Goal: Task Accomplishment & Management: Complete application form

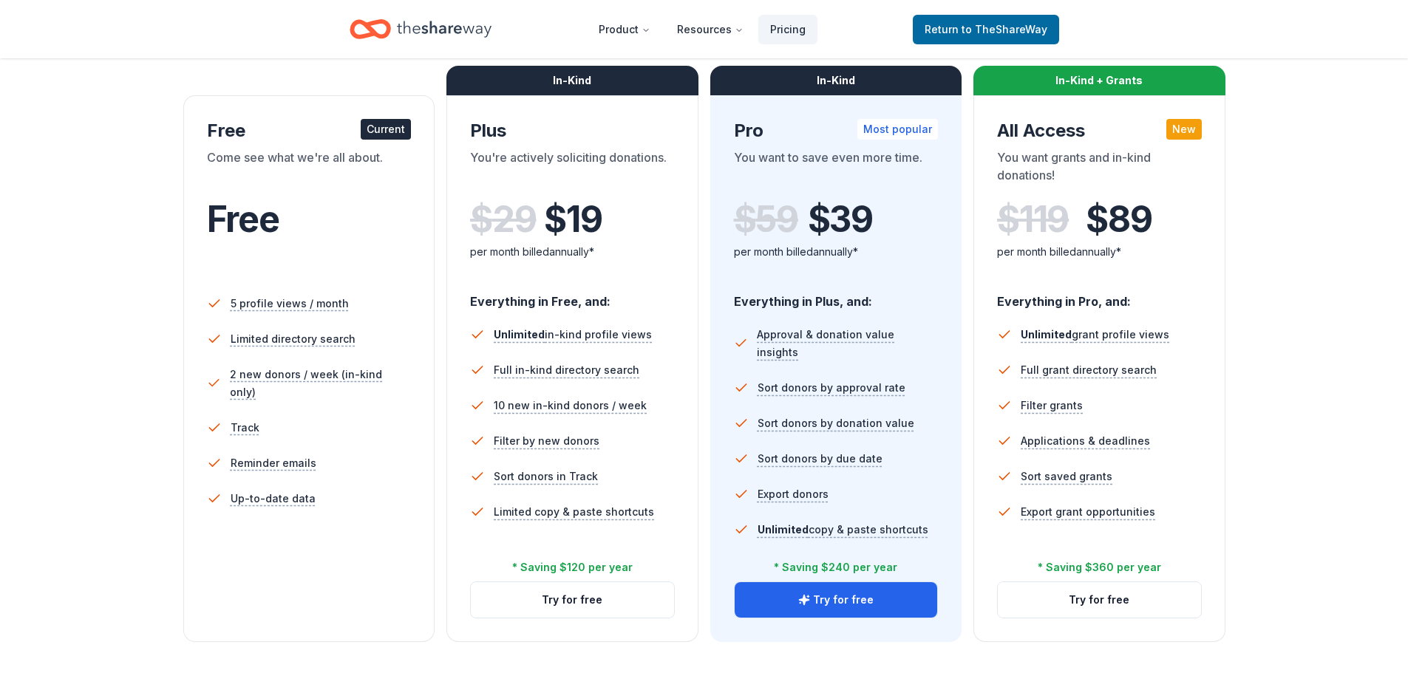
scroll to position [74, 0]
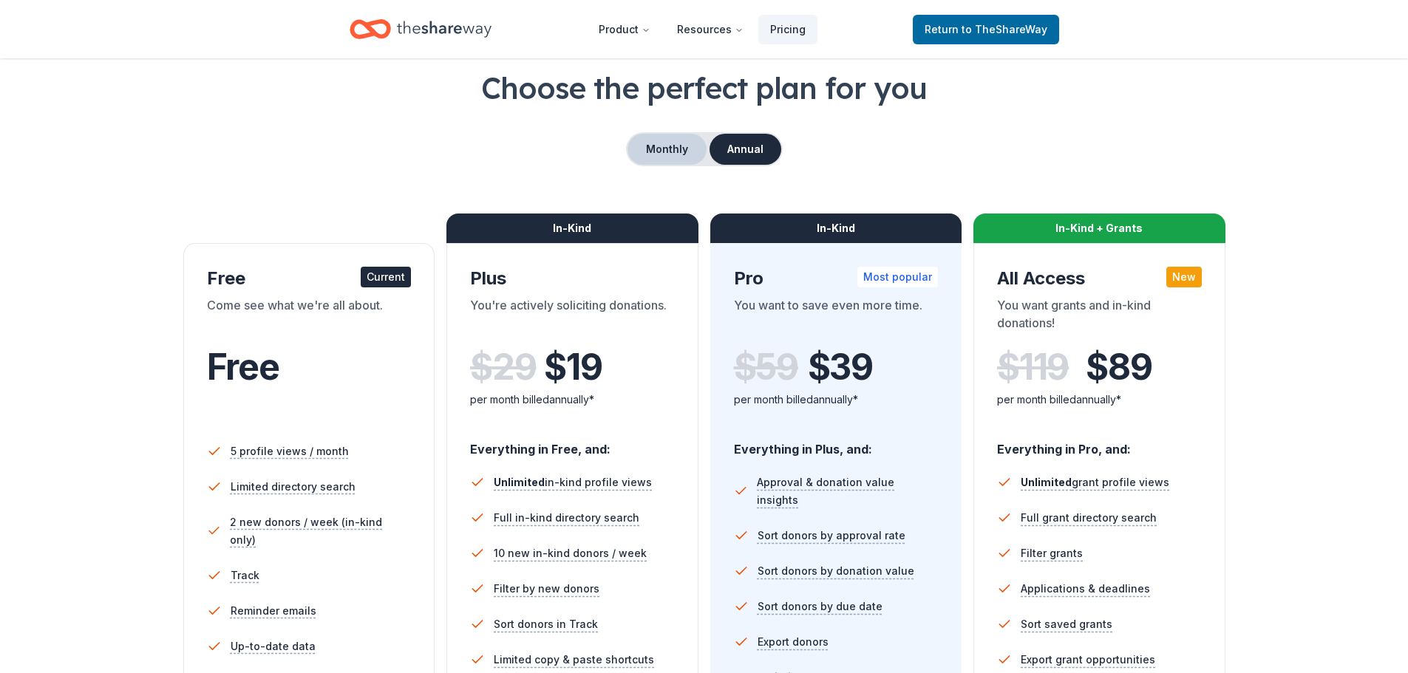
click at [681, 154] on button "Monthly" at bounding box center [667, 149] width 79 height 31
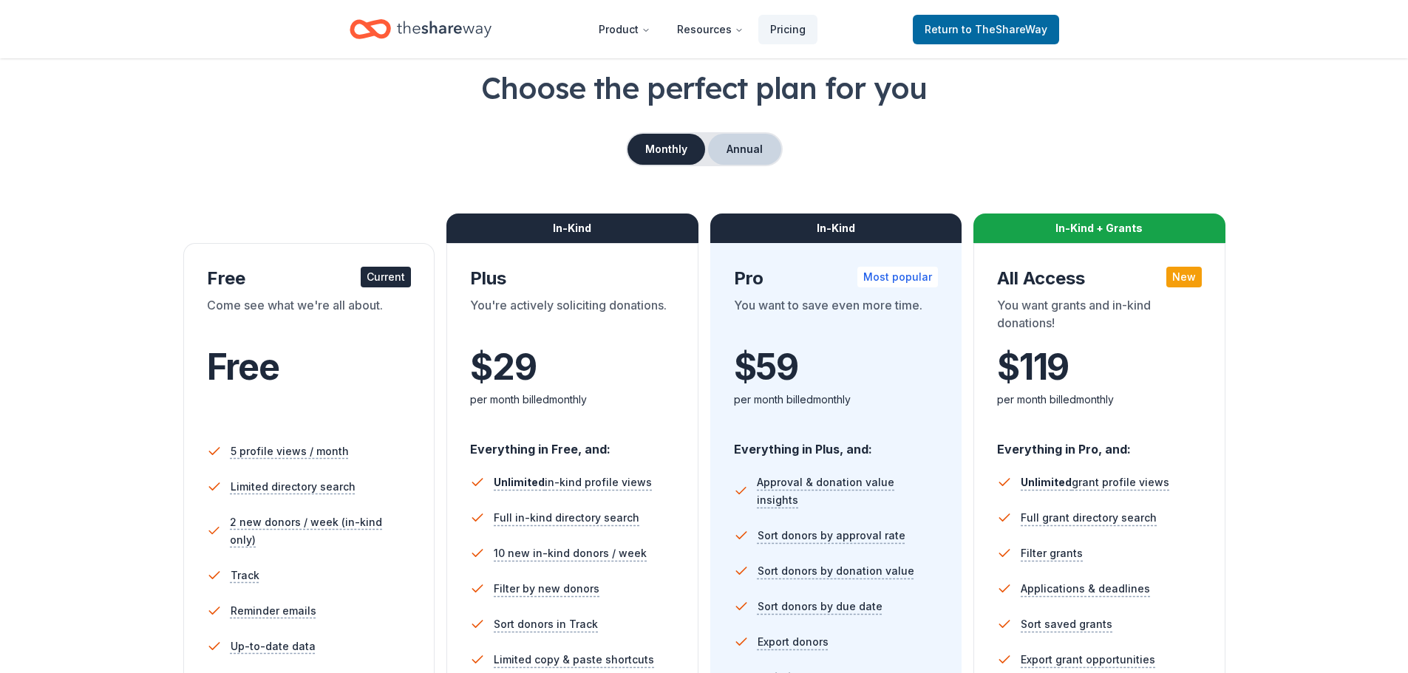
click at [737, 144] on button "Annual" at bounding box center [744, 149] width 73 height 31
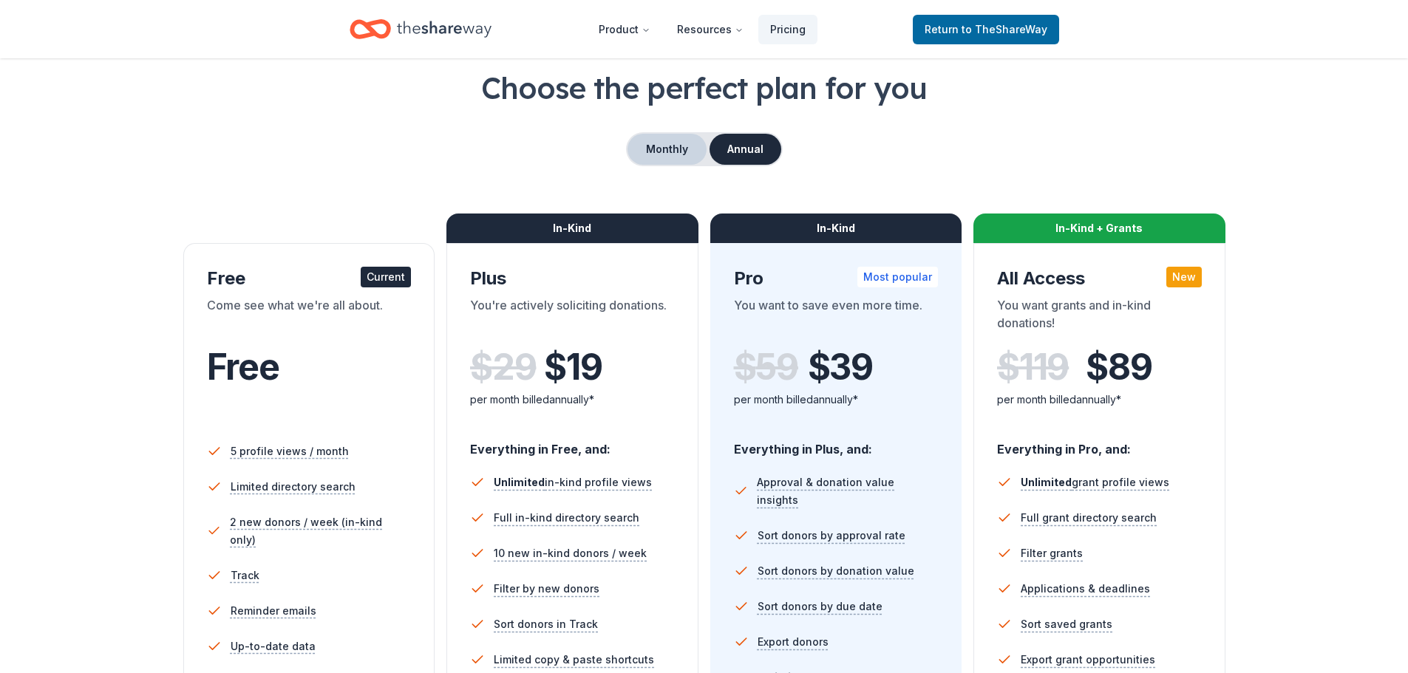
click at [663, 145] on button "Monthly" at bounding box center [667, 149] width 79 height 31
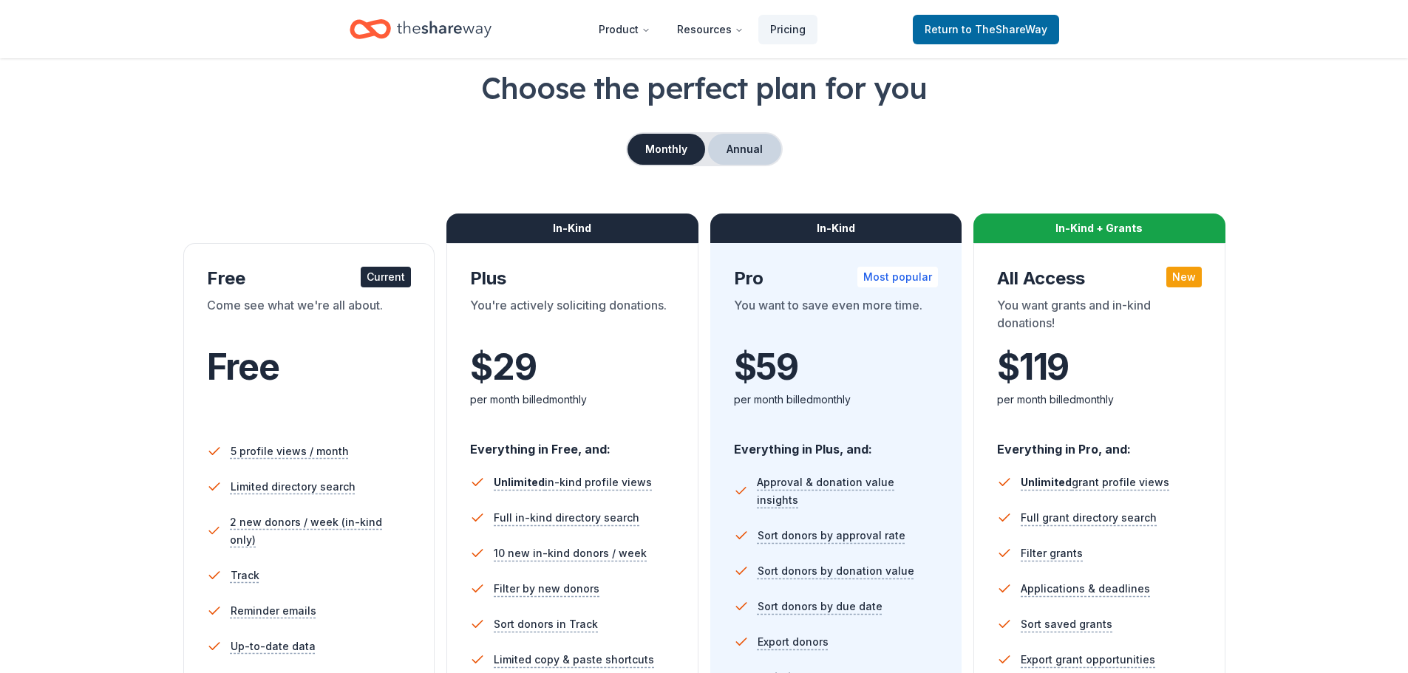
drag, startPoint x: 755, startPoint y: 165, endPoint x: 740, endPoint y: 148, distance: 22.5
click at [754, 163] on div "Monthly Annual" at bounding box center [704, 149] width 157 height 34
click at [740, 148] on button "Annual" at bounding box center [744, 149] width 73 height 31
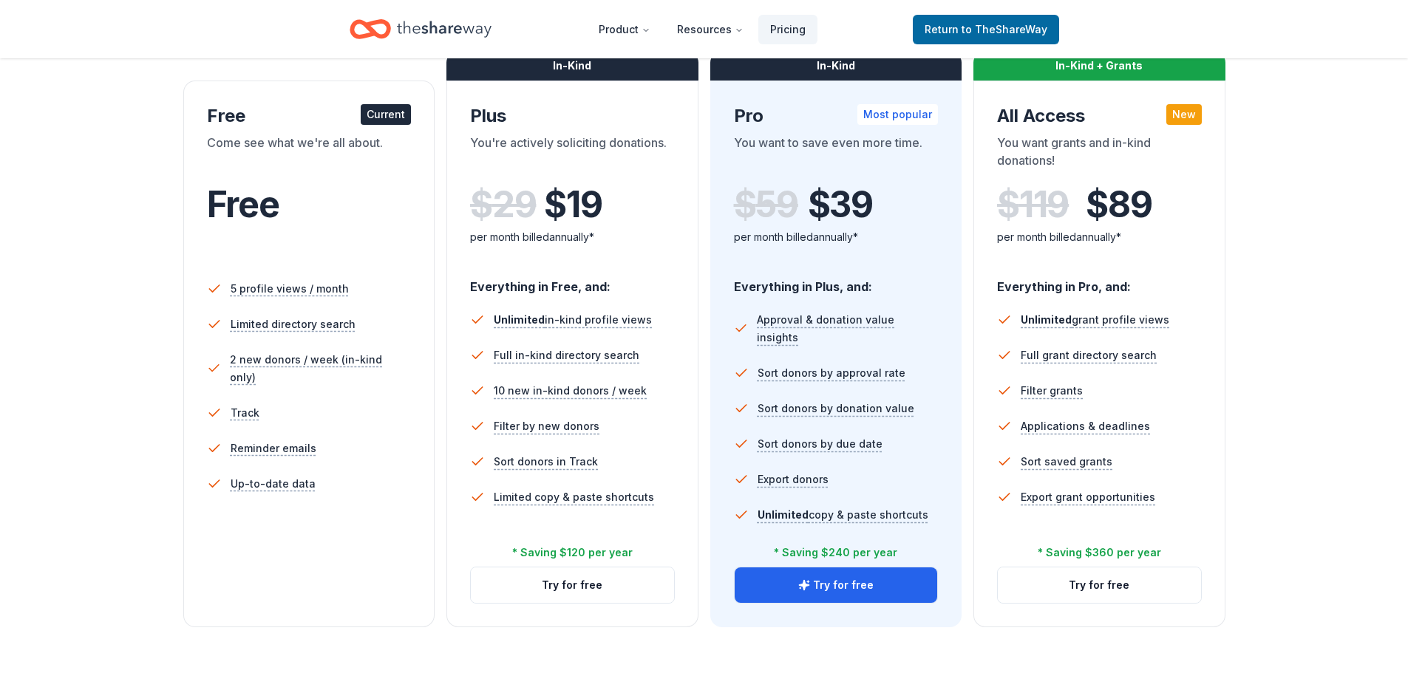
scroll to position [0, 0]
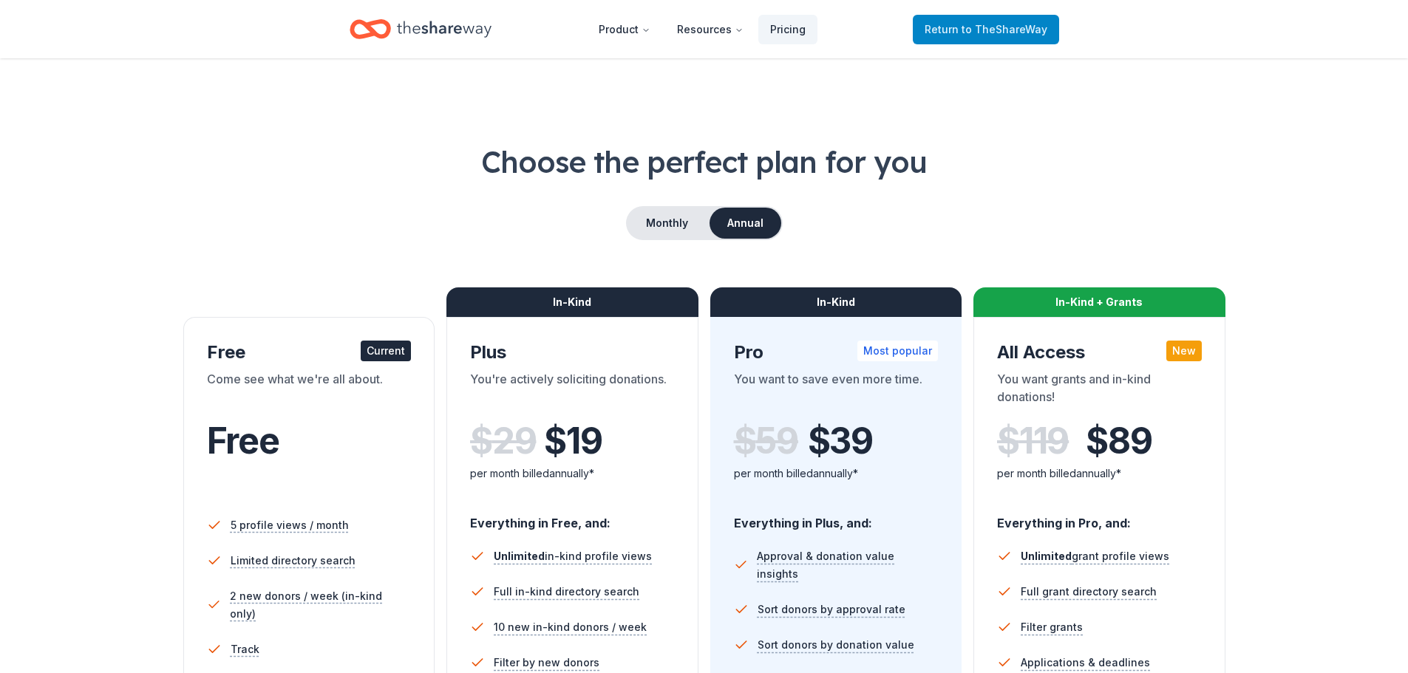
click at [979, 37] on span "Return to TheShareWay" at bounding box center [986, 30] width 123 height 18
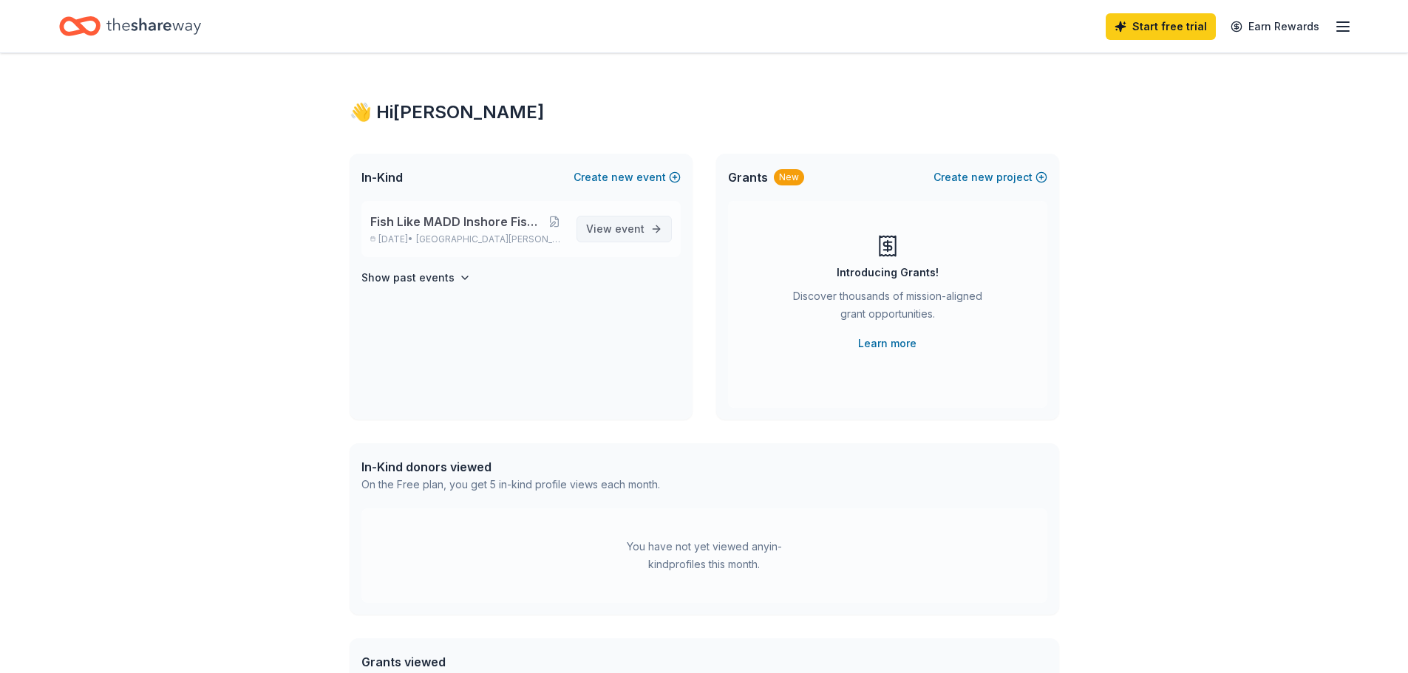
click at [619, 225] on span "event" at bounding box center [630, 228] width 30 height 13
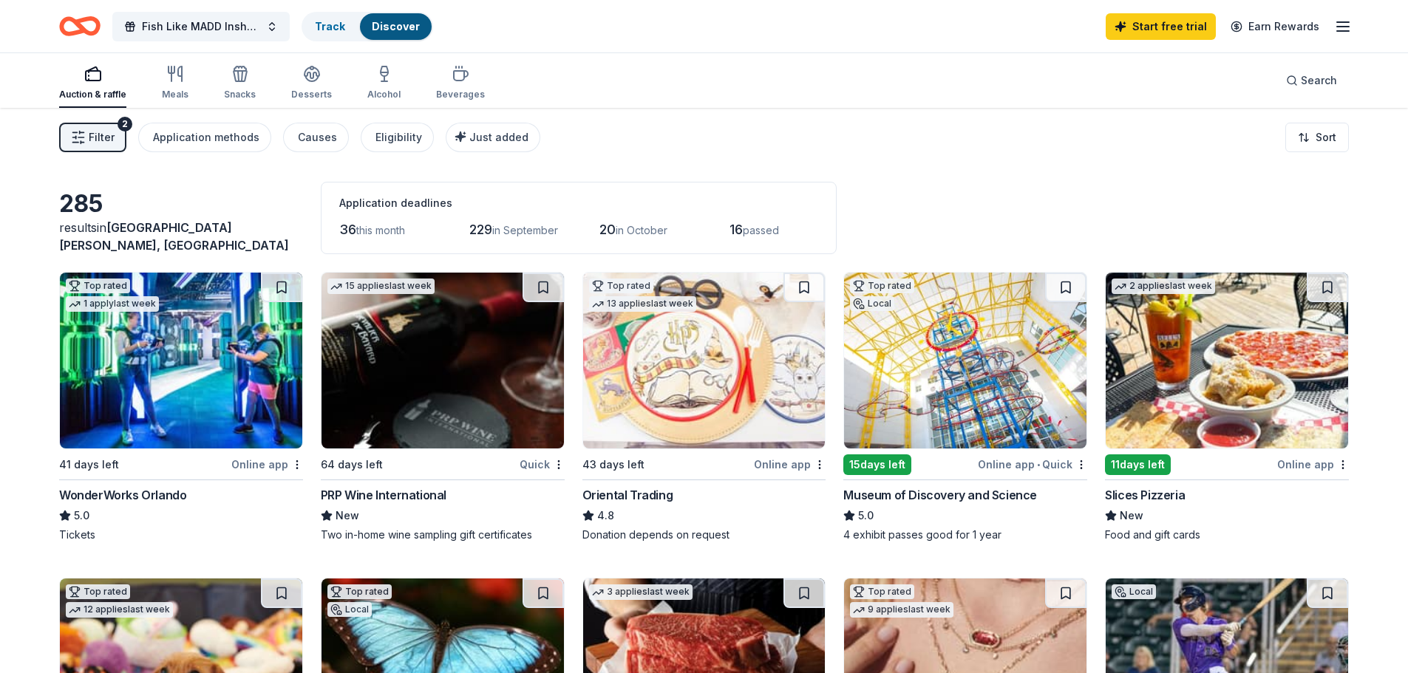
click at [98, 143] on span "Filter" at bounding box center [102, 138] width 26 height 18
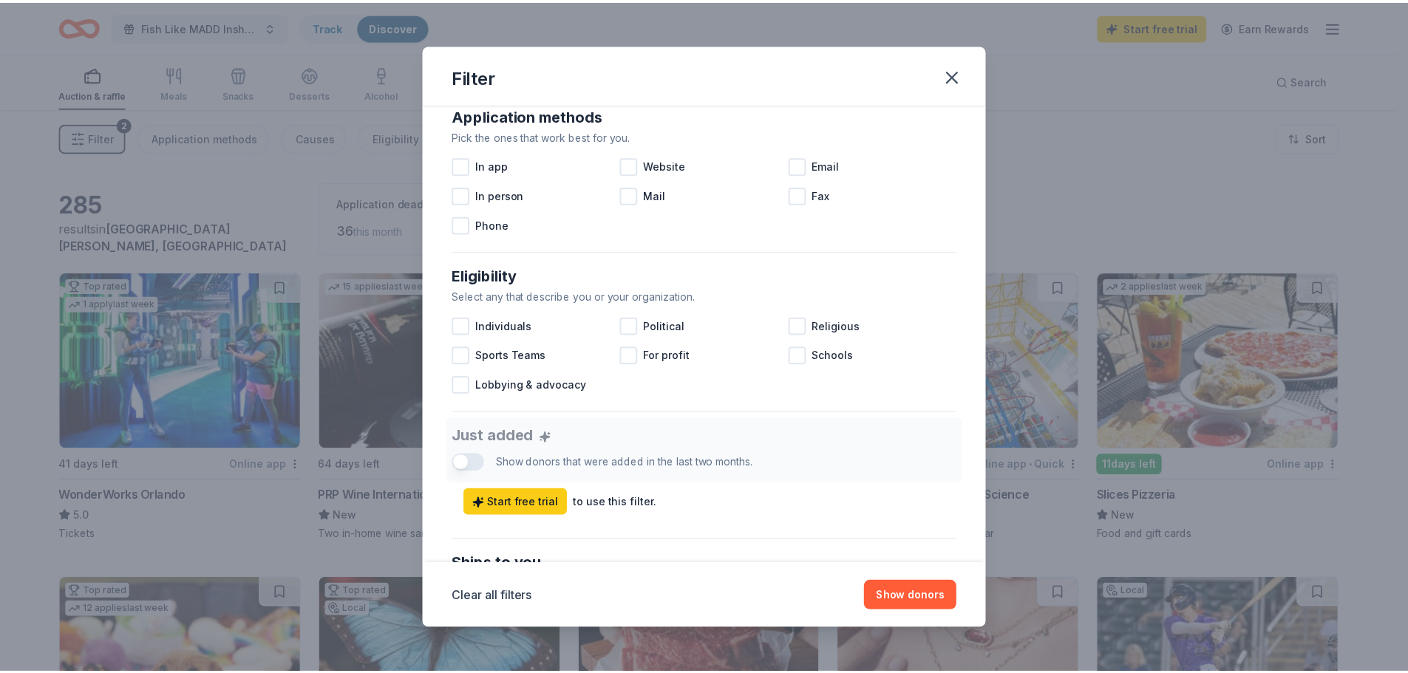
scroll to position [296, 0]
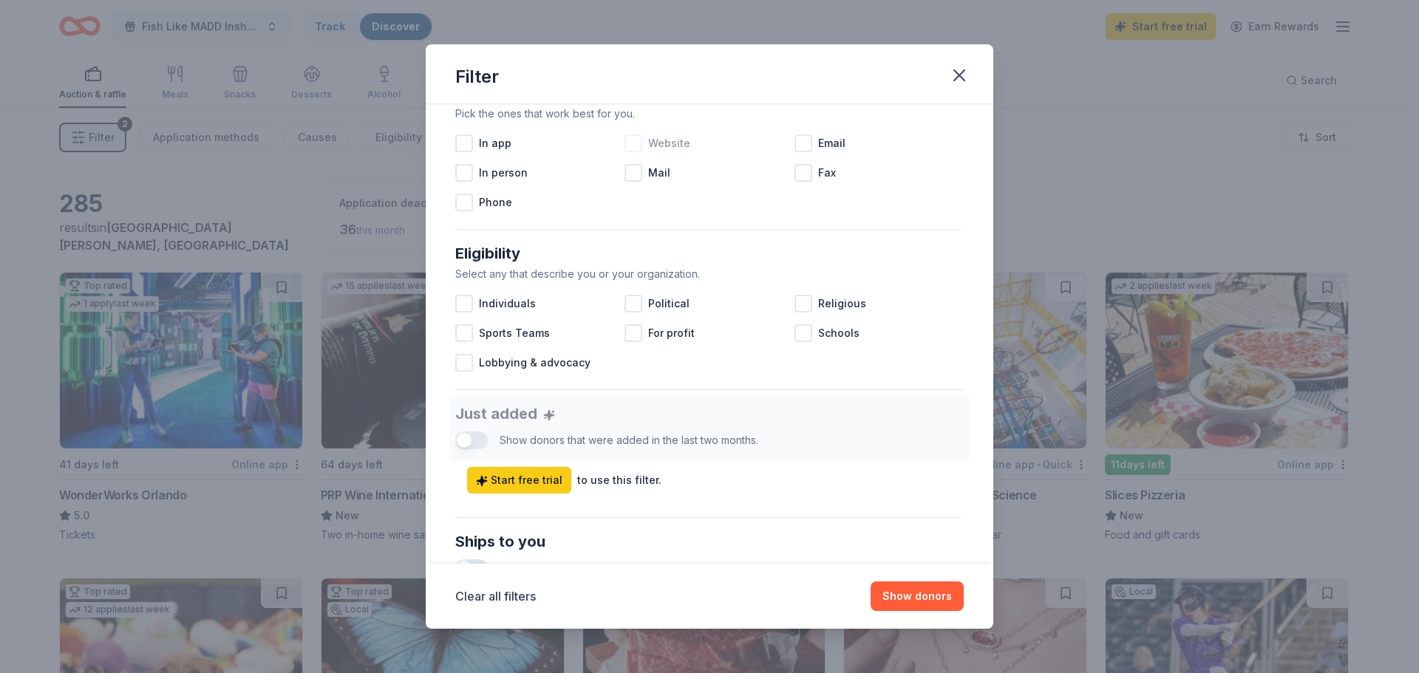
click at [664, 145] on span "Website" at bounding box center [669, 144] width 42 height 18
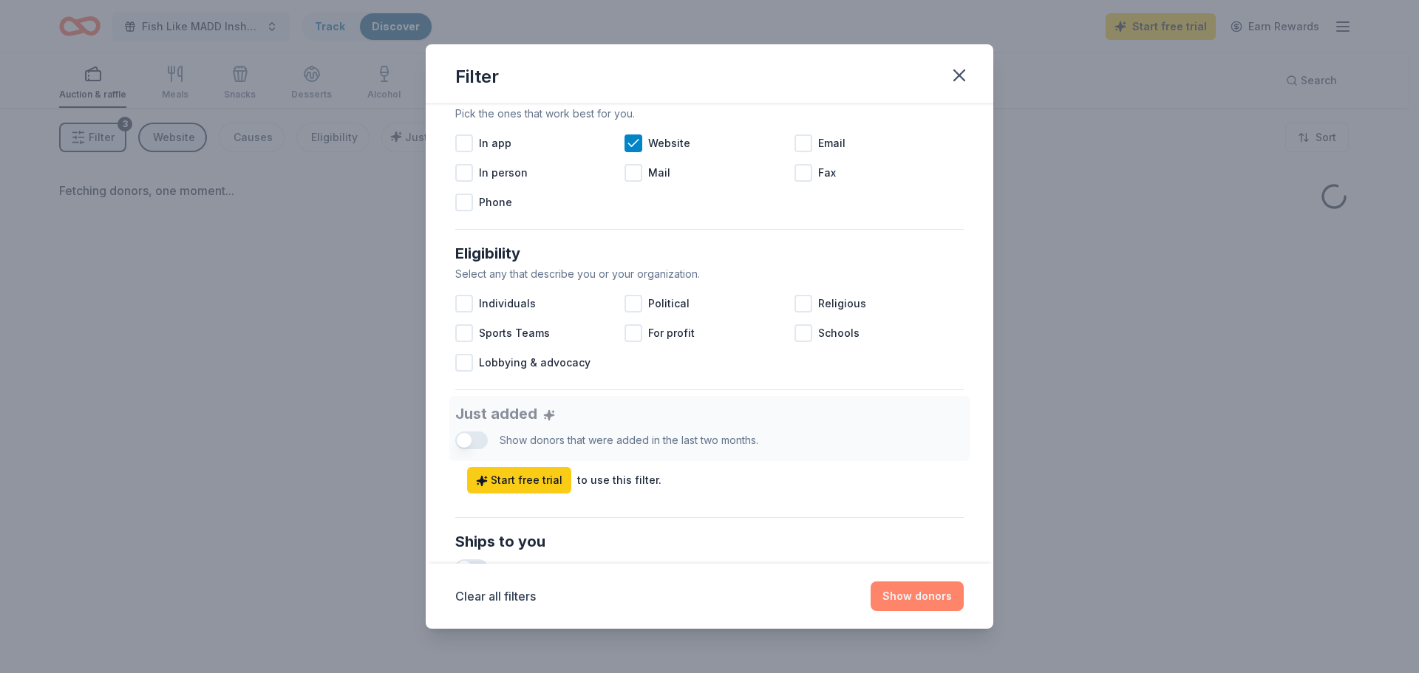
click at [914, 595] on button "Show donors" at bounding box center [917, 597] width 93 height 30
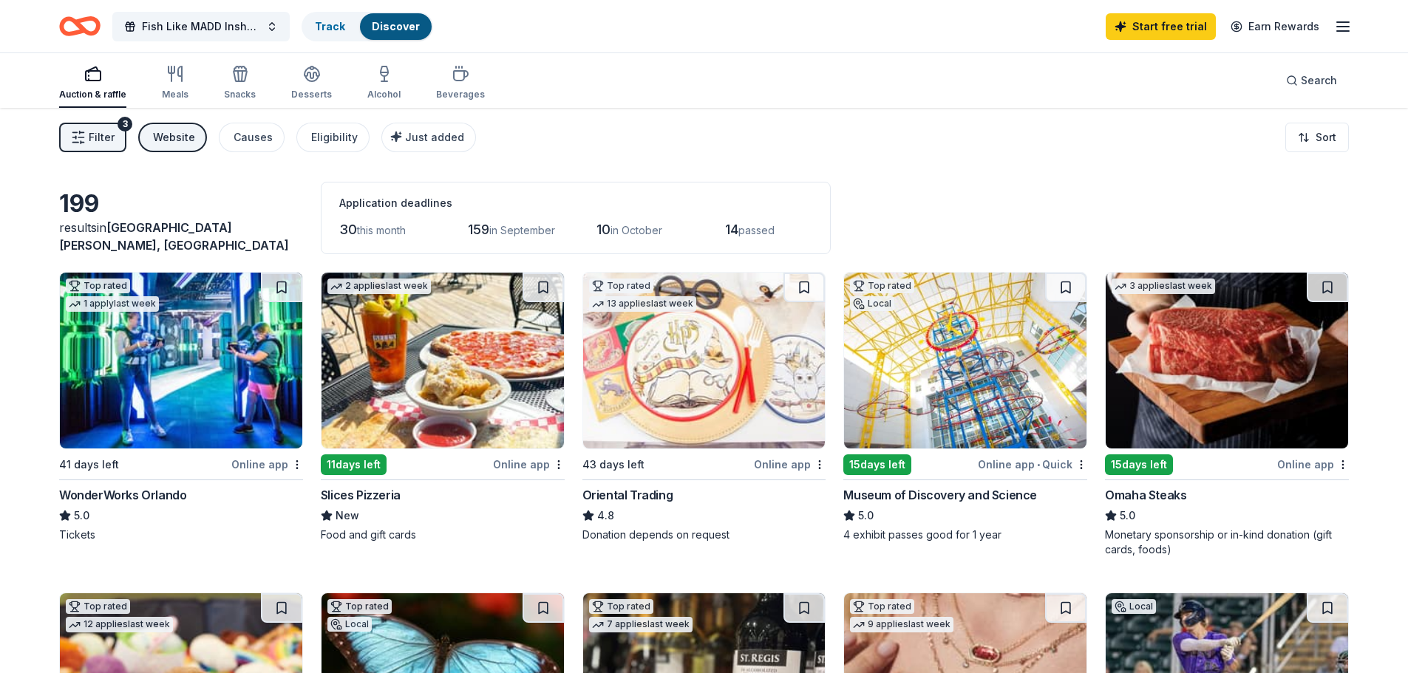
click at [92, 136] on span "Filter" at bounding box center [102, 138] width 26 height 18
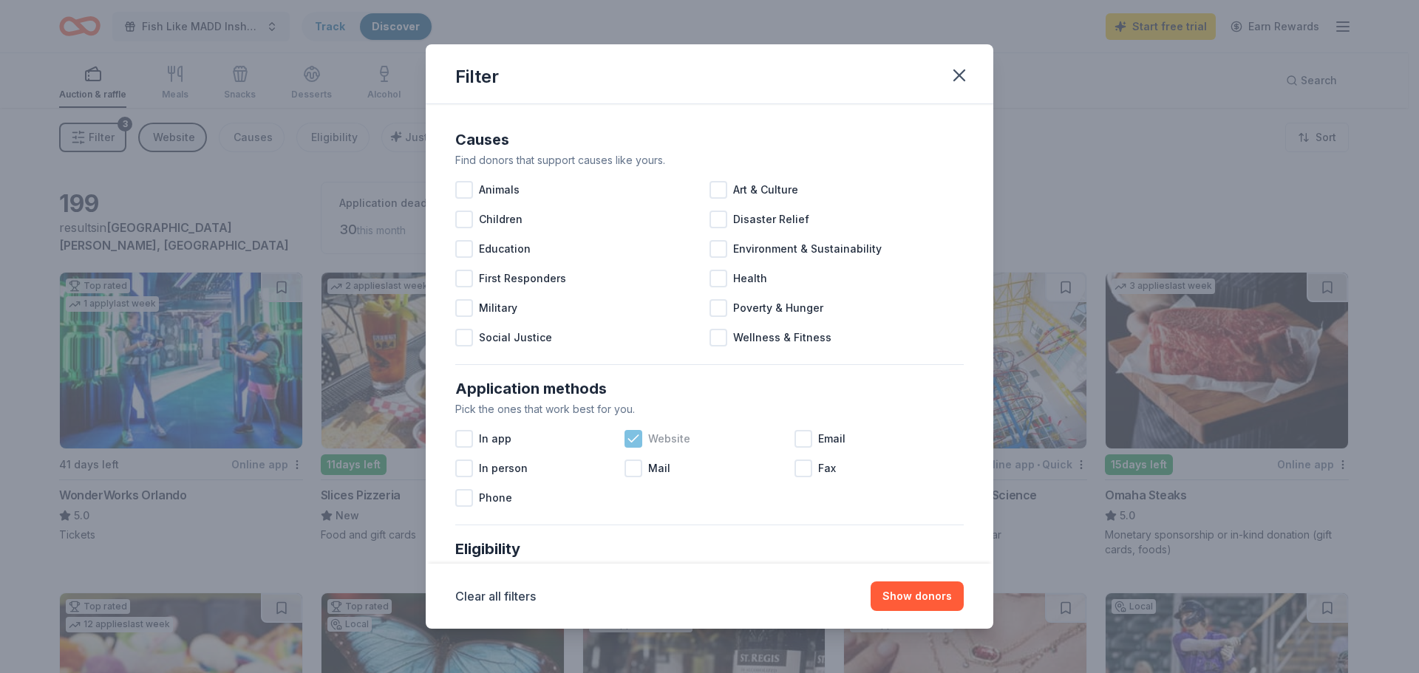
click at [664, 444] on span "Website" at bounding box center [669, 439] width 42 height 18
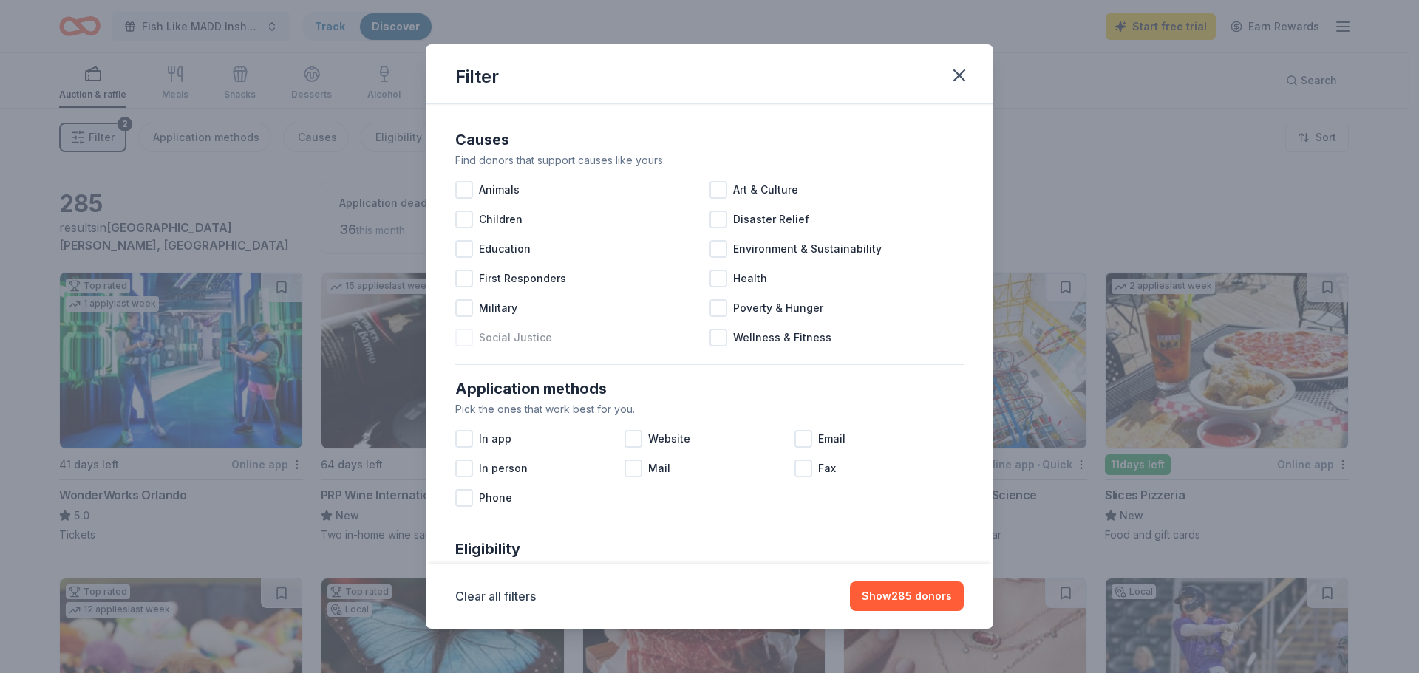
click at [511, 338] on span "Social Justice" at bounding box center [515, 338] width 73 height 18
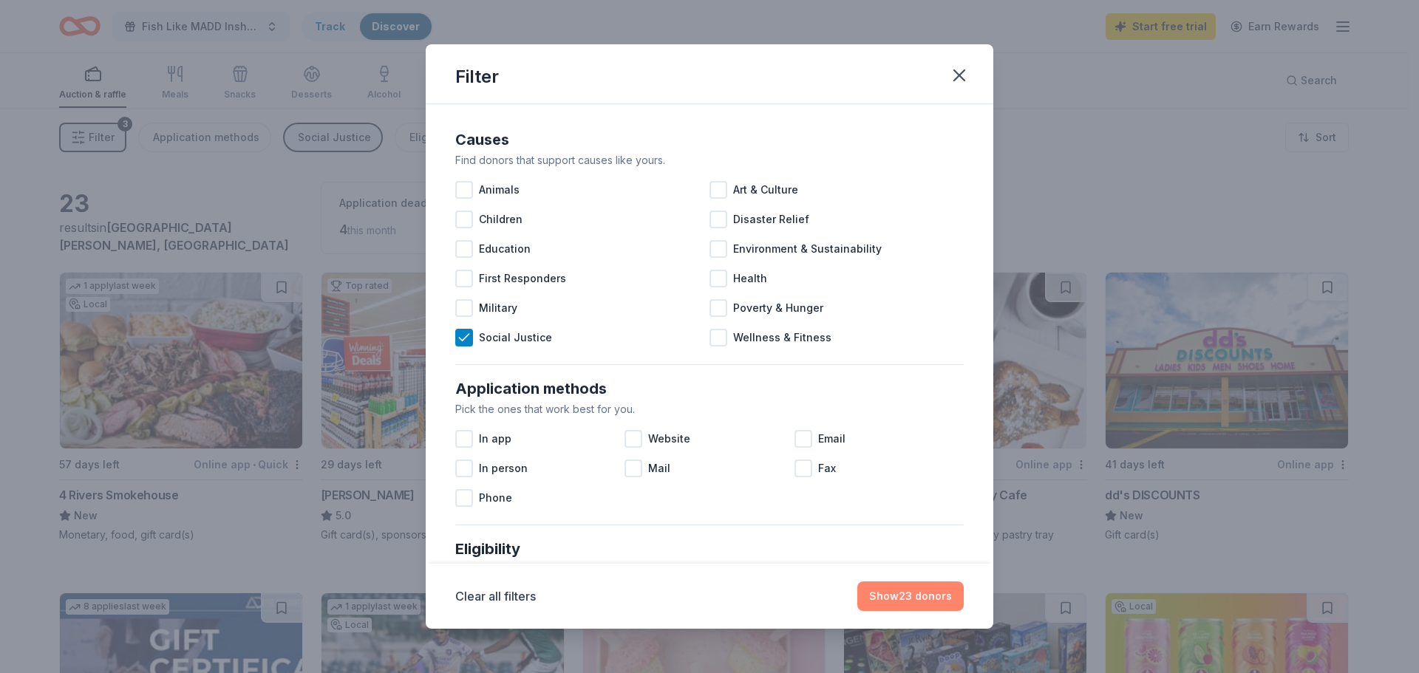
click at [921, 603] on button "Show 23 donors" at bounding box center [910, 597] width 106 height 30
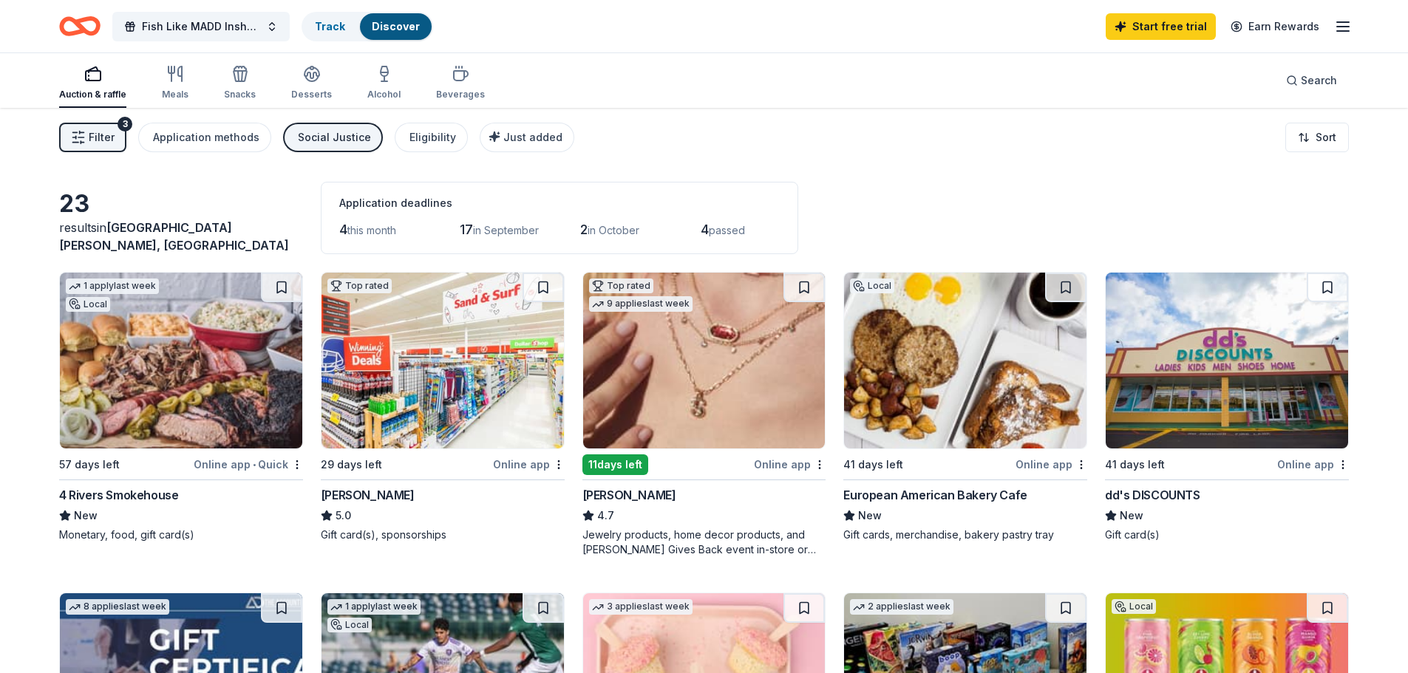
click at [310, 132] on div "Social Justice" at bounding box center [334, 138] width 73 height 18
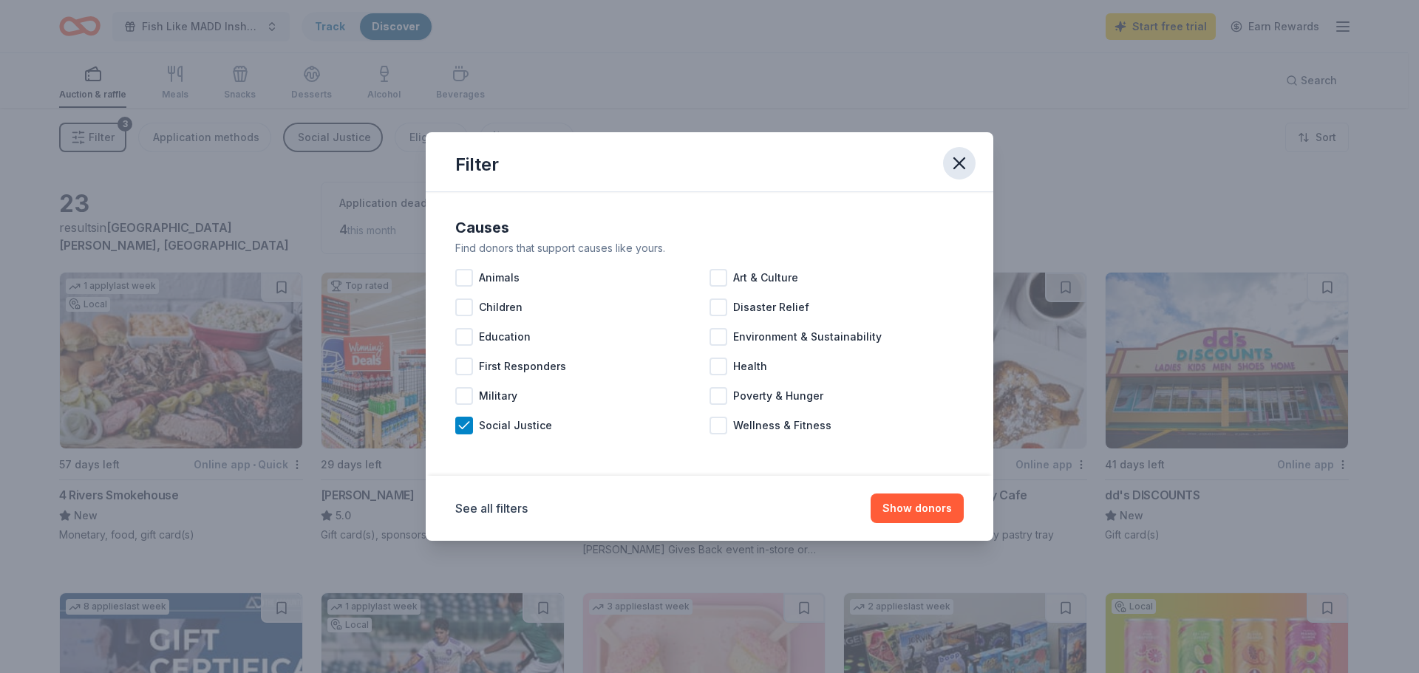
click at [968, 174] on button "button" at bounding box center [959, 163] width 33 height 33
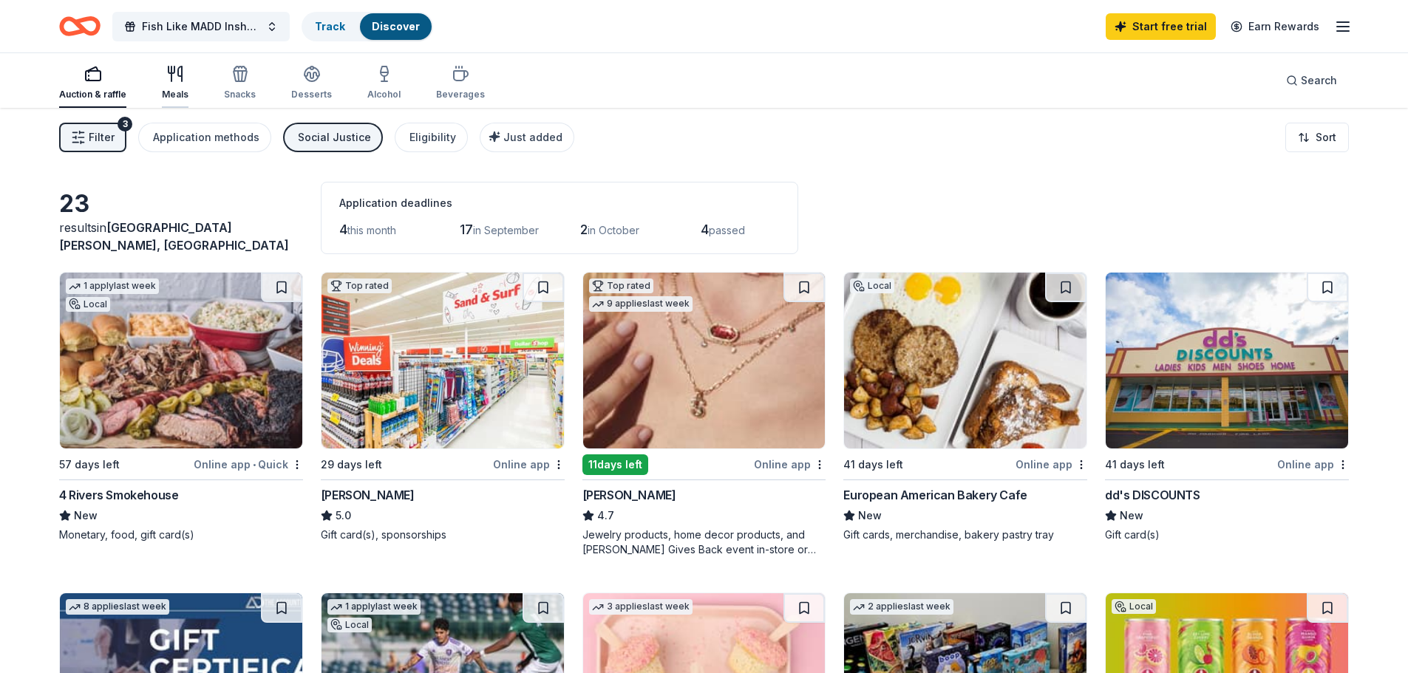
click at [163, 89] on div "Meals" at bounding box center [175, 95] width 27 height 12
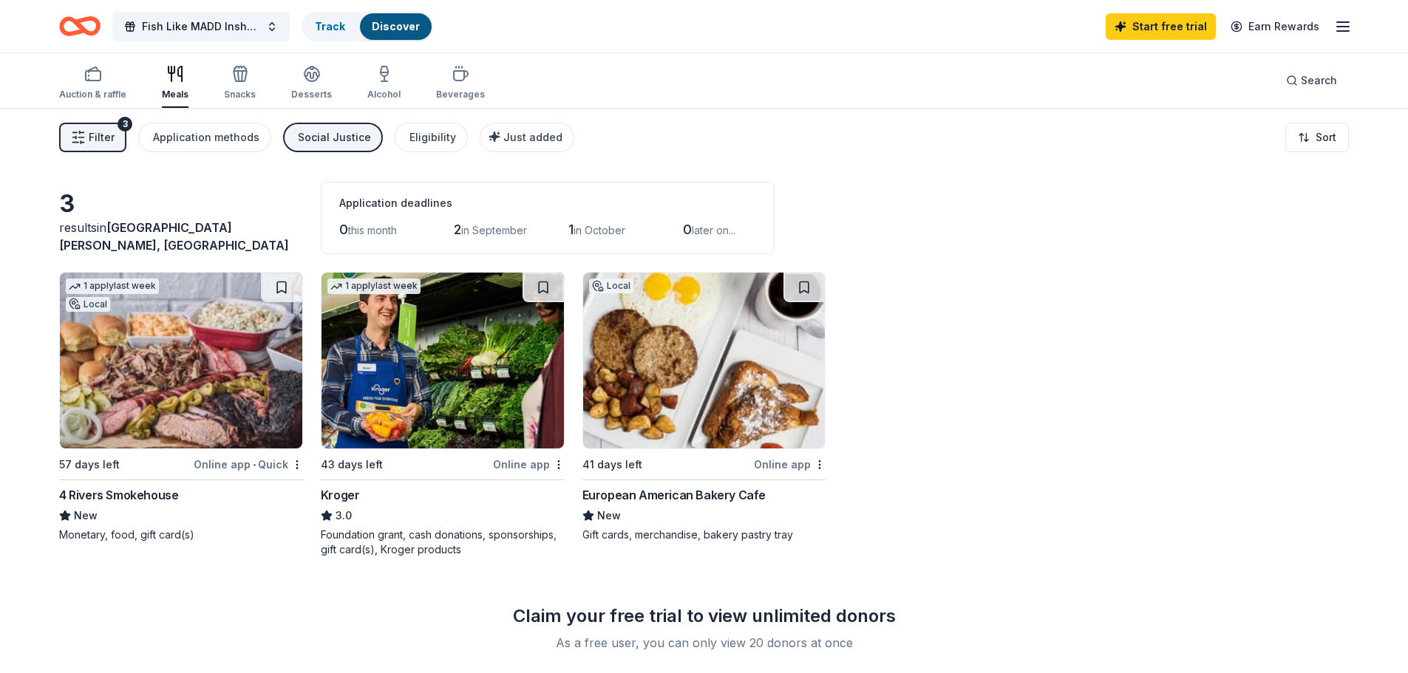
click at [106, 138] on span "Filter" at bounding box center [102, 138] width 26 height 18
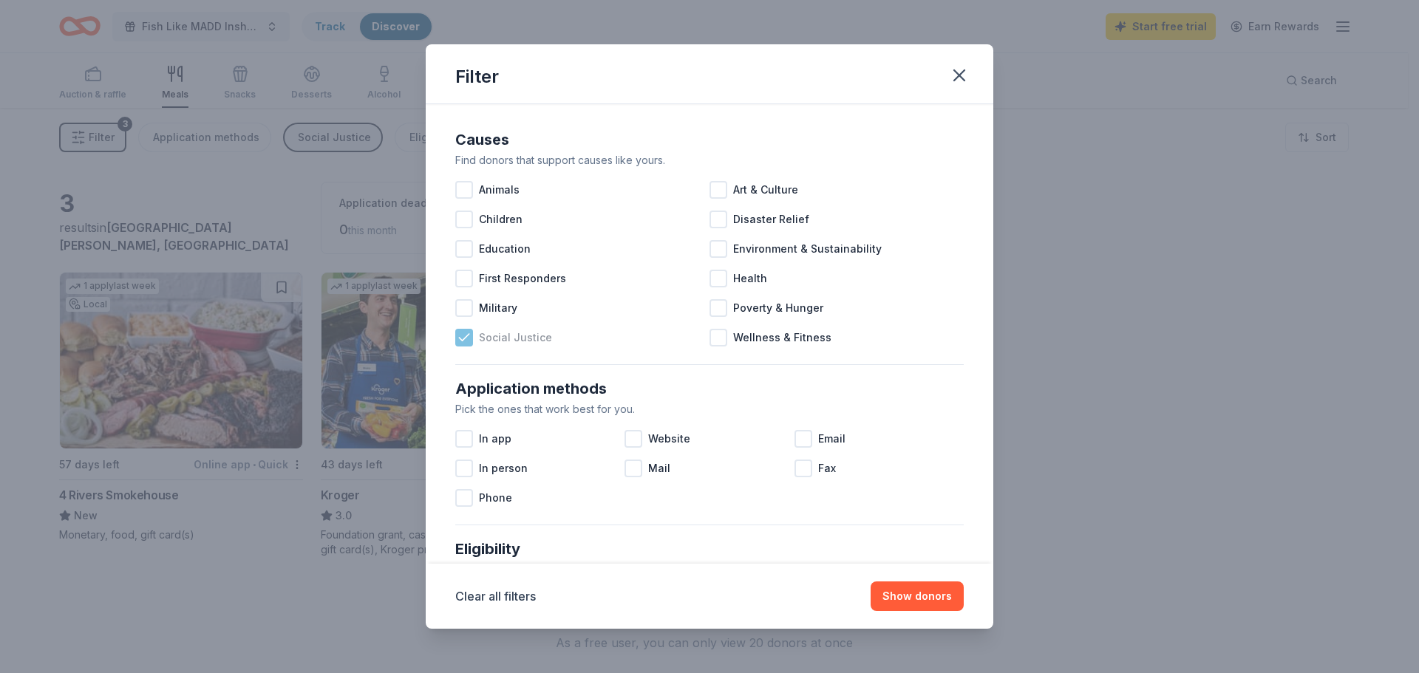
click at [519, 333] on span "Social Justice" at bounding box center [515, 338] width 73 height 18
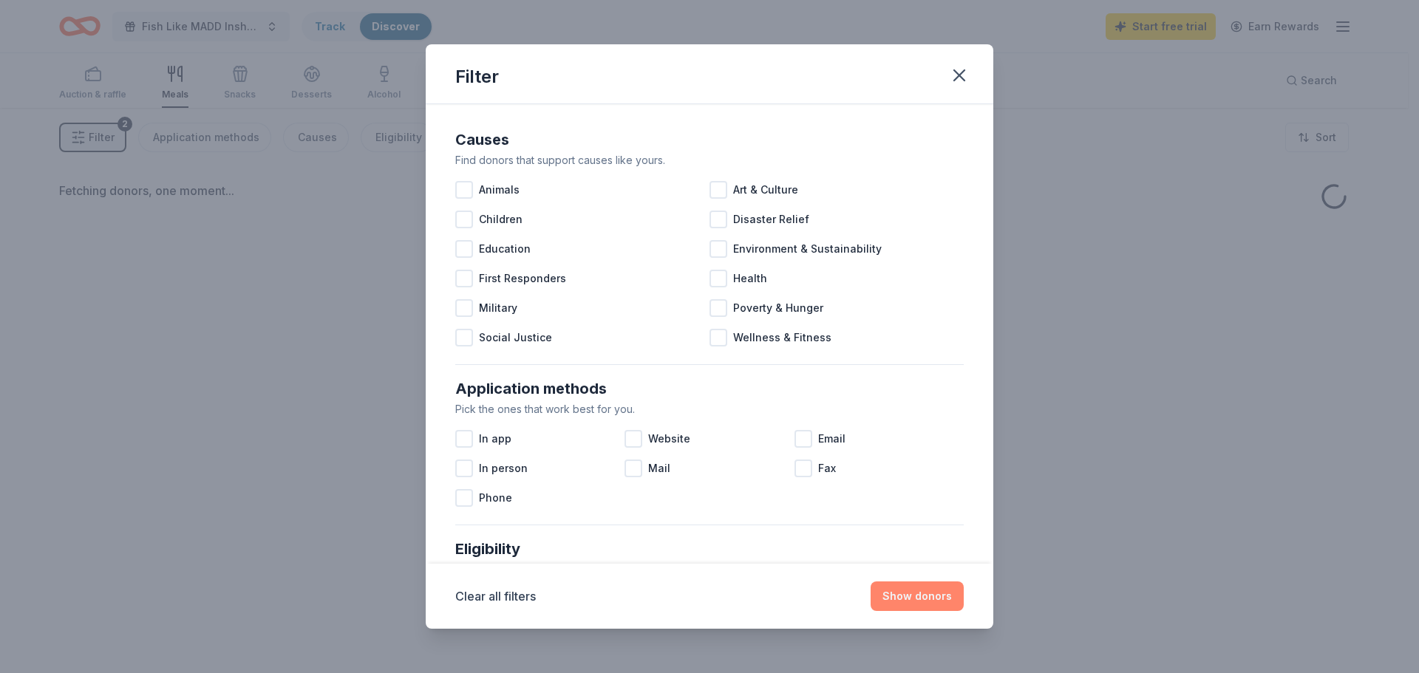
click at [908, 596] on button "Show donors" at bounding box center [917, 597] width 93 height 30
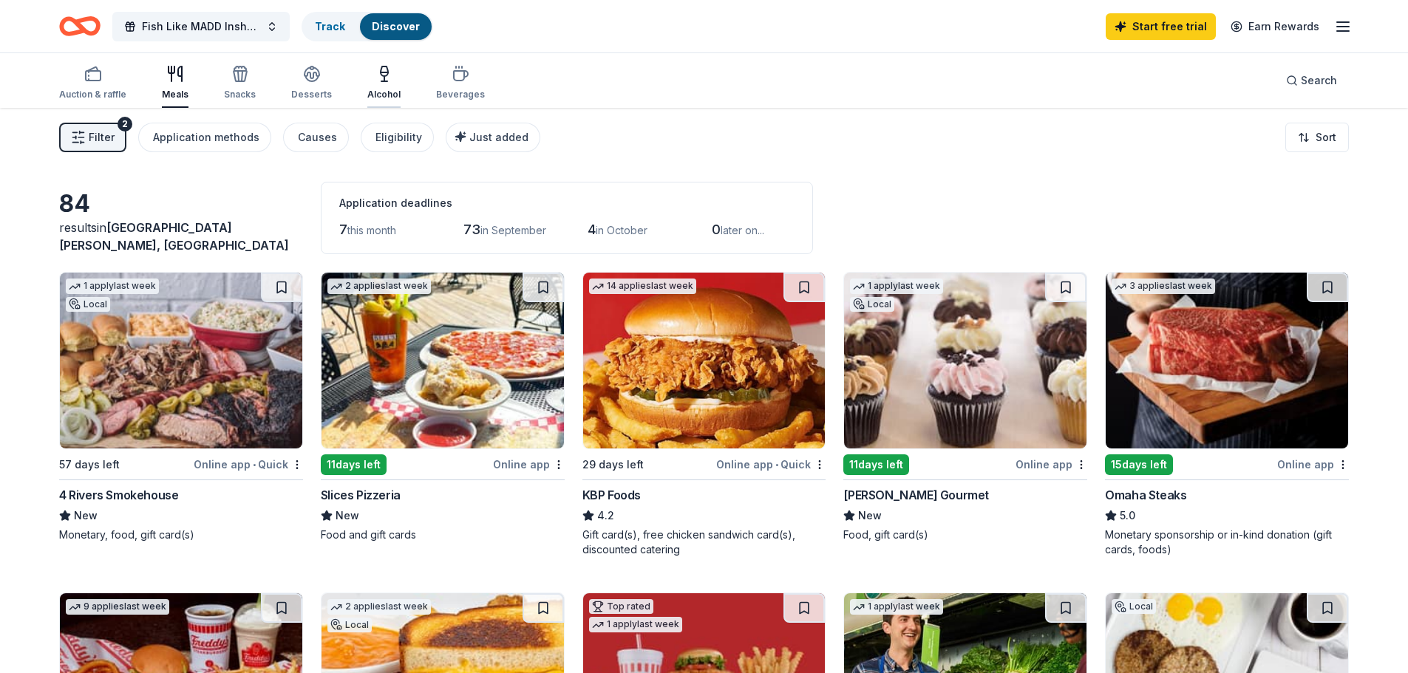
click at [378, 83] on div "Alcohol" at bounding box center [383, 82] width 33 height 35
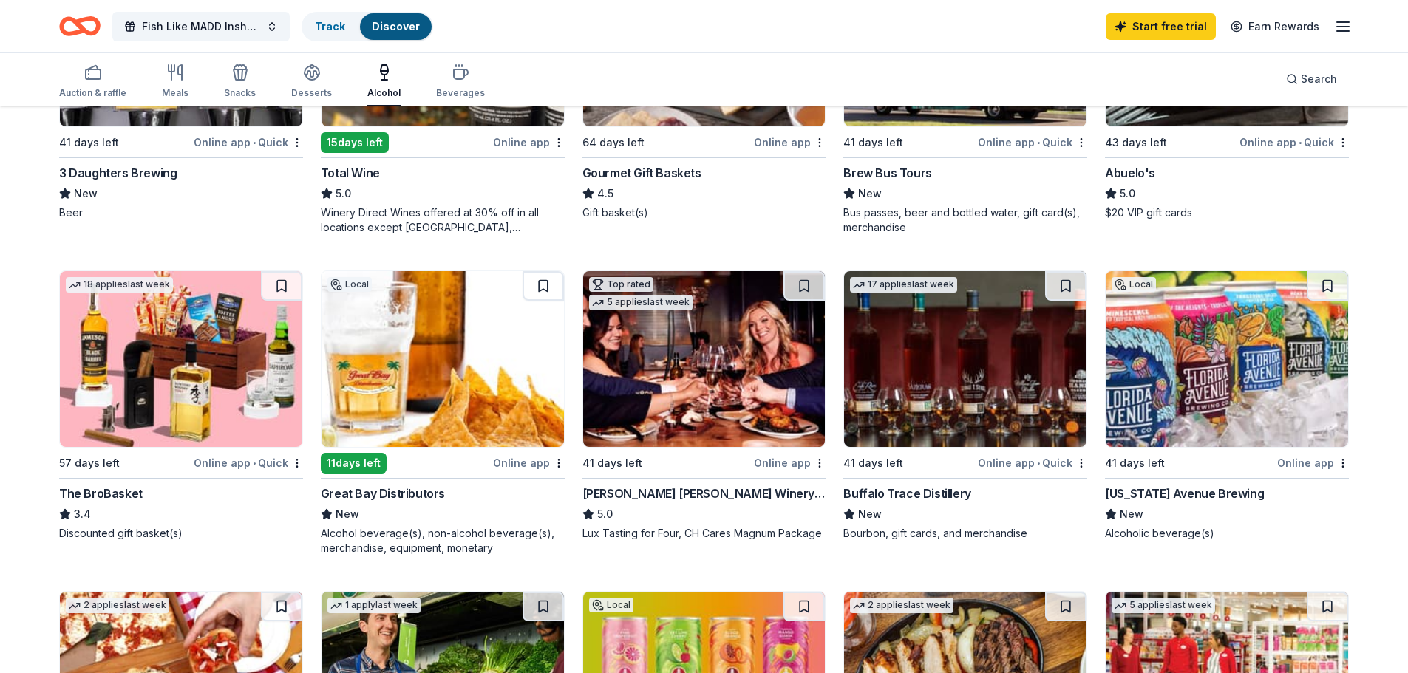
scroll to position [296, 0]
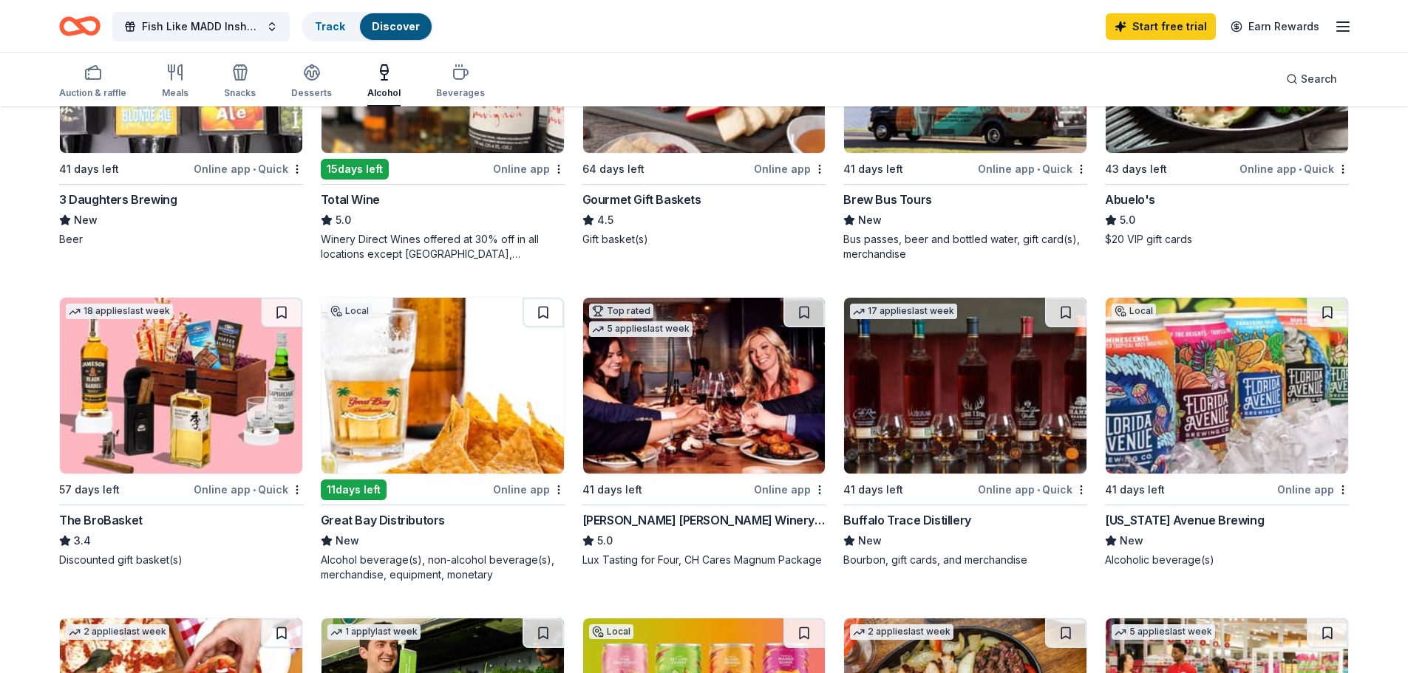
click at [1139, 307] on div "Local" at bounding box center [1134, 311] width 44 height 15
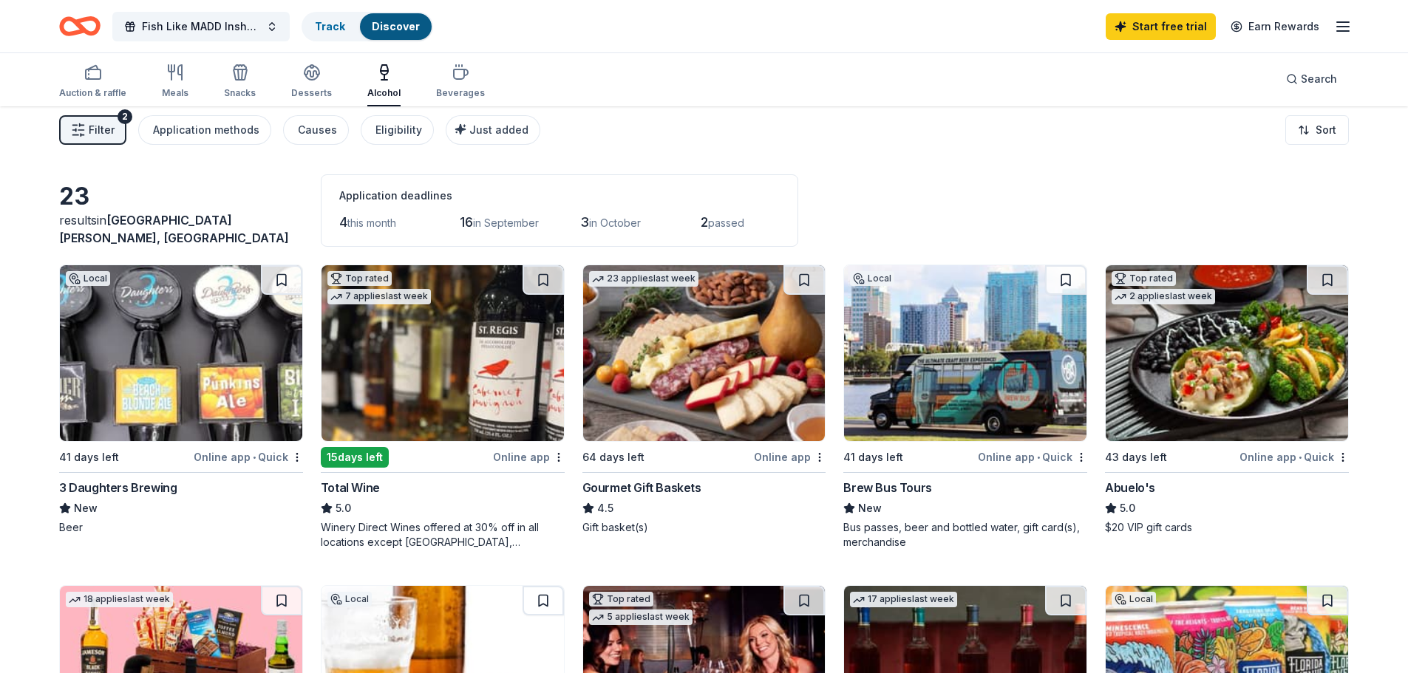
scroll to position [0, 0]
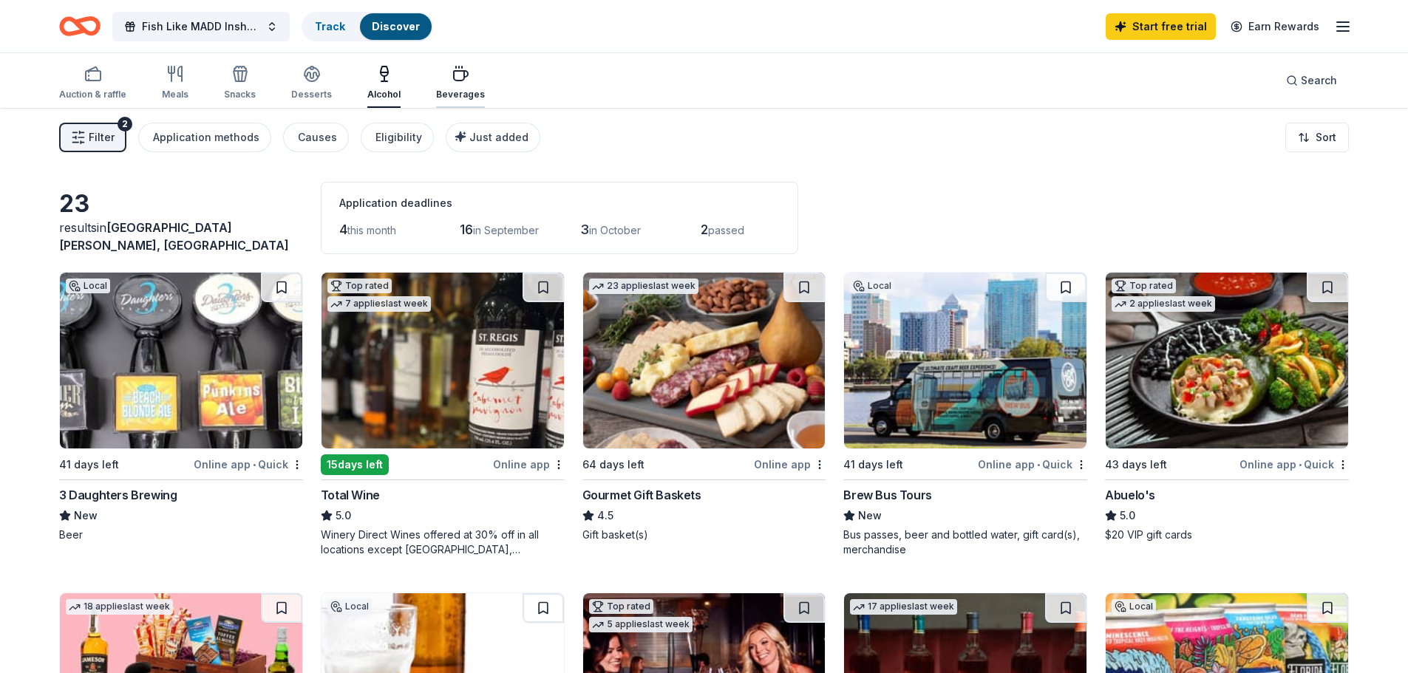
click at [446, 92] on div "Beverages" at bounding box center [460, 95] width 49 height 12
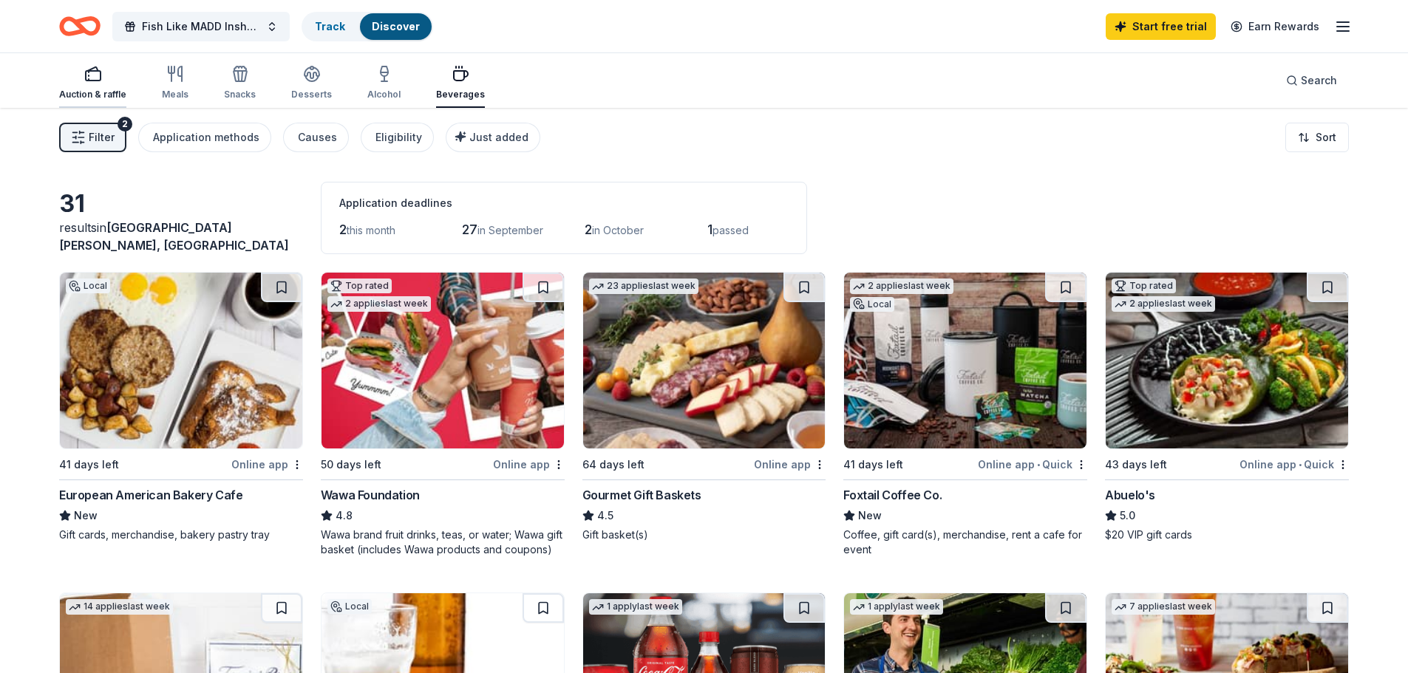
click at [99, 88] on div "Auction & raffle" at bounding box center [92, 82] width 67 height 35
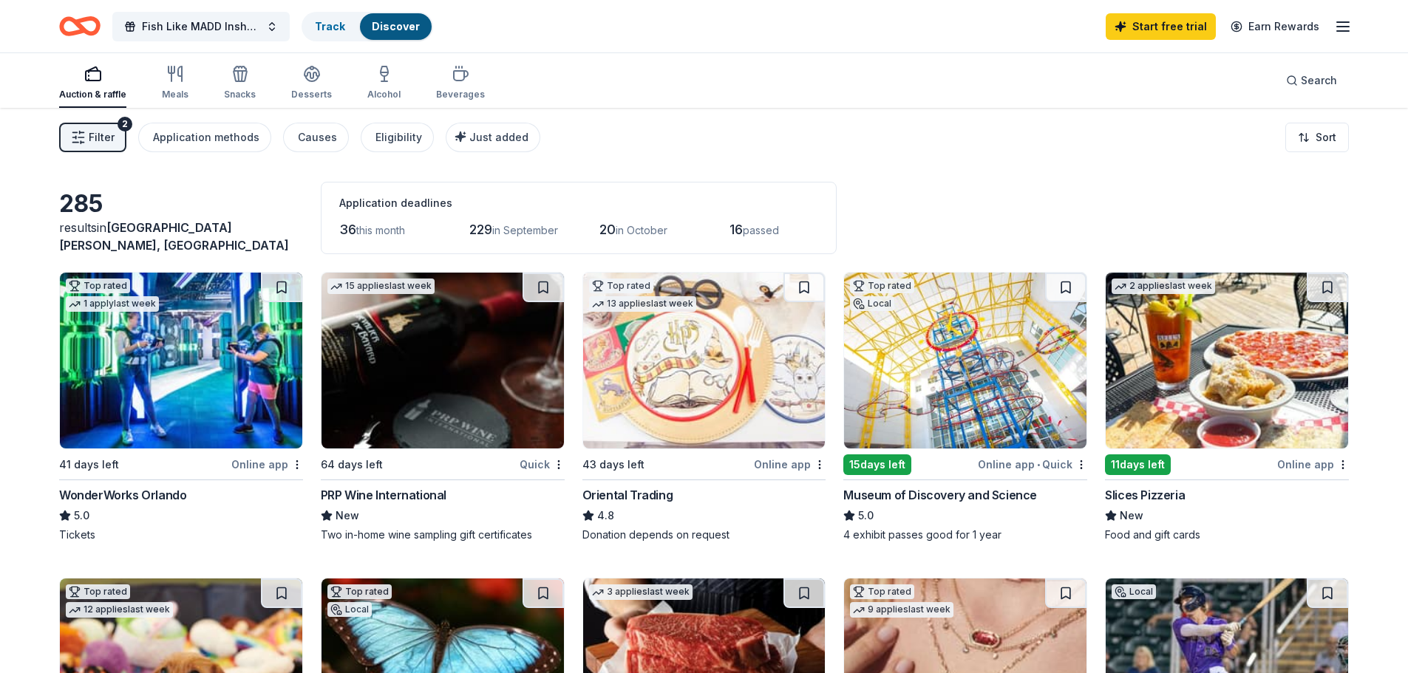
click at [97, 139] on span "Filter" at bounding box center [102, 138] width 26 height 18
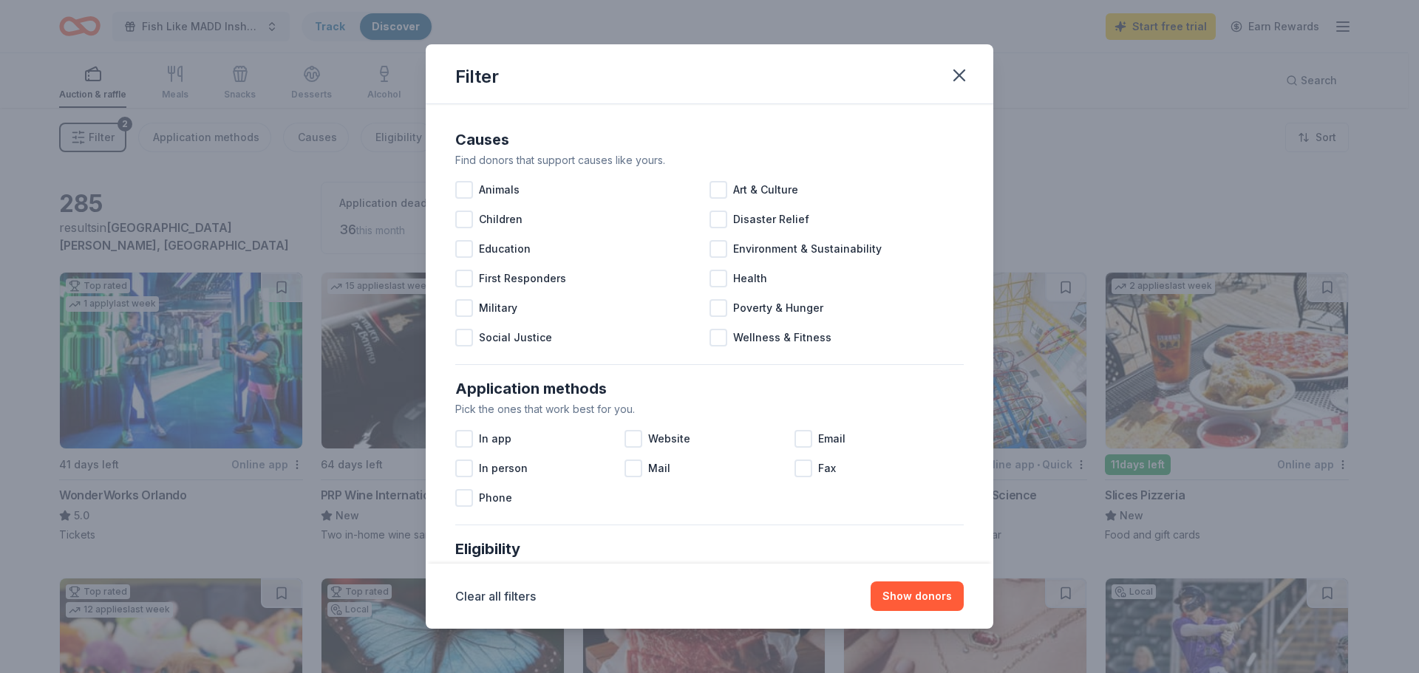
click at [314, 191] on div "Filter Causes Find donors that support causes like yours. Animals Art & Culture…" at bounding box center [709, 336] width 1419 height 673
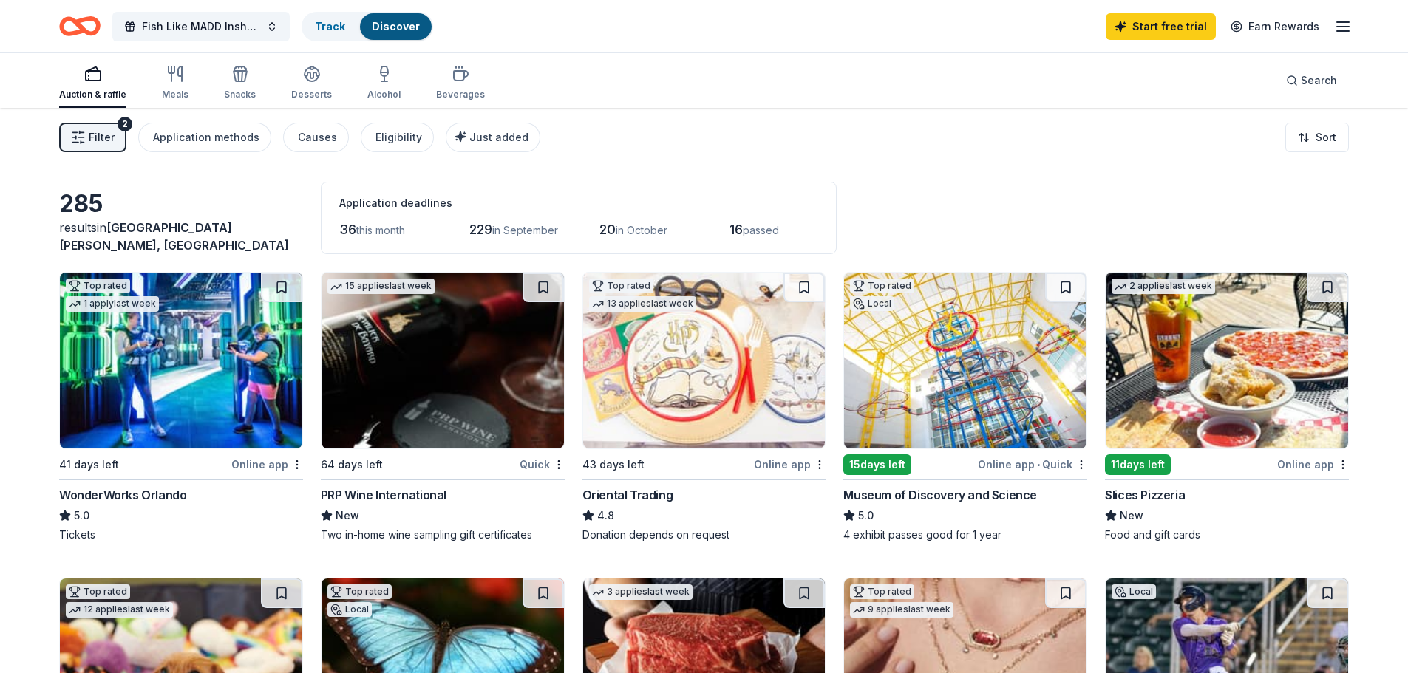
click at [106, 133] on span "Filter" at bounding box center [102, 138] width 26 height 18
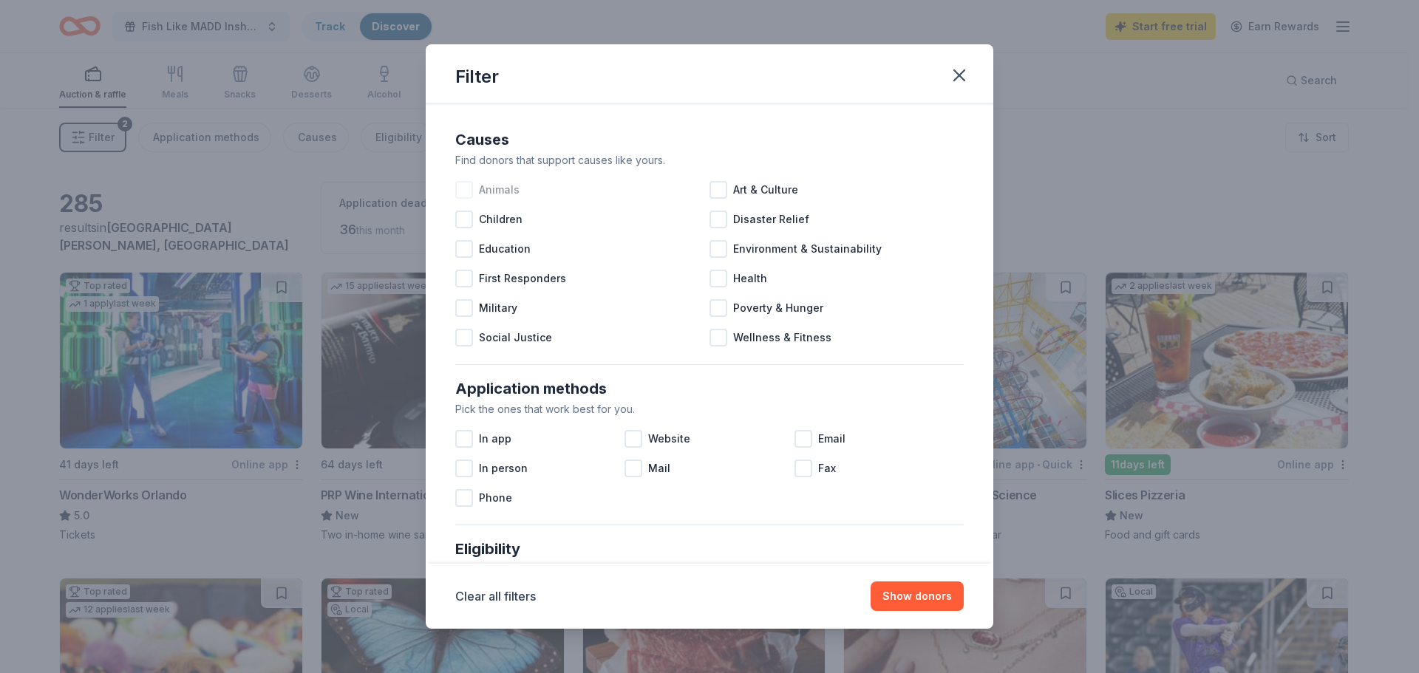
click at [468, 188] on div at bounding box center [464, 190] width 18 height 18
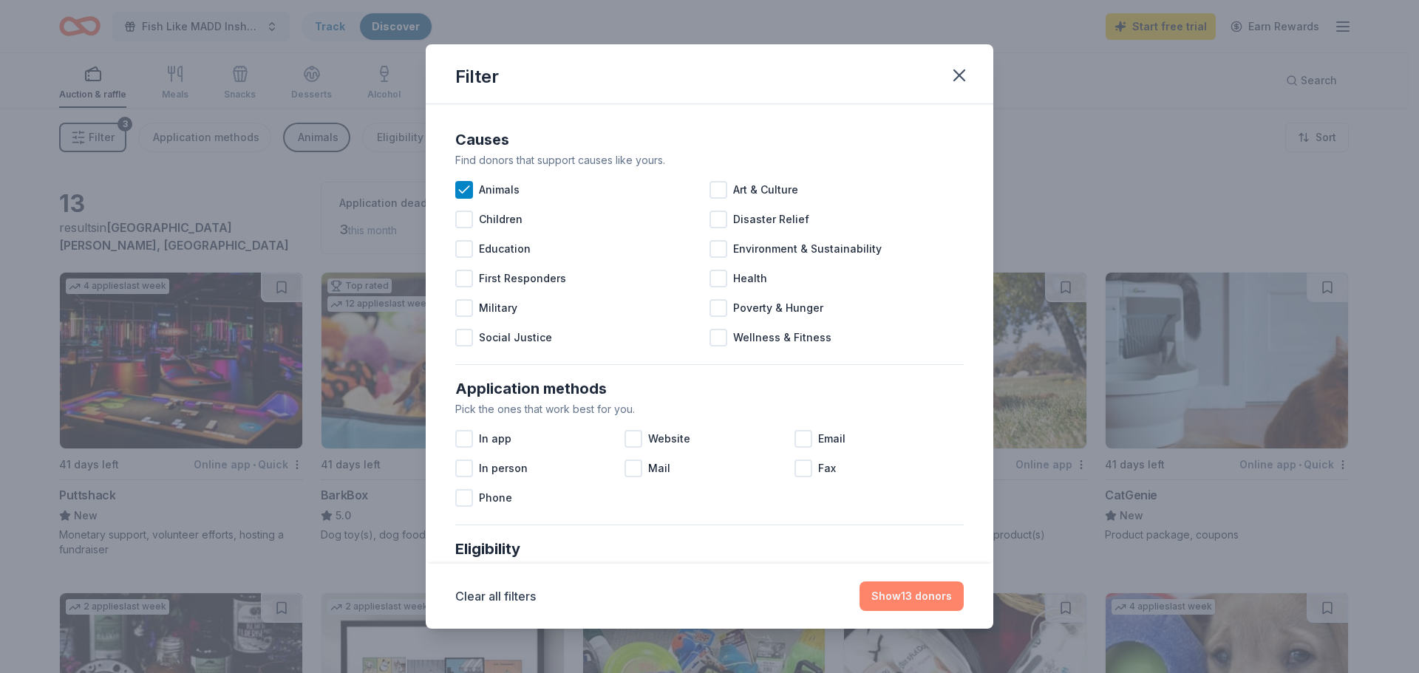
click at [925, 594] on button "Show 13 donors" at bounding box center [912, 597] width 104 height 30
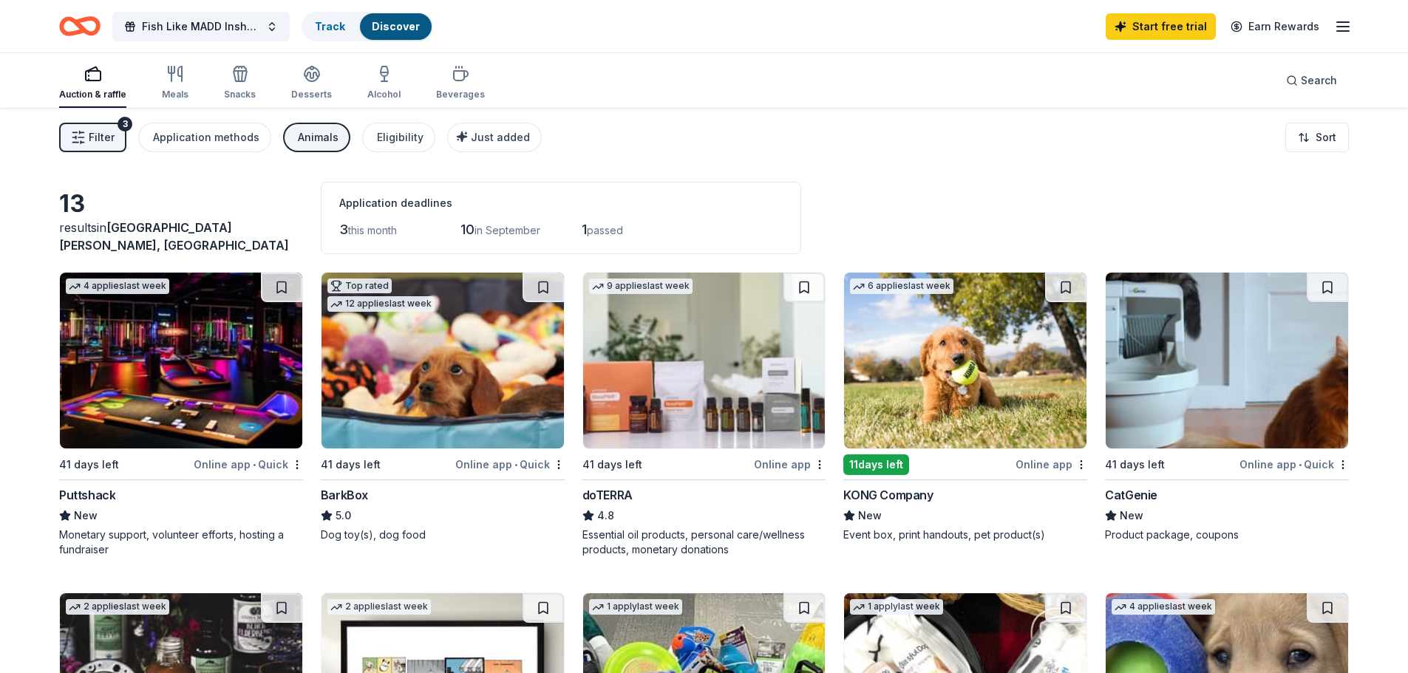
click at [87, 145] on button "Filter 3" at bounding box center [92, 138] width 67 height 30
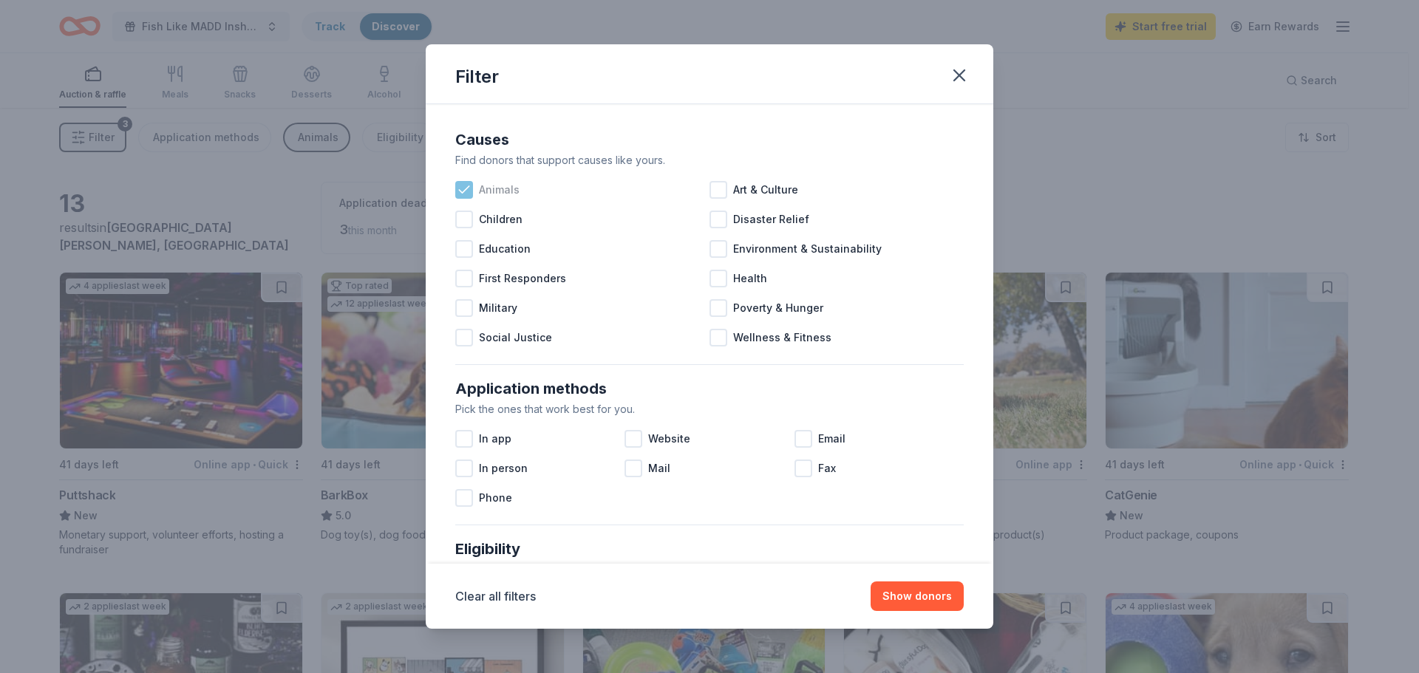
click at [516, 197] on span "Animals" at bounding box center [499, 190] width 41 height 18
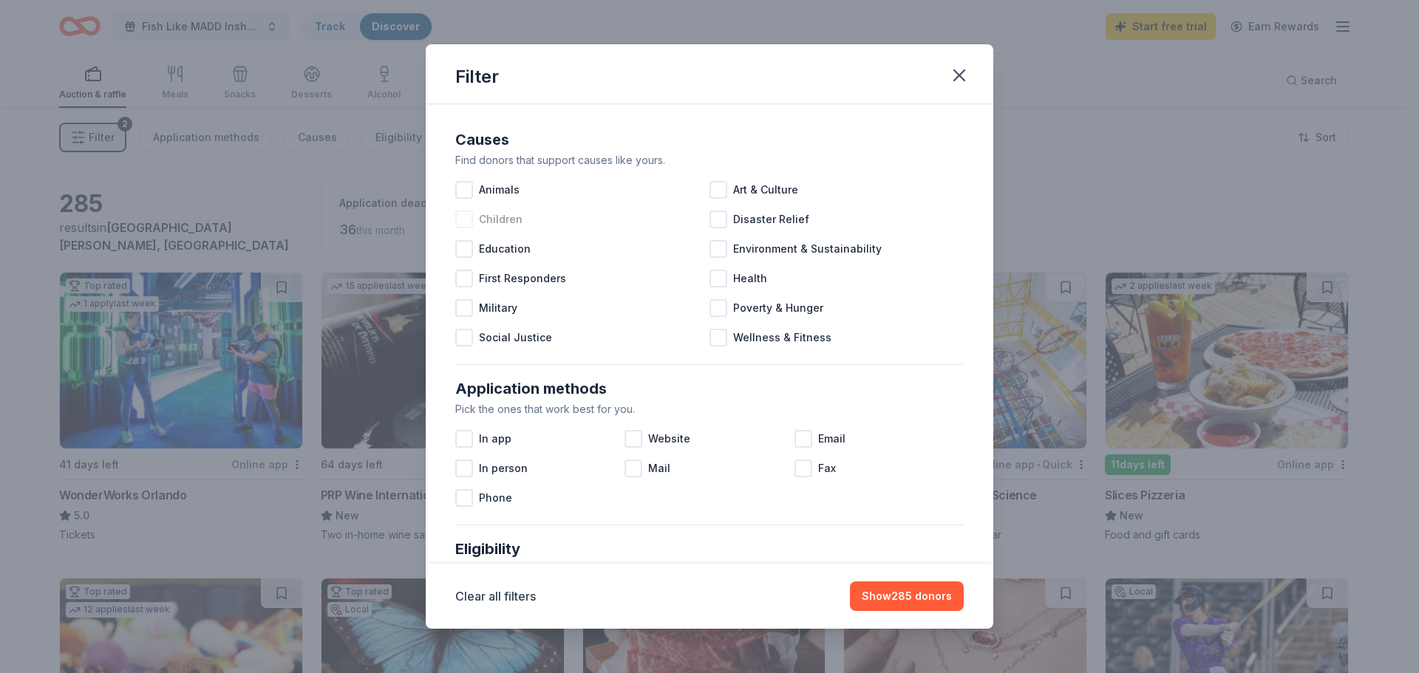
click at [500, 216] on span "Children" at bounding box center [501, 220] width 44 height 18
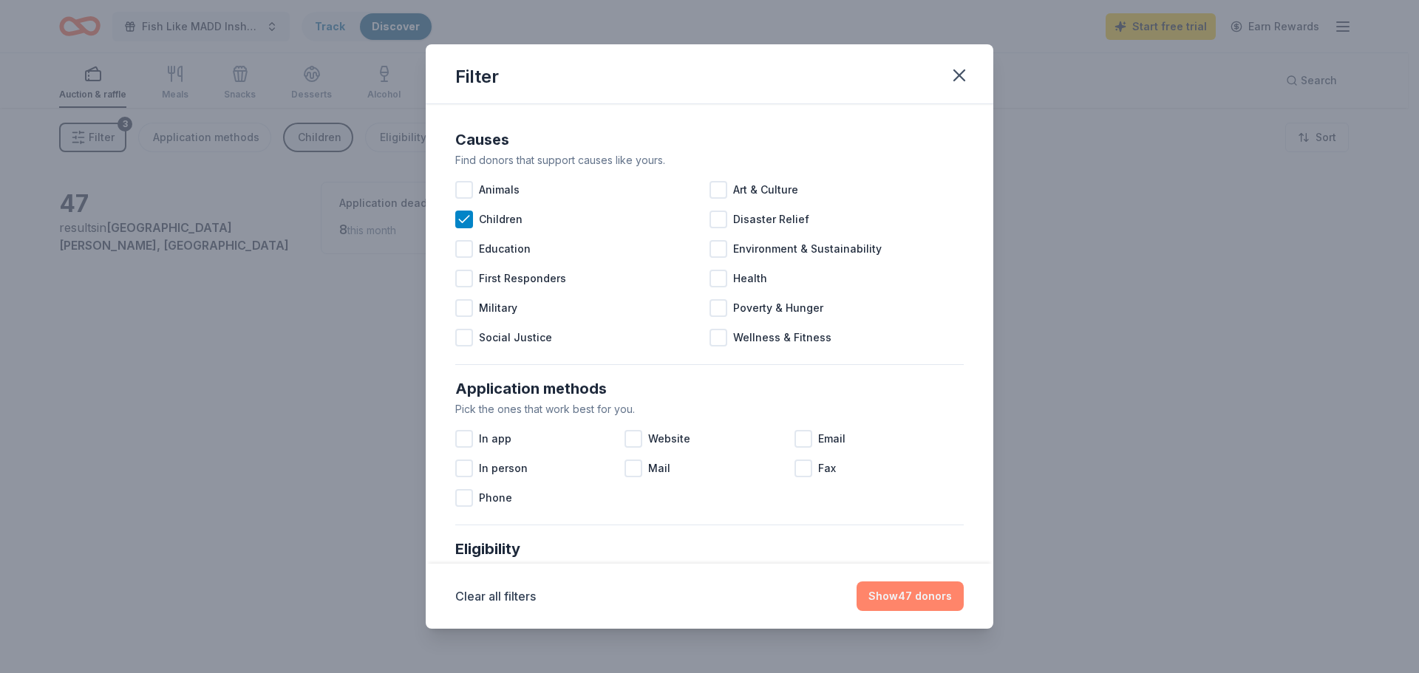
click at [923, 603] on button "Show 47 donors" at bounding box center [910, 597] width 107 height 30
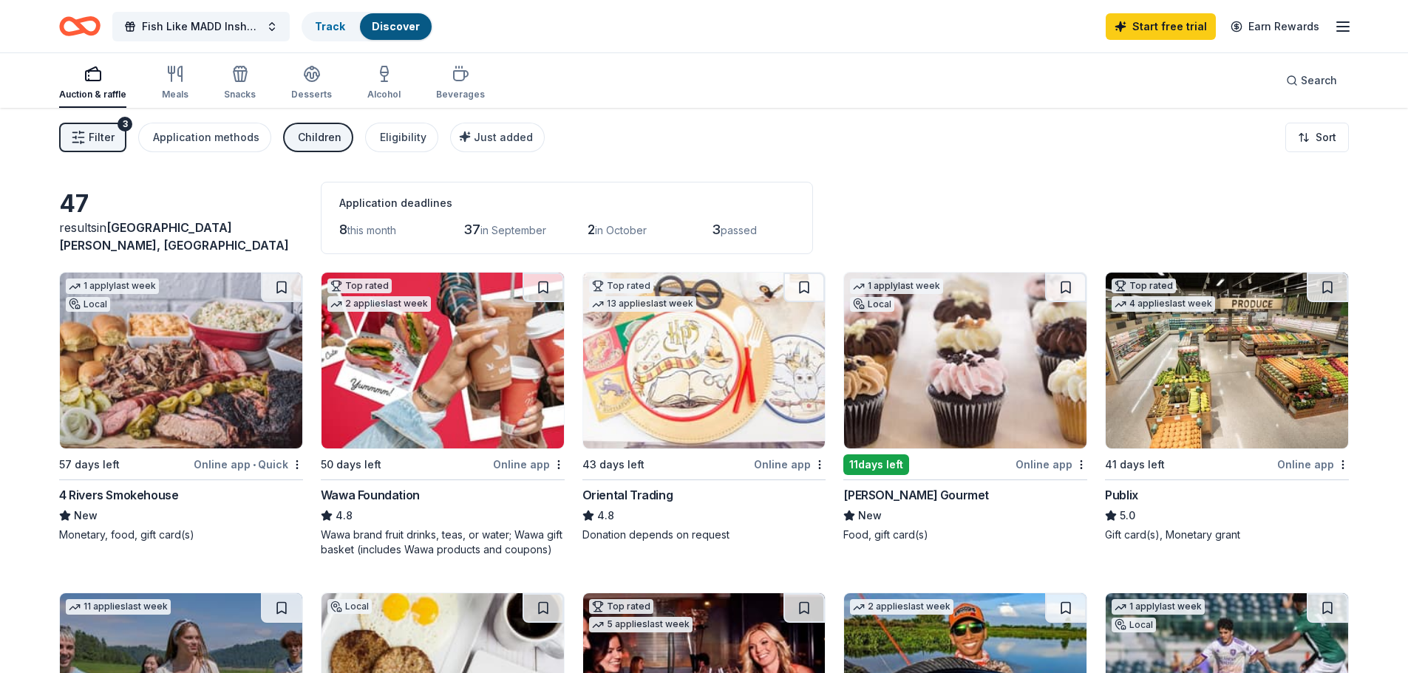
click at [118, 136] on button "Filter 3" at bounding box center [92, 138] width 67 height 30
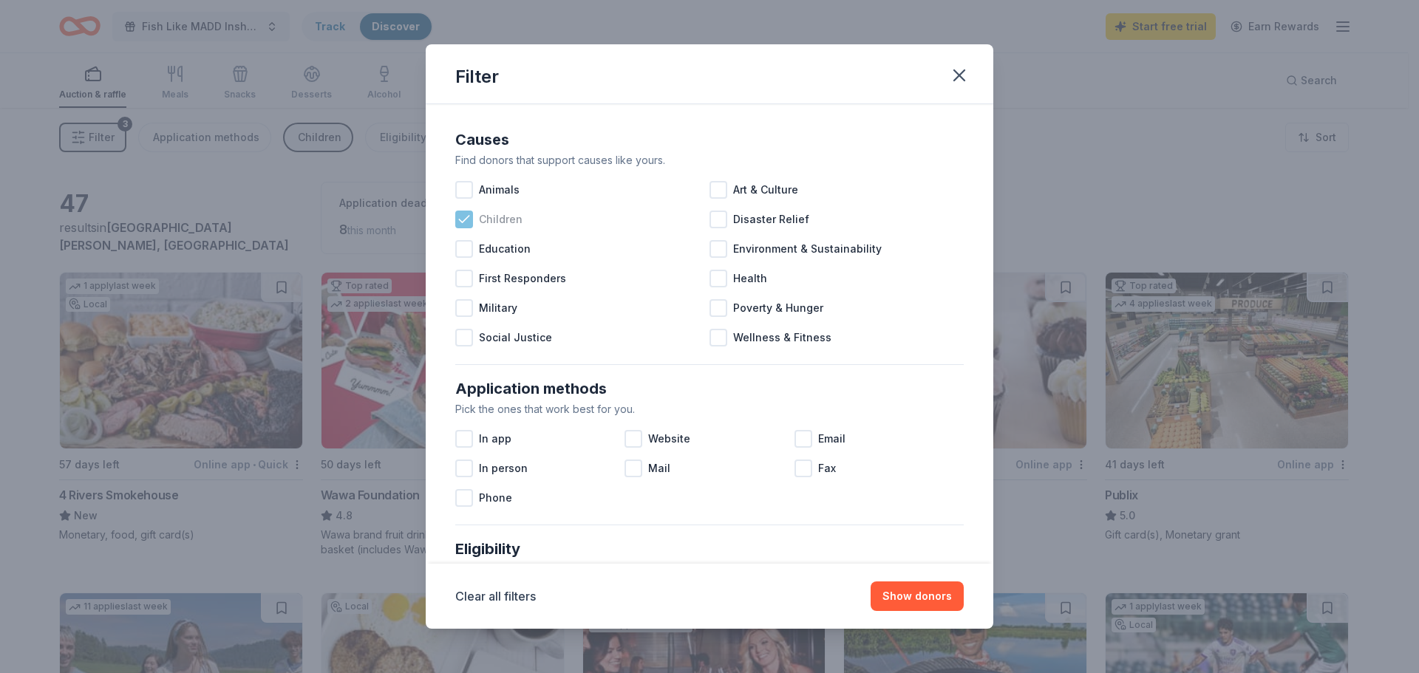
click at [504, 224] on span "Children" at bounding box center [501, 220] width 44 height 18
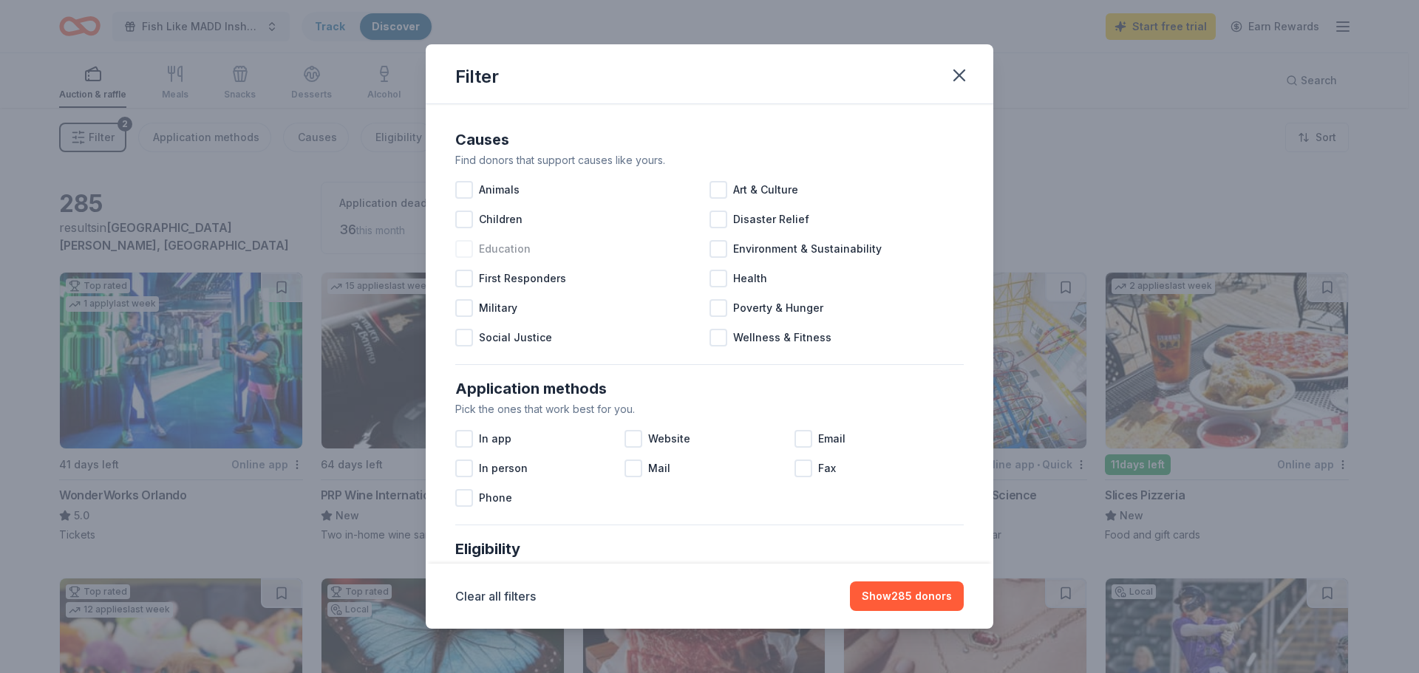
click at [512, 254] on span "Education" at bounding box center [505, 249] width 52 height 18
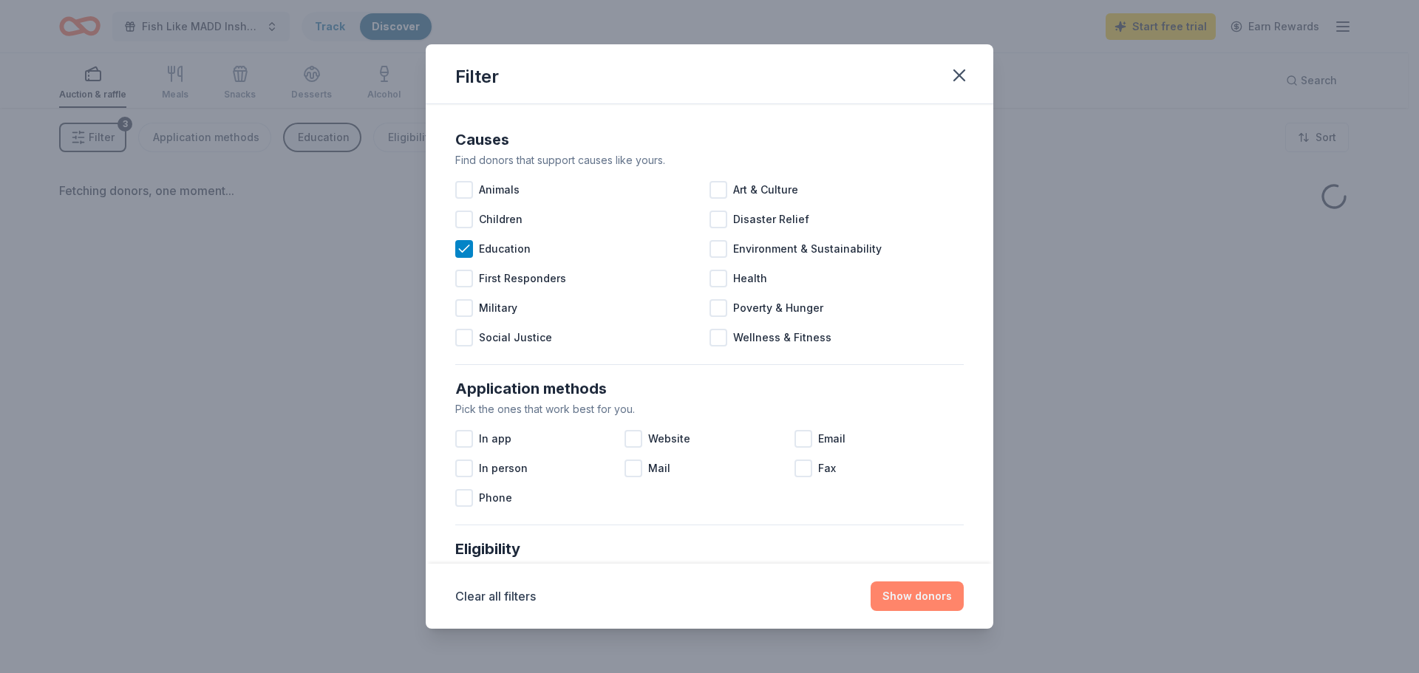
click at [938, 595] on button "Show donors" at bounding box center [917, 597] width 93 height 30
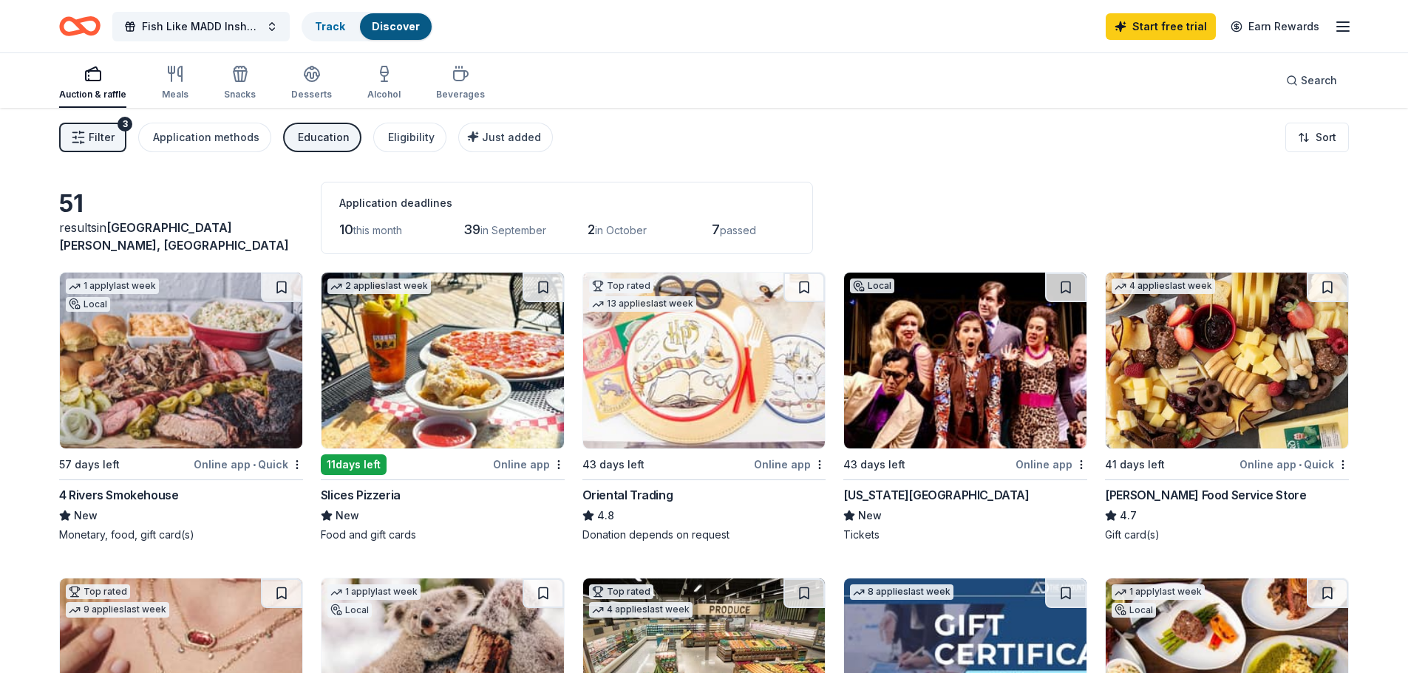
click at [319, 134] on div "Education" at bounding box center [324, 138] width 52 height 18
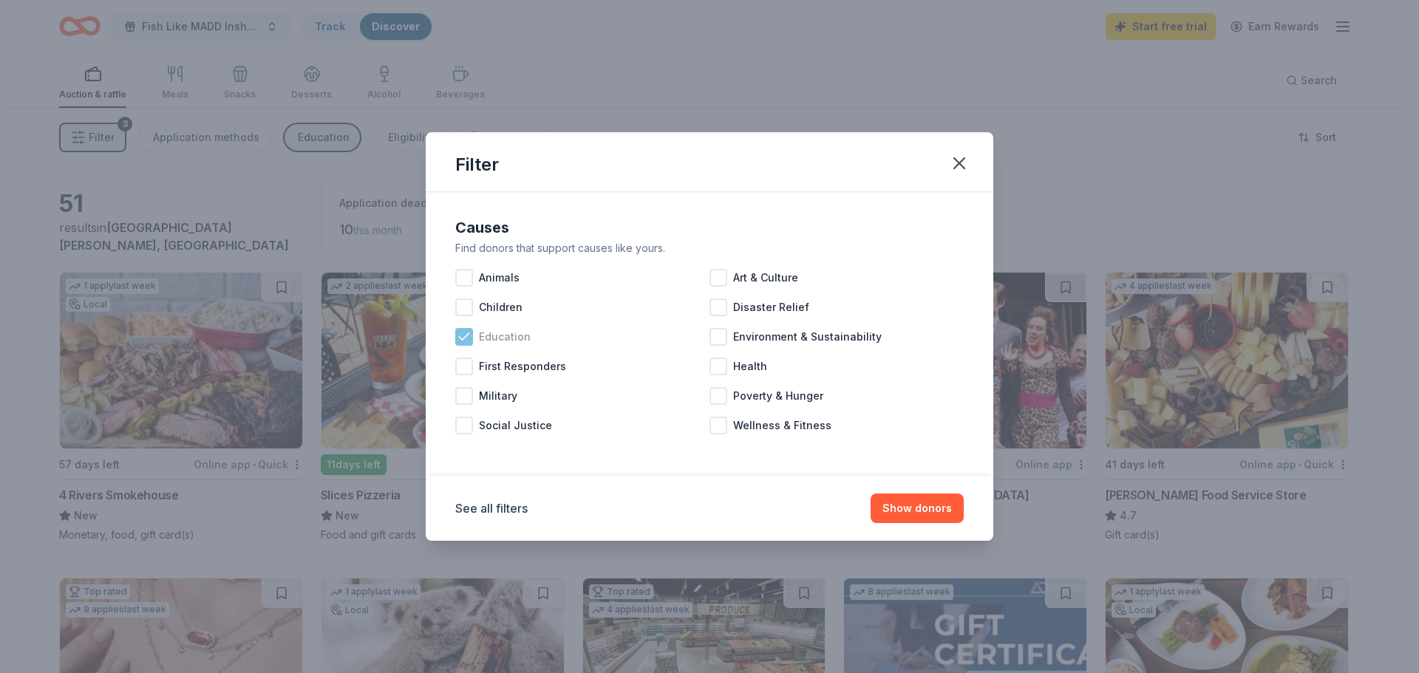
click at [482, 330] on span "Education" at bounding box center [505, 337] width 52 height 18
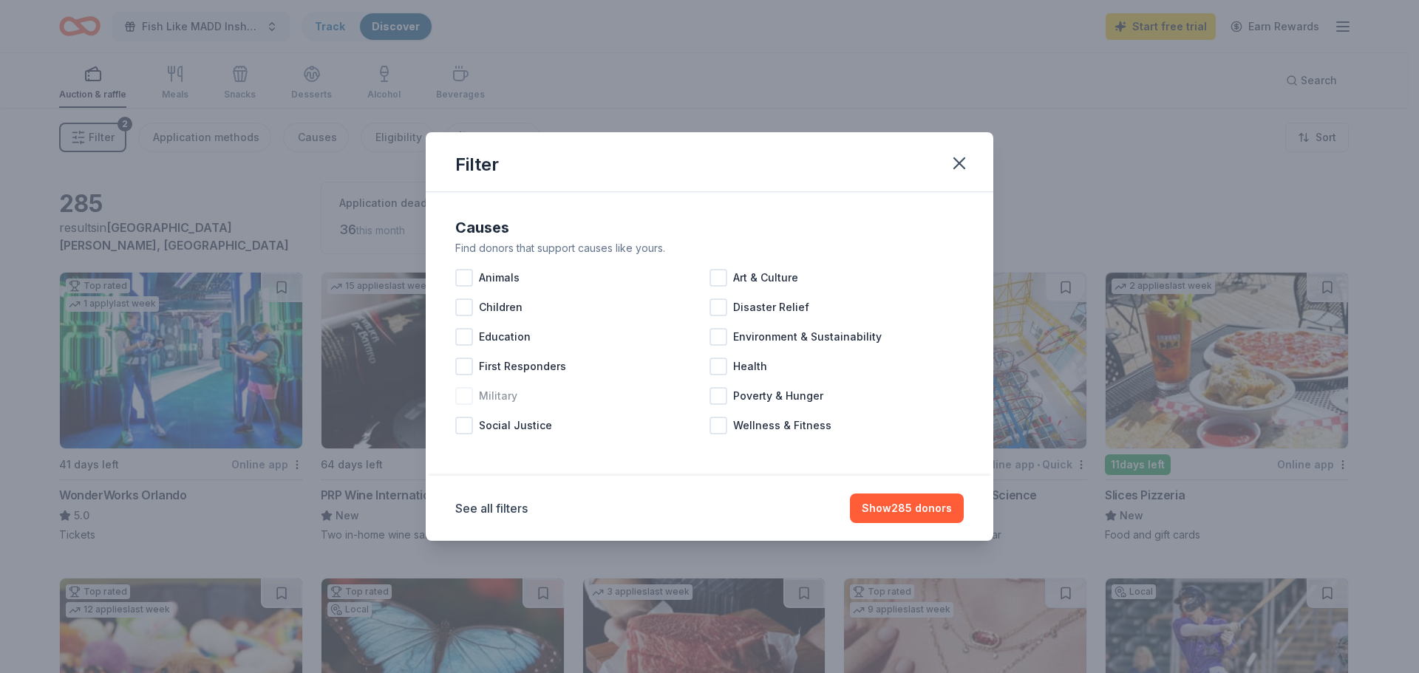
drag, startPoint x: 510, startPoint y: 373, endPoint x: 540, endPoint y: 390, distance: 34.5
click at [511, 373] on span "First Responders" at bounding box center [522, 367] width 87 height 18
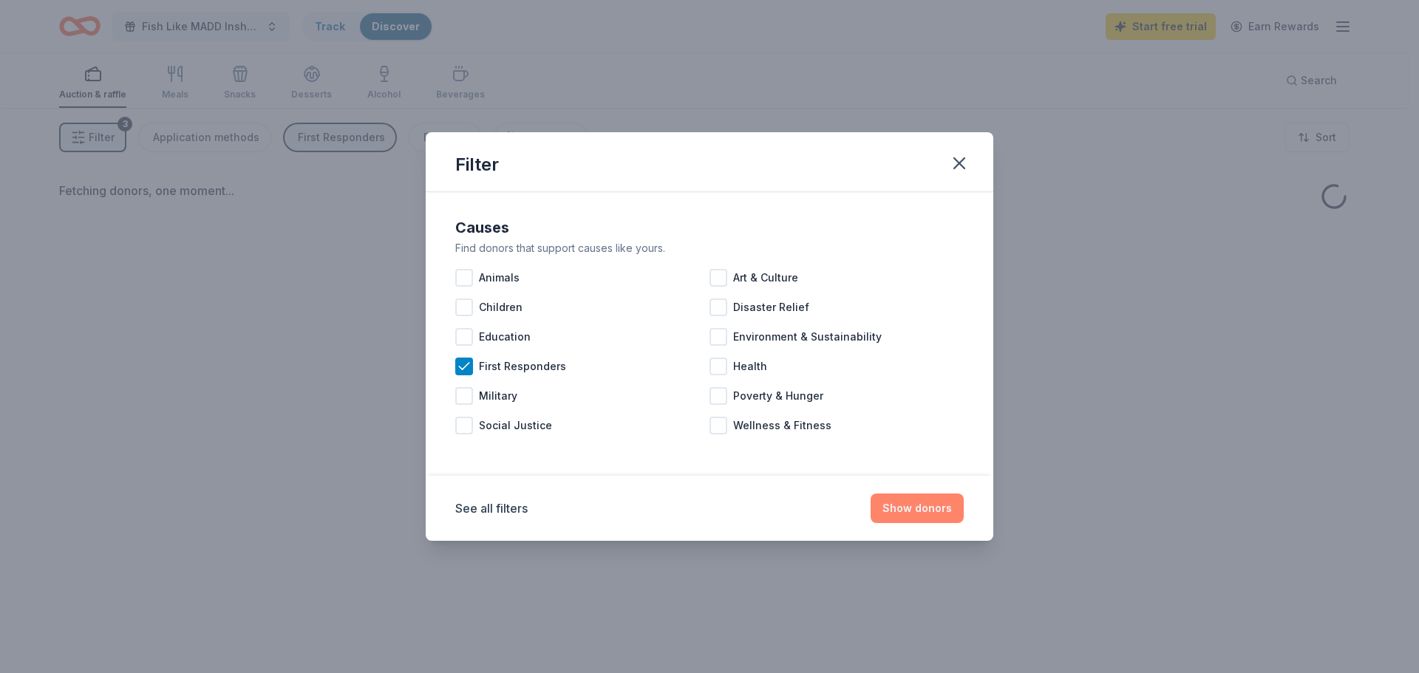
click at [914, 498] on button "Show donors" at bounding box center [917, 509] width 93 height 30
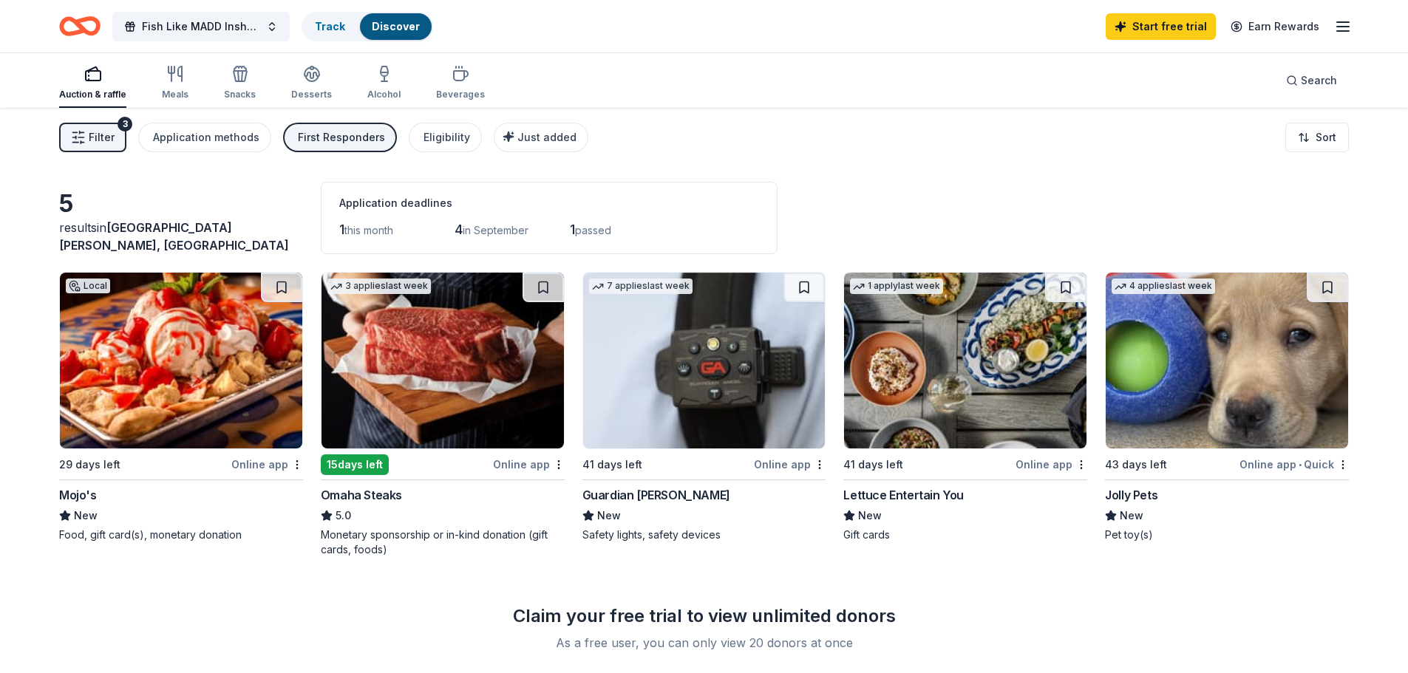
click at [350, 134] on div "First Responders" at bounding box center [341, 138] width 87 height 18
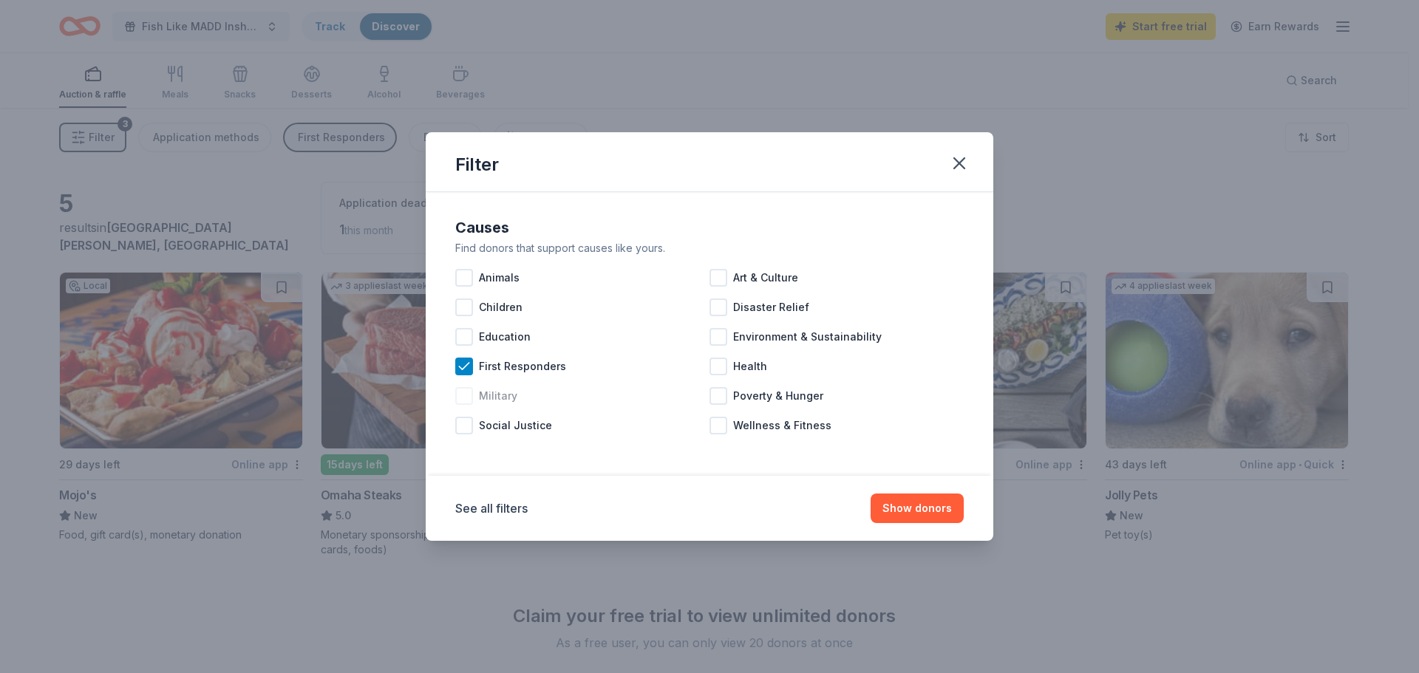
click at [491, 389] on span "Military" at bounding box center [498, 396] width 38 height 18
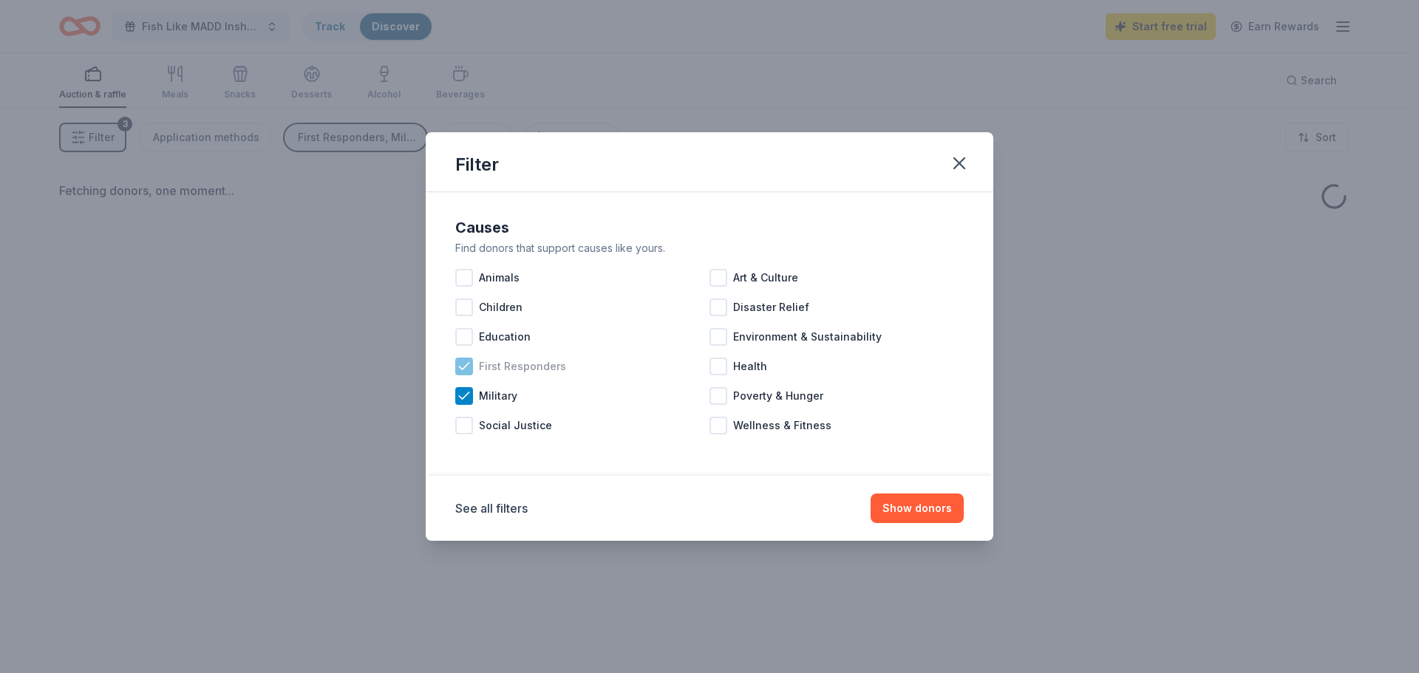
drag, startPoint x: 488, startPoint y: 375, endPoint x: 500, endPoint y: 396, distance: 23.8
click at [487, 375] on div "First Responders" at bounding box center [582, 367] width 254 height 30
click at [879, 506] on button "Show donors" at bounding box center [917, 509] width 93 height 30
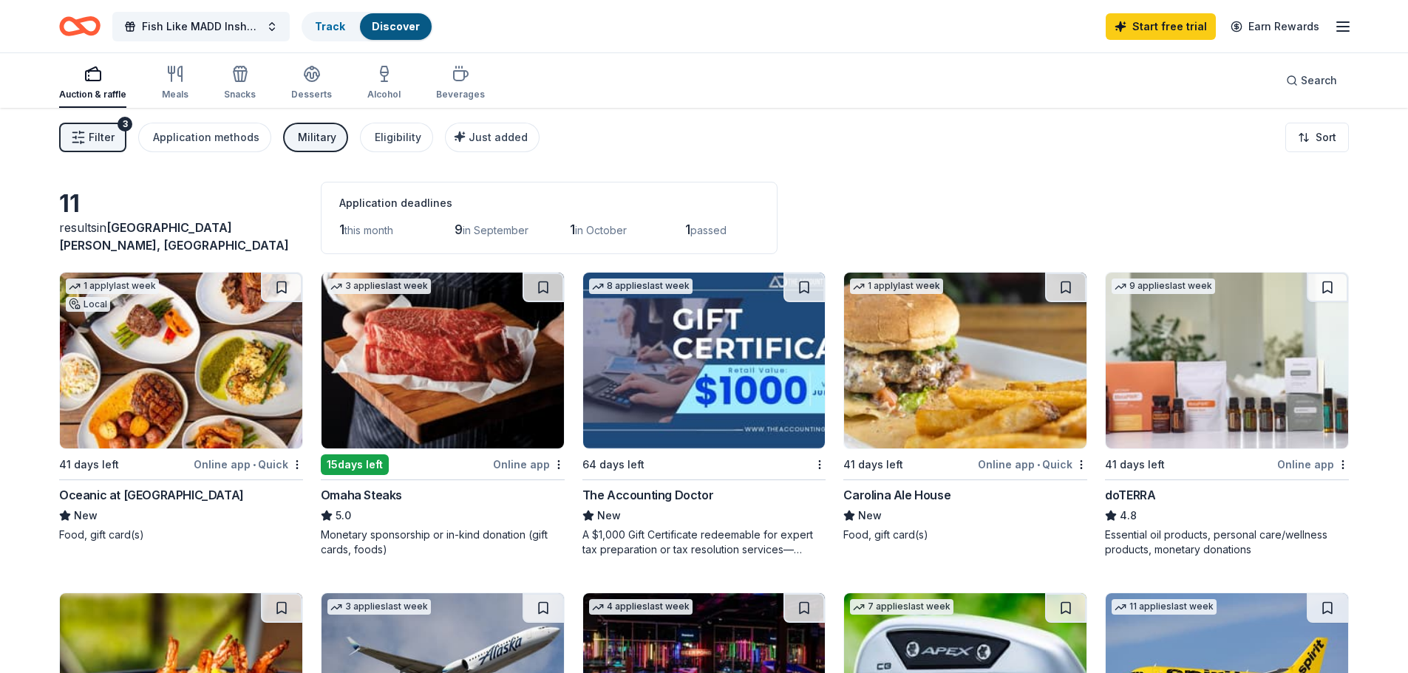
click at [324, 129] on div "Military" at bounding box center [317, 138] width 38 height 18
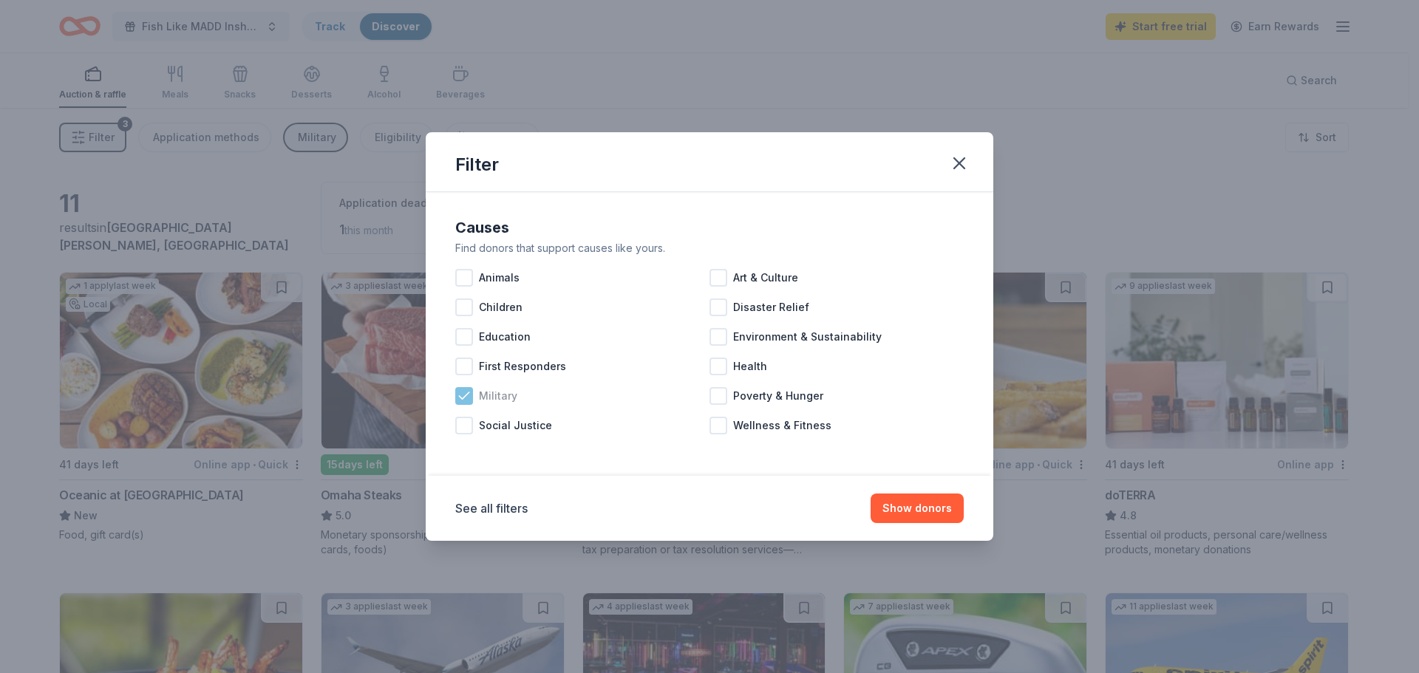
click at [489, 395] on span "Military" at bounding box center [498, 396] width 38 height 18
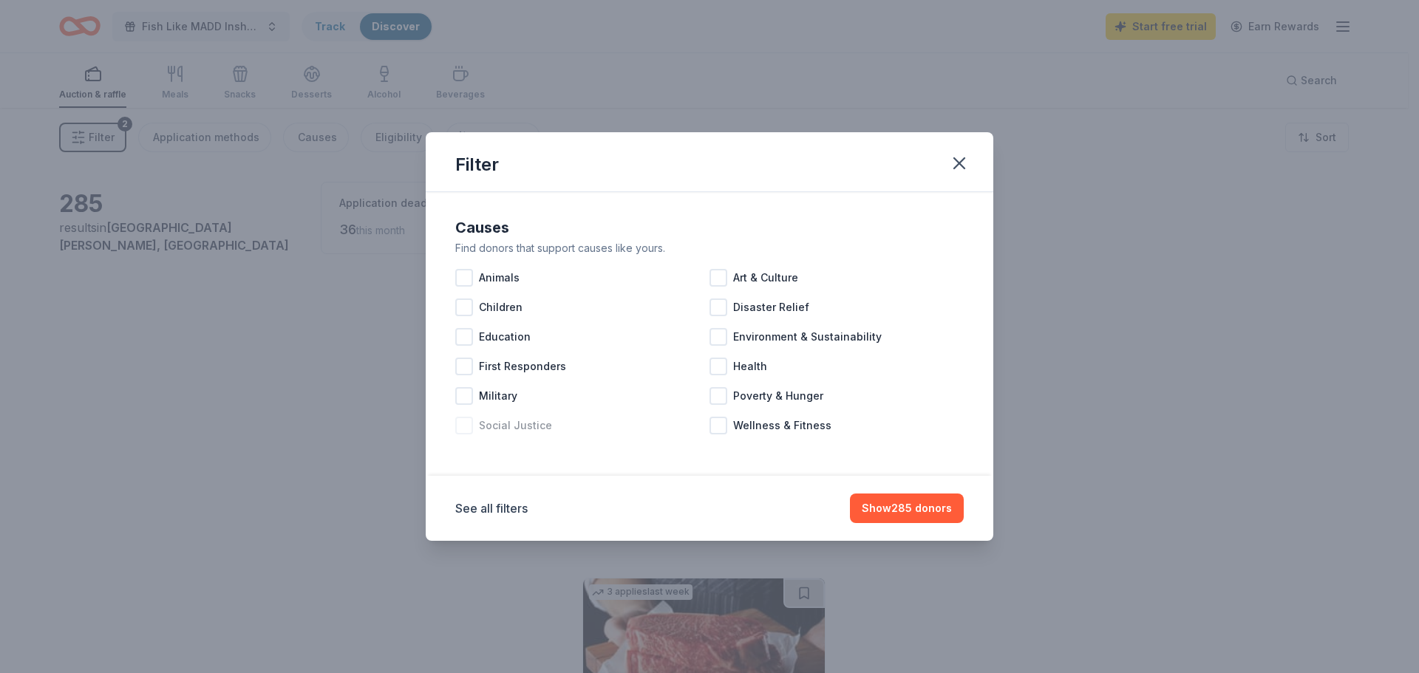
click at [506, 424] on span "Social Justice" at bounding box center [515, 426] width 73 height 18
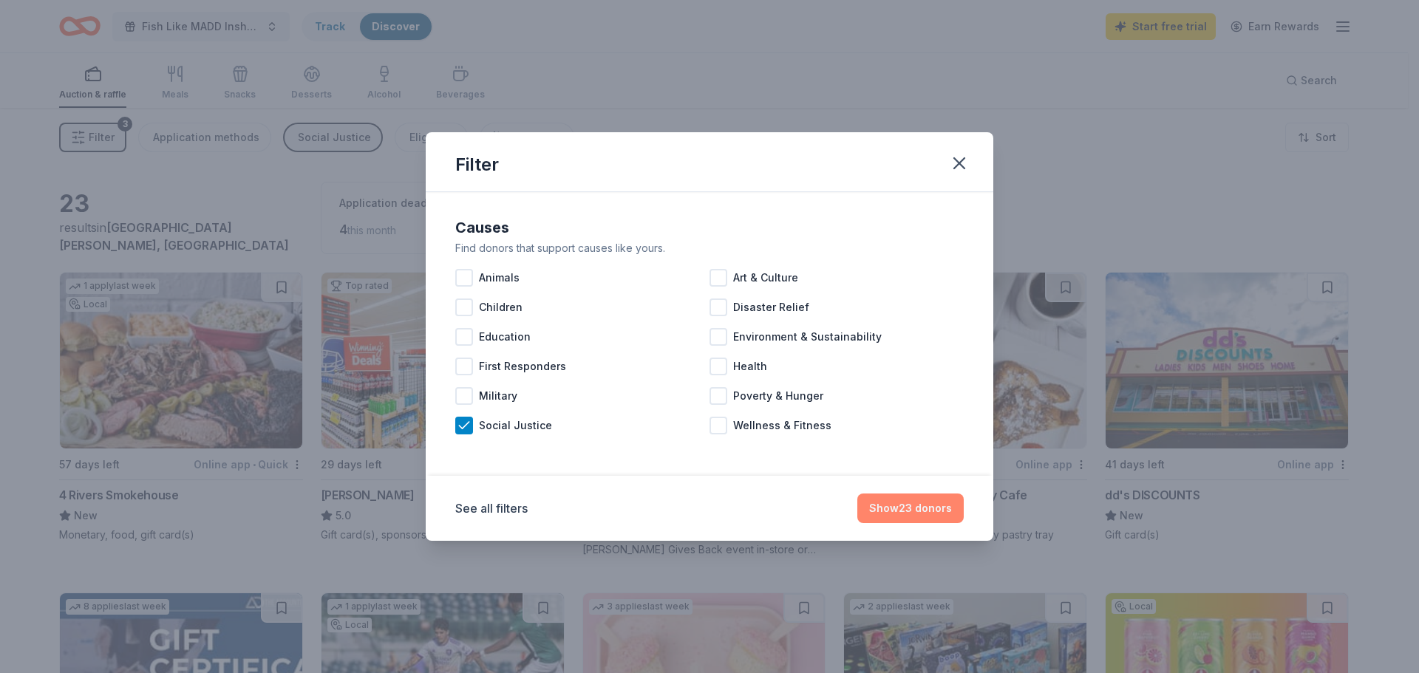
click at [911, 505] on button "Show 23 donors" at bounding box center [910, 509] width 106 height 30
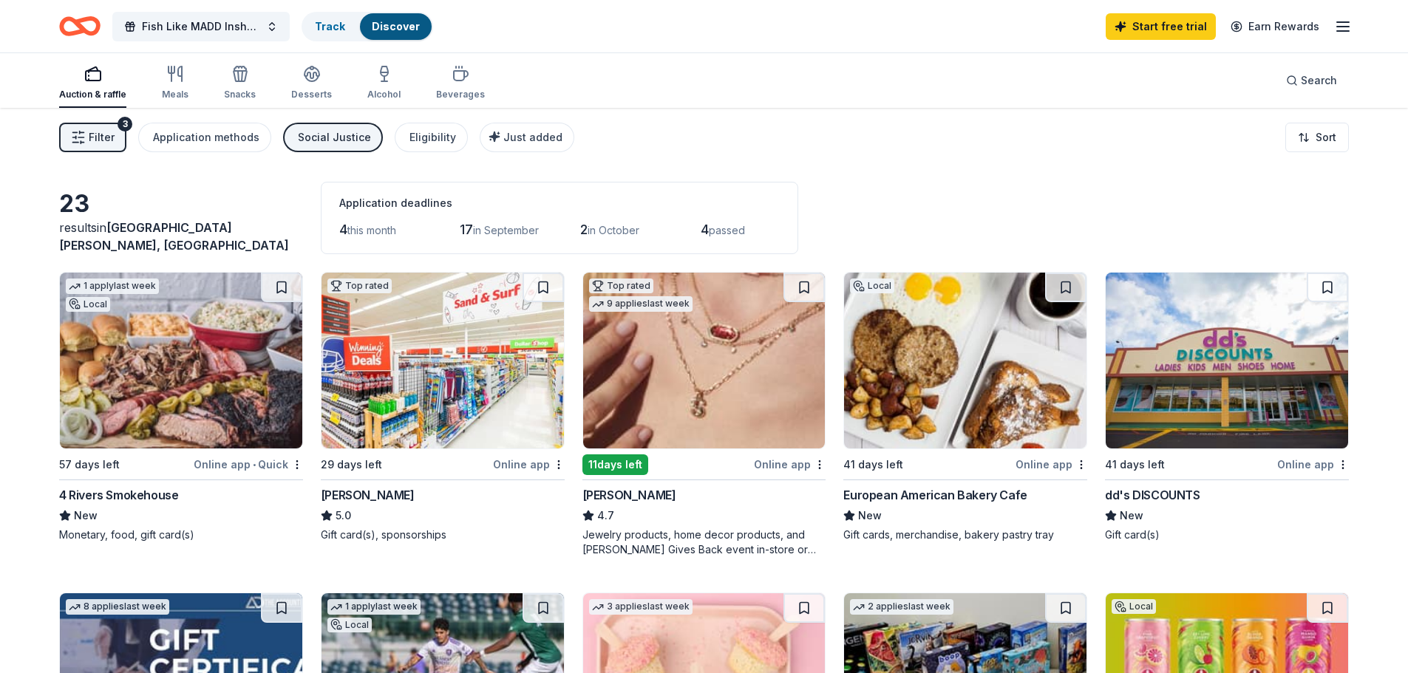
click at [324, 139] on div "Social Justice" at bounding box center [334, 138] width 73 height 18
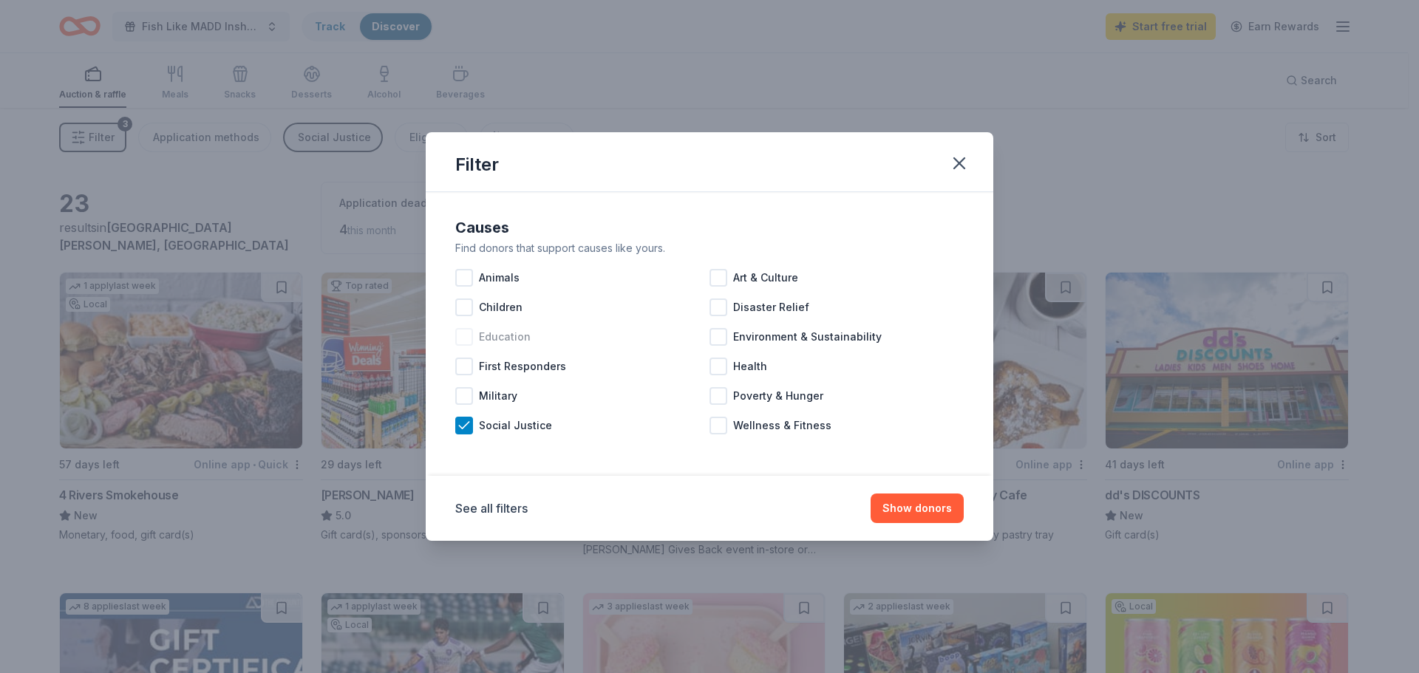
drag, startPoint x: 507, startPoint y: 426, endPoint x: 639, endPoint y: 338, distance: 158.7
click at [509, 426] on span "Social Justice" at bounding box center [515, 426] width 73 height 18
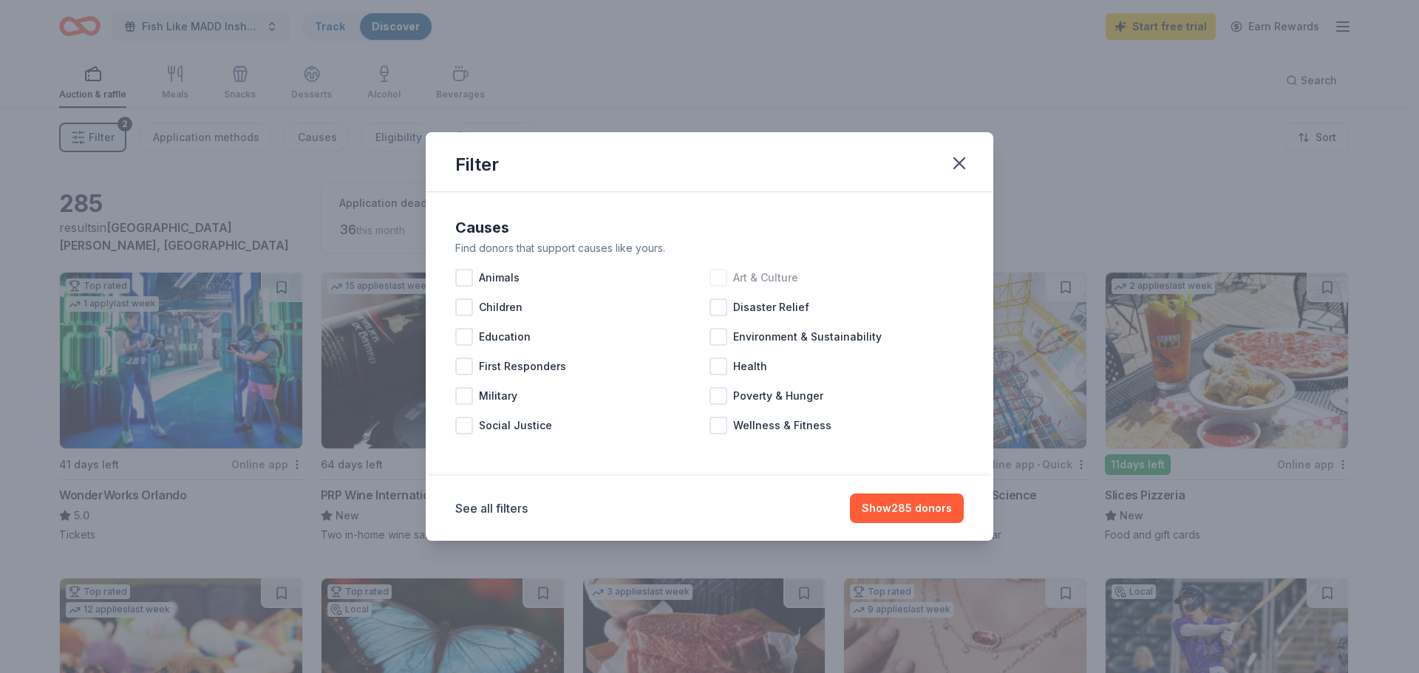
click at [764, 271] on span "Art & Culture" at bounding box center [765, 278] width 65 height 18
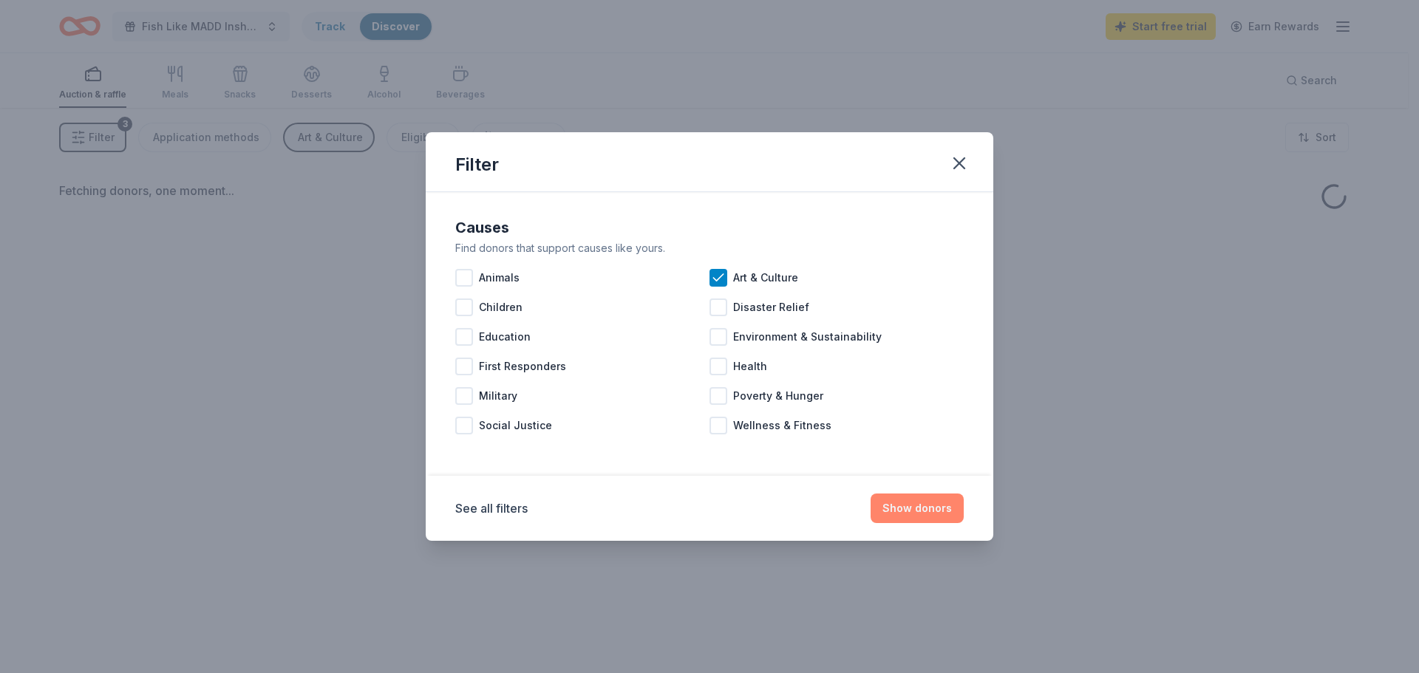
click at [931, 517] on button "Show donors" at bounding box center [917, 509] width 93 height 30
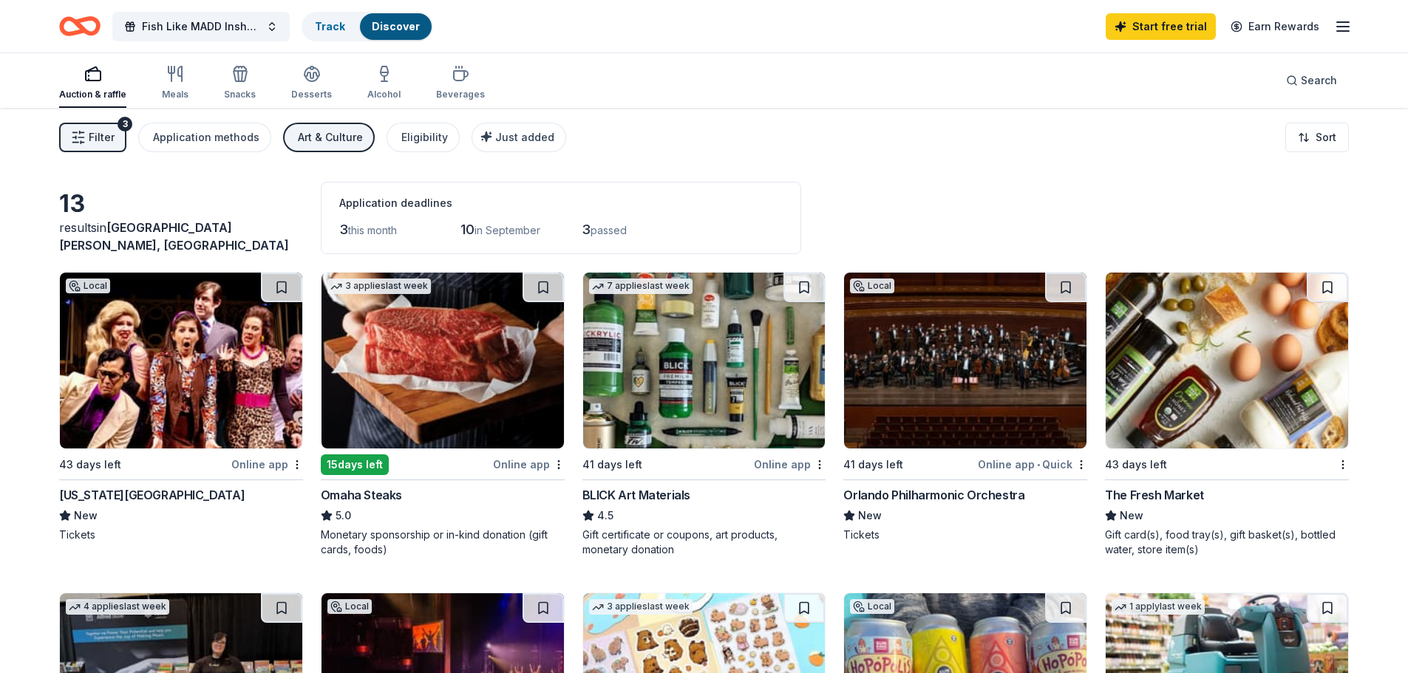
click at [327, 137] on div "Art & Culture" at bounding box center [330, 138] width 65 height 18
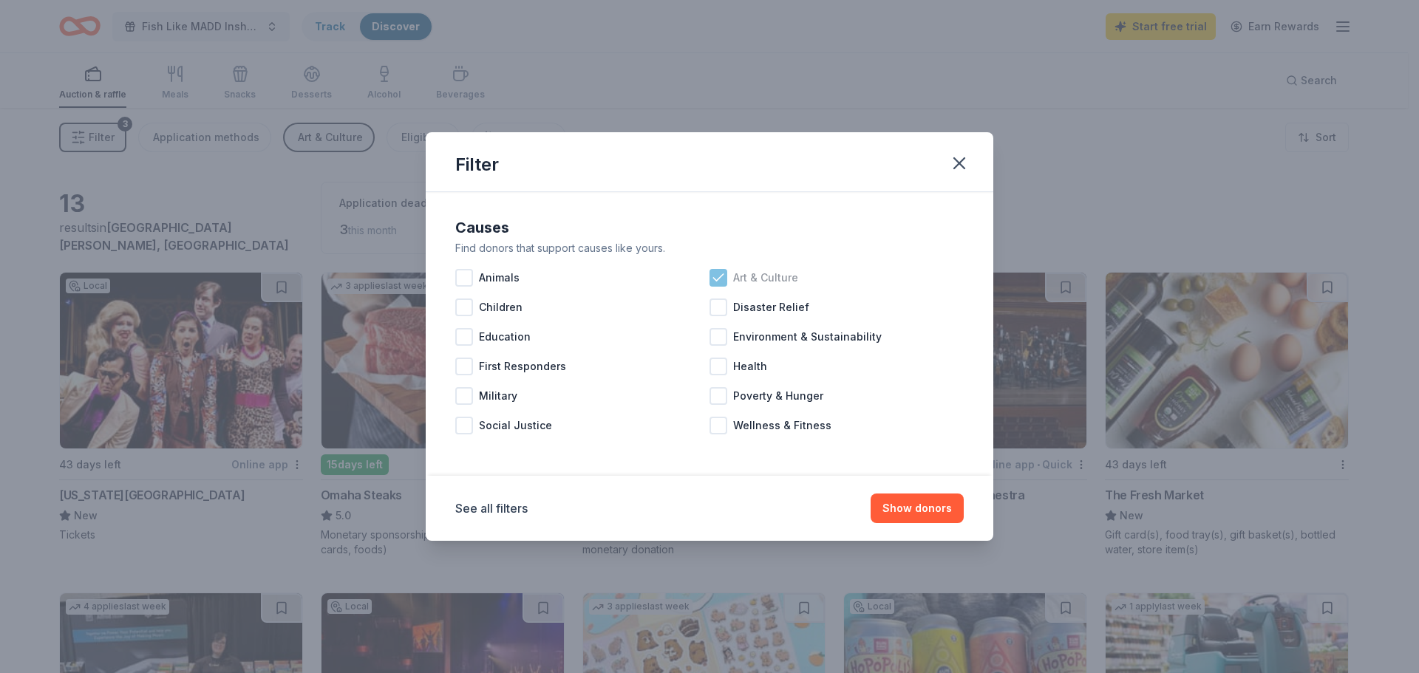
click at [725, 276] on icon at bounding box center [718, 278] width 15 height 15
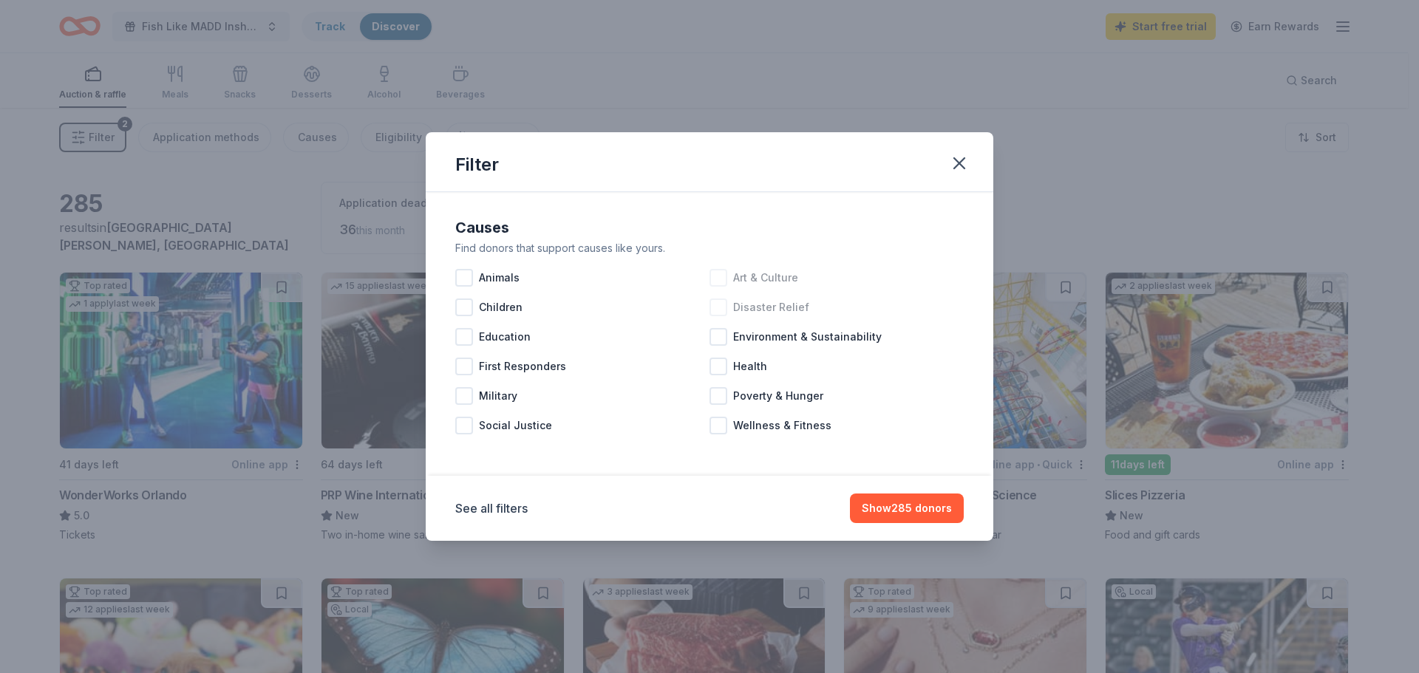
click at [732, 316] on div "Disaster Relief" at bounding box center [837, 308] width 254 height 30
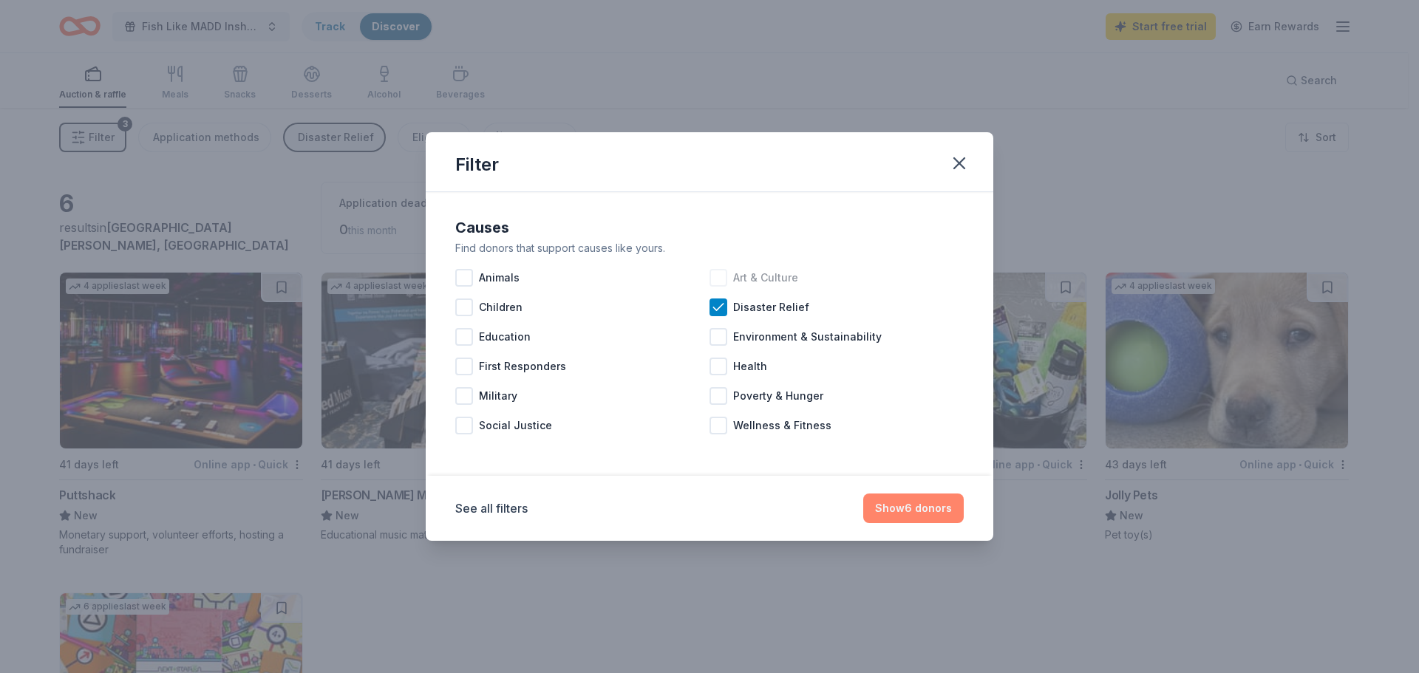
click at [939, 519] on button "Show 6 donors" at bounding box center [913, 509] width 101 height 30
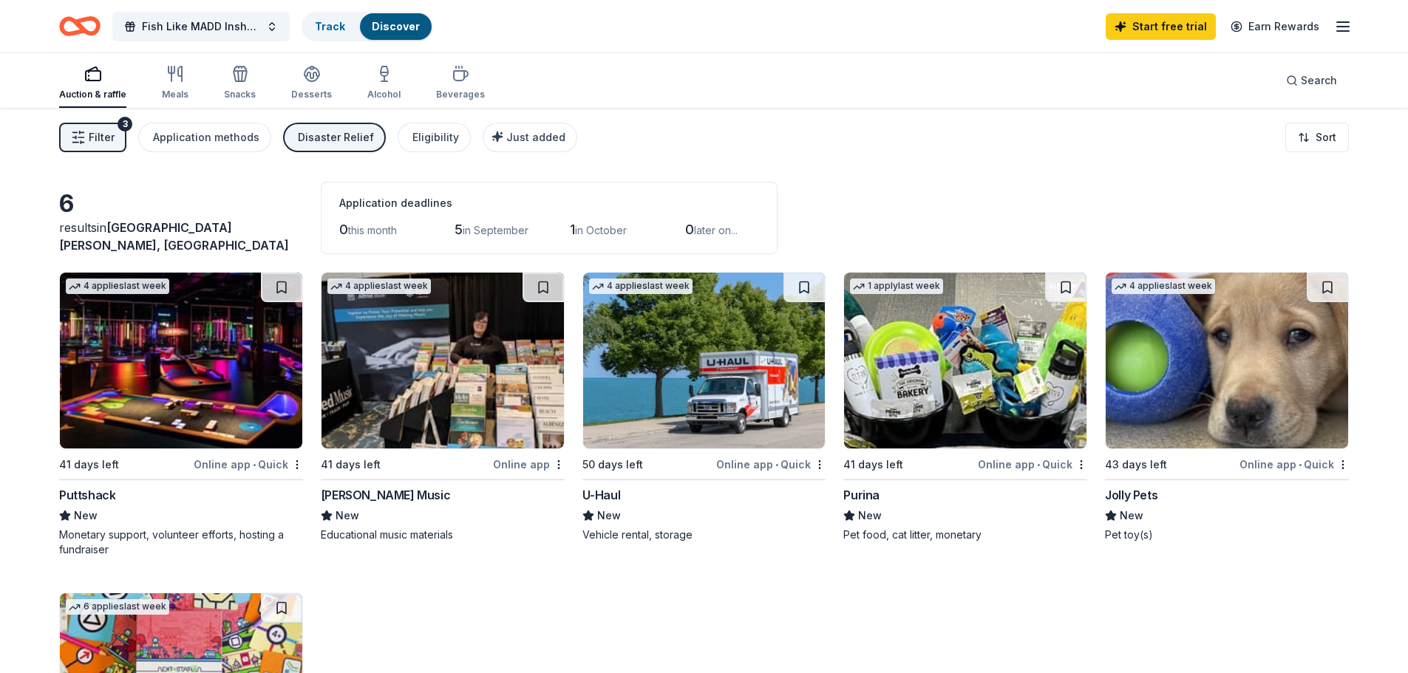
click at [347, 135] on div "Disaster Relief" at bounding box center [336, 138] width 76 height 18
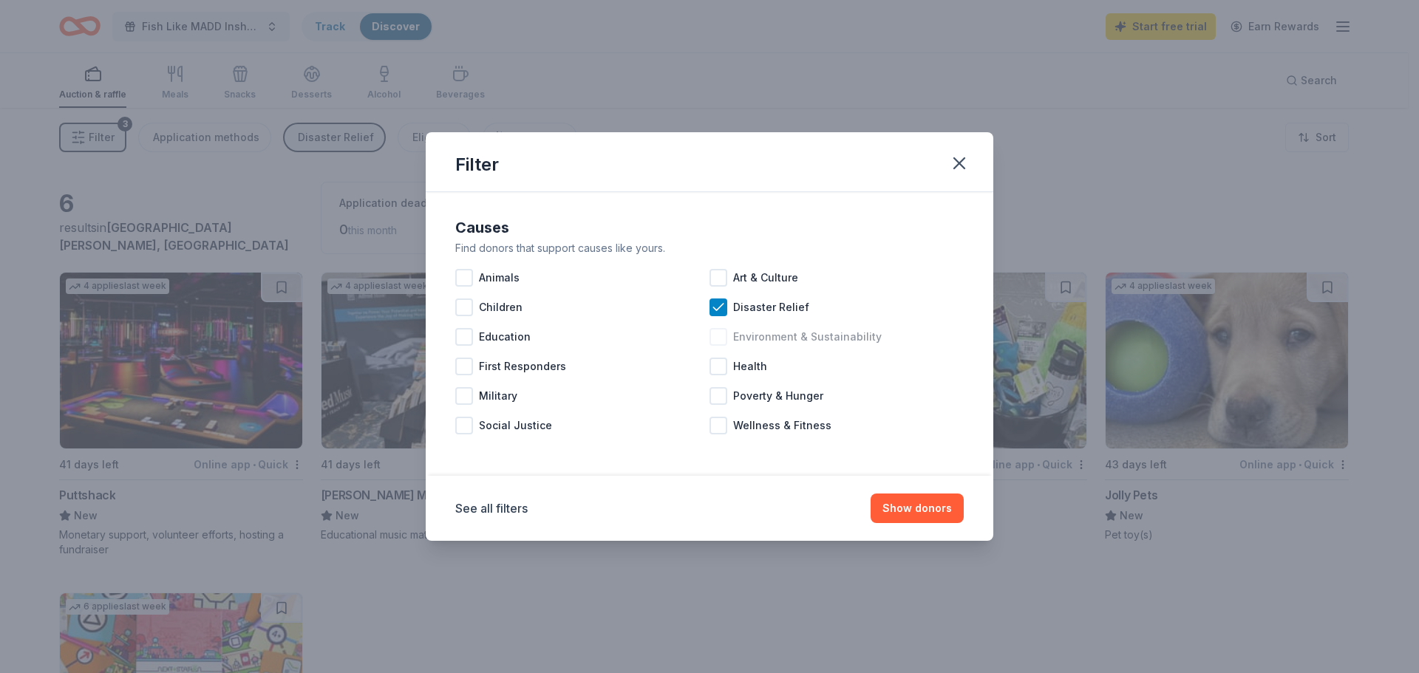
click at [732, 322] on div "Environment & Sustainability" at bounding box center [837, 337] width 254 height 30
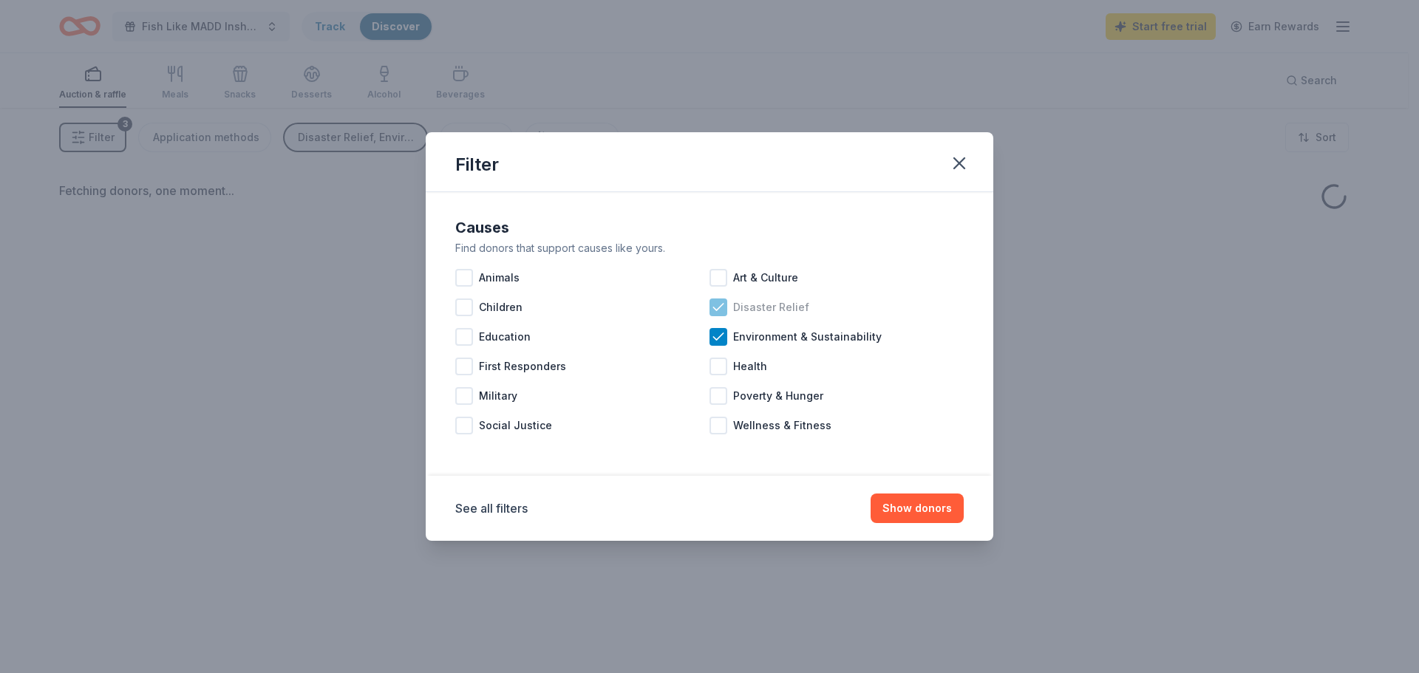
drag, startPoint x: 732, startPoint y: 297, endPoint x: 733, endPoint y: 307, distance: 10.5
click at [732, 299] on div "Disaster Relief" at bounding box center [837, 308] width 254 height 30
click at [931, 517] on button "Show donors" at bounding box center [917, 509] width 93 height 30
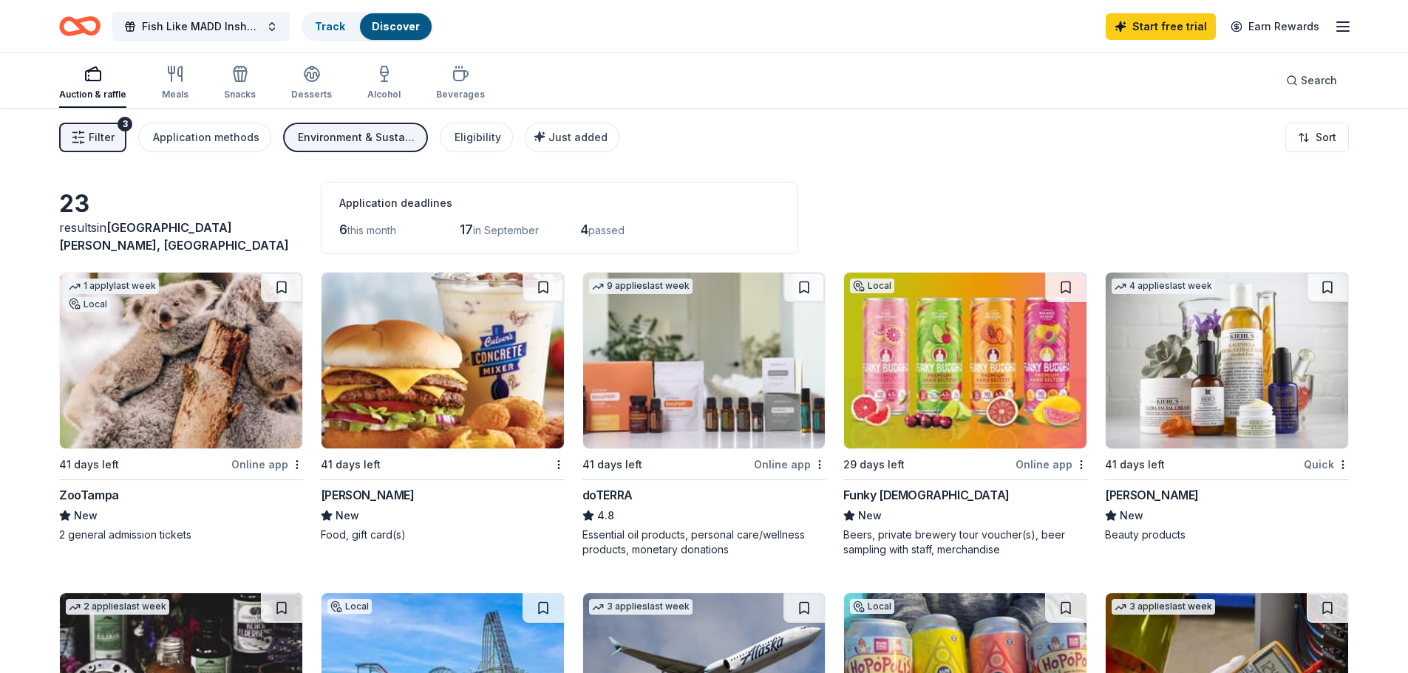
click at [329, 129] on div "Environment & Sustainability" at bounding box center [357, 138] width 118 height 18
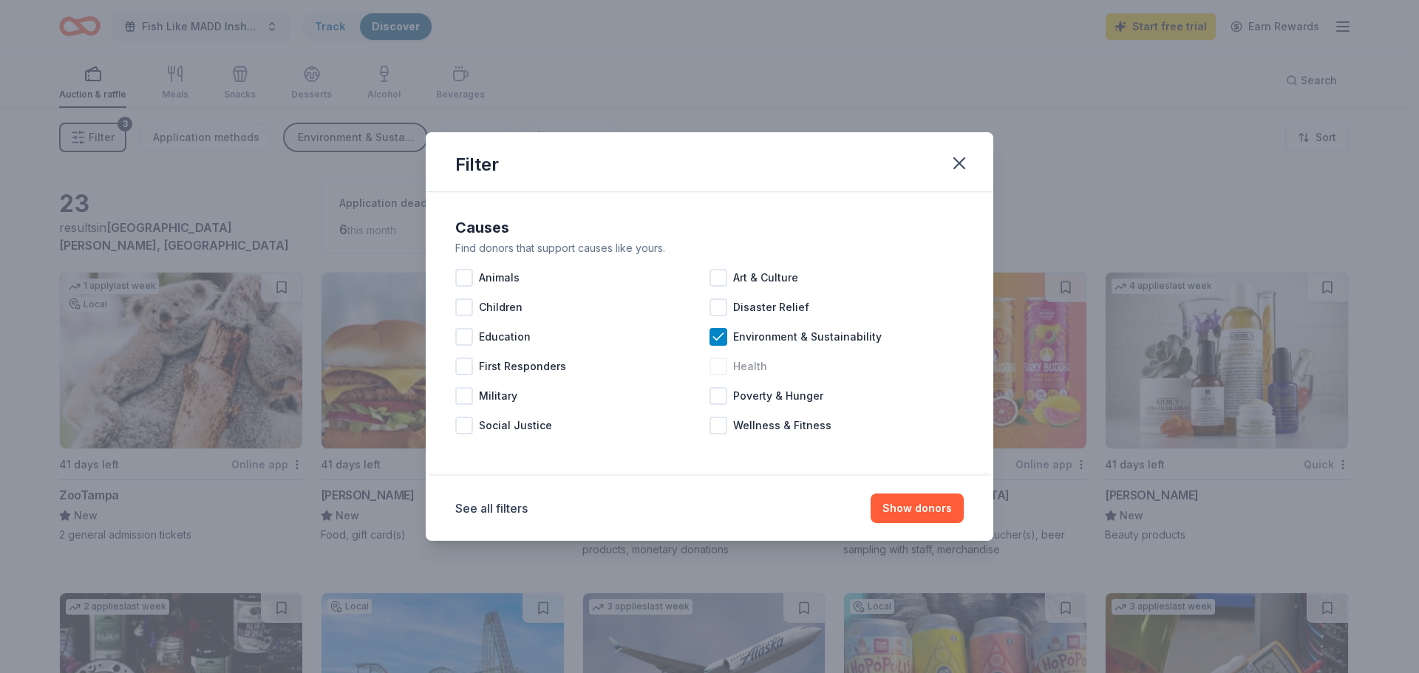
drag, startPoint x: 810, startPoint y: 344, endPoint x: 774, endPoint y: 361, distance: 40.0
click at [808, 344] on span "Environment & Sustainability" at bounding box center [807, 337] width 149 height 18
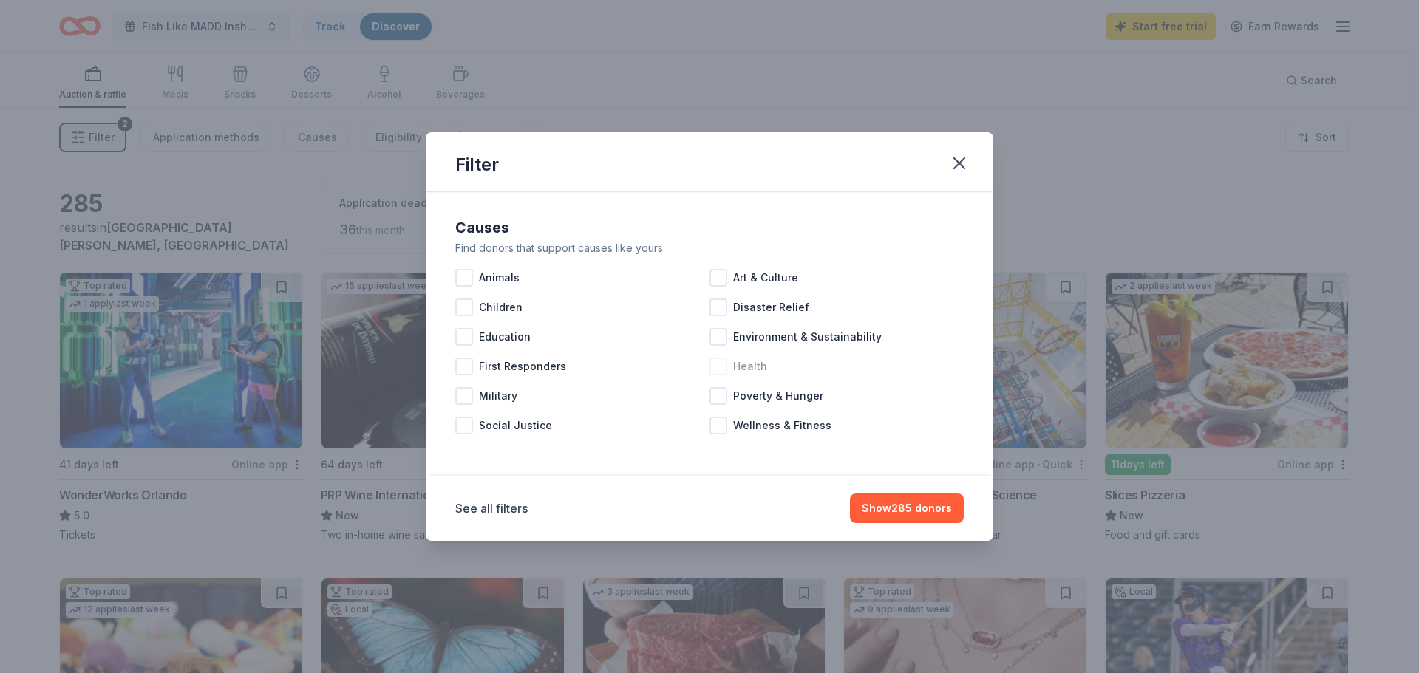
drag, startPoint x: 768, startPoint y: 362, endPoint x: 750, endPoint y: 364, distance: 17.8
click at [766, 362] on div "Health" at bounding box center [837, 367] width 254 height 30
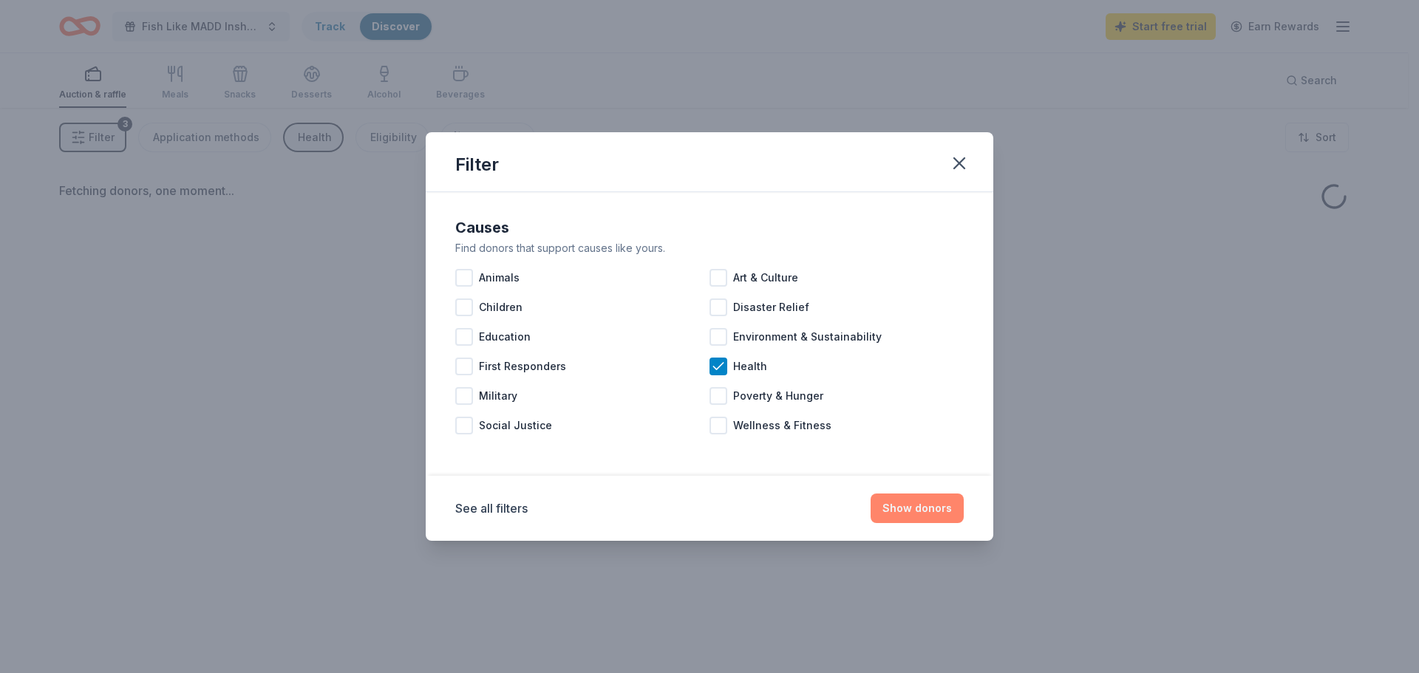
click at [937, 503] on button "Show donors" at bounding box center [917, 509] width 93 height 30
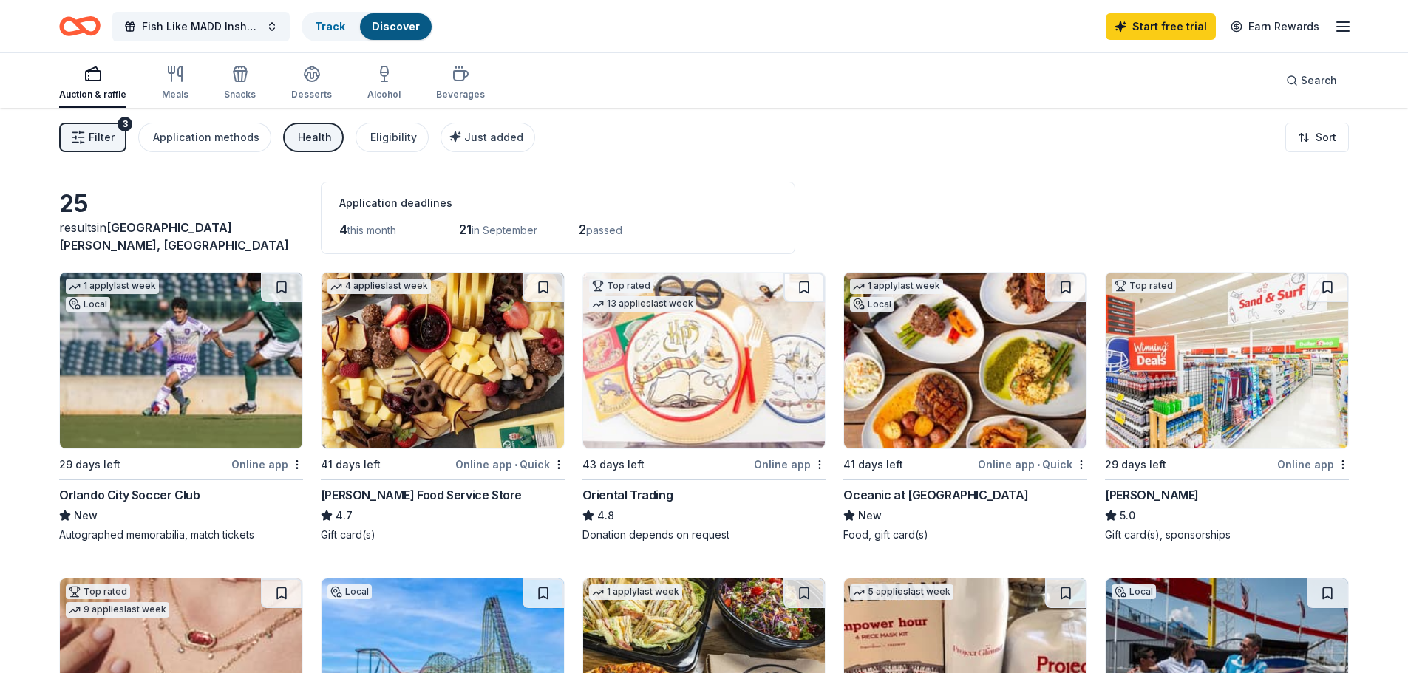
click at [298, 142] on div "Health" at bounding box center [315, 138] width 34 height 18
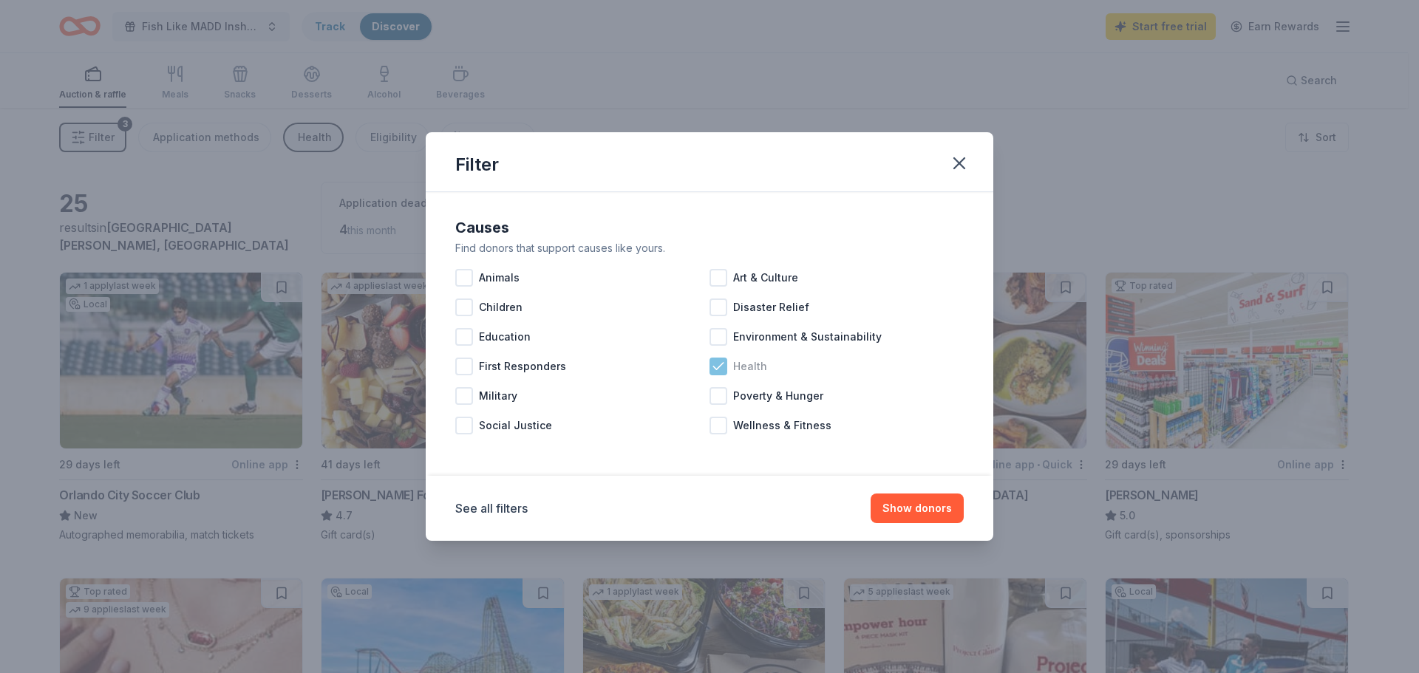
click at [744, 360] on span "Health" at bounding box center [750, 367] width 34 height 18
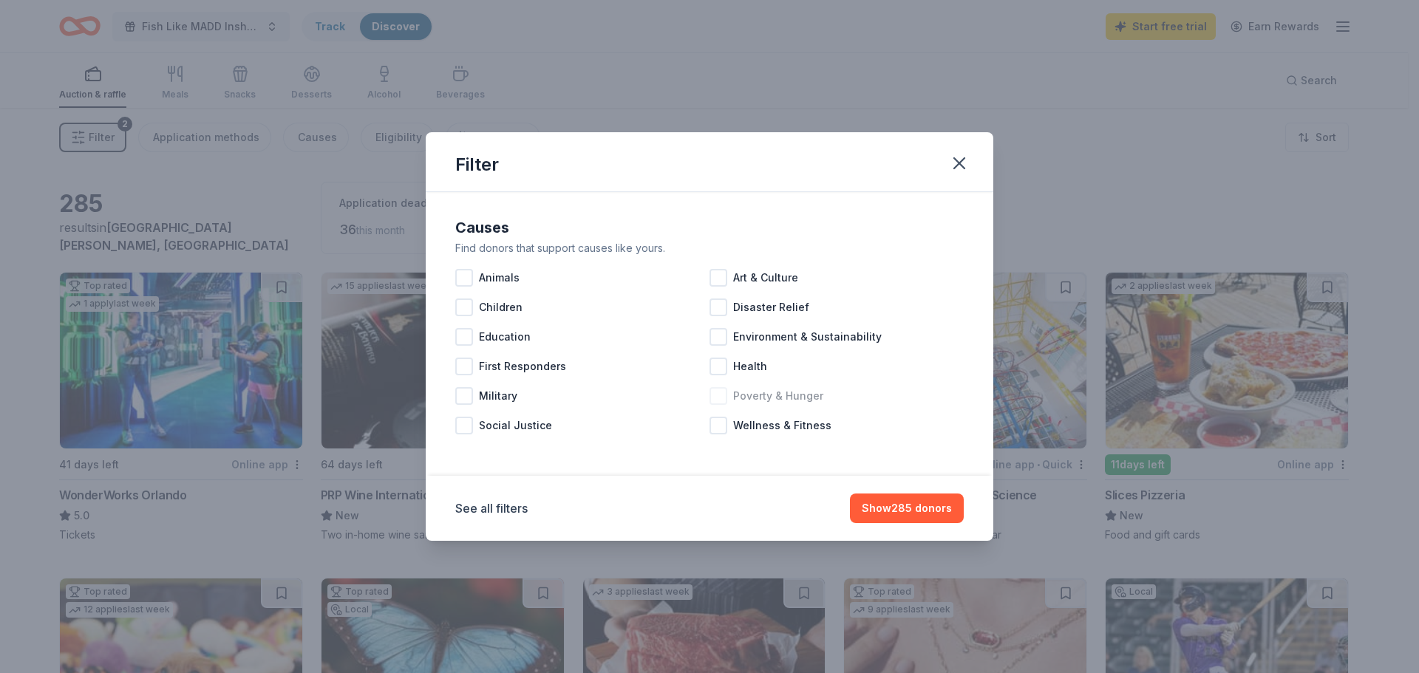
click at [758, 399] on span "Poverty & Hunger" at bounding box center [778, 396] width 90 height 18
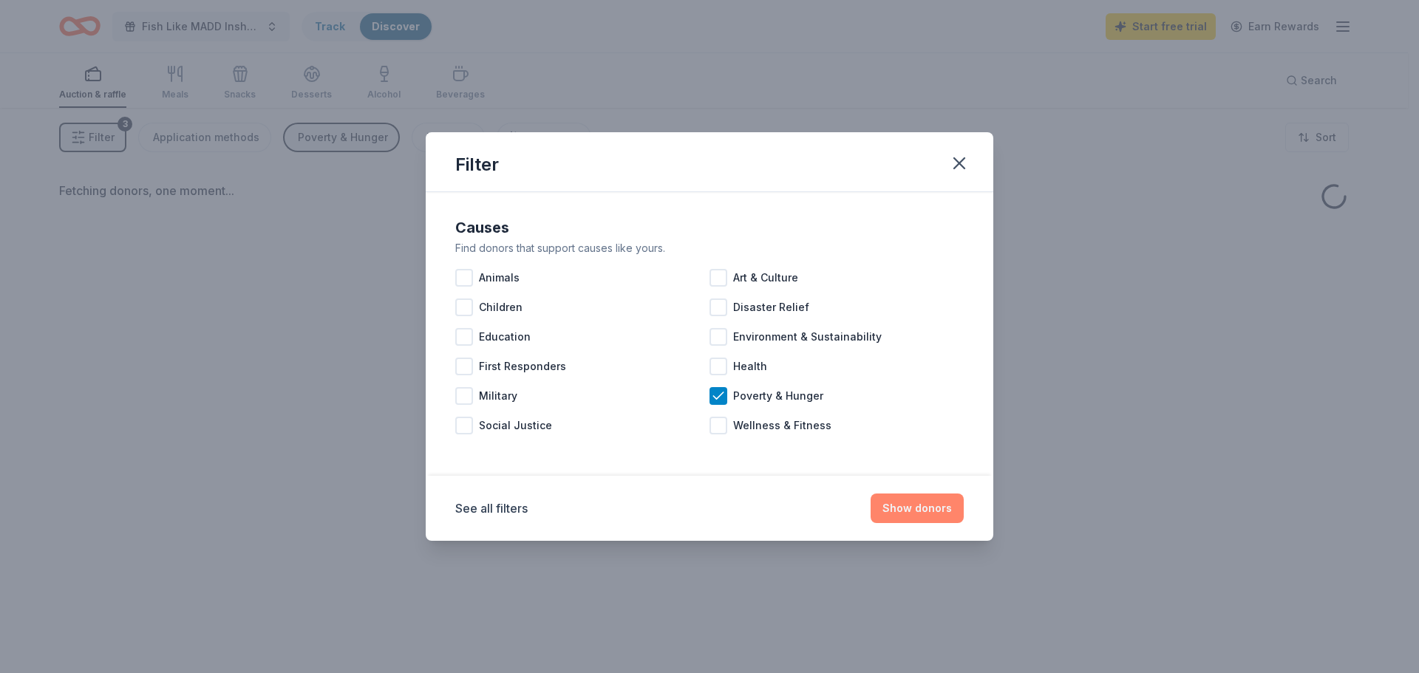
click at [928, 503] on button "Show donors" at bounding box center [917, 509] width 93 height 30
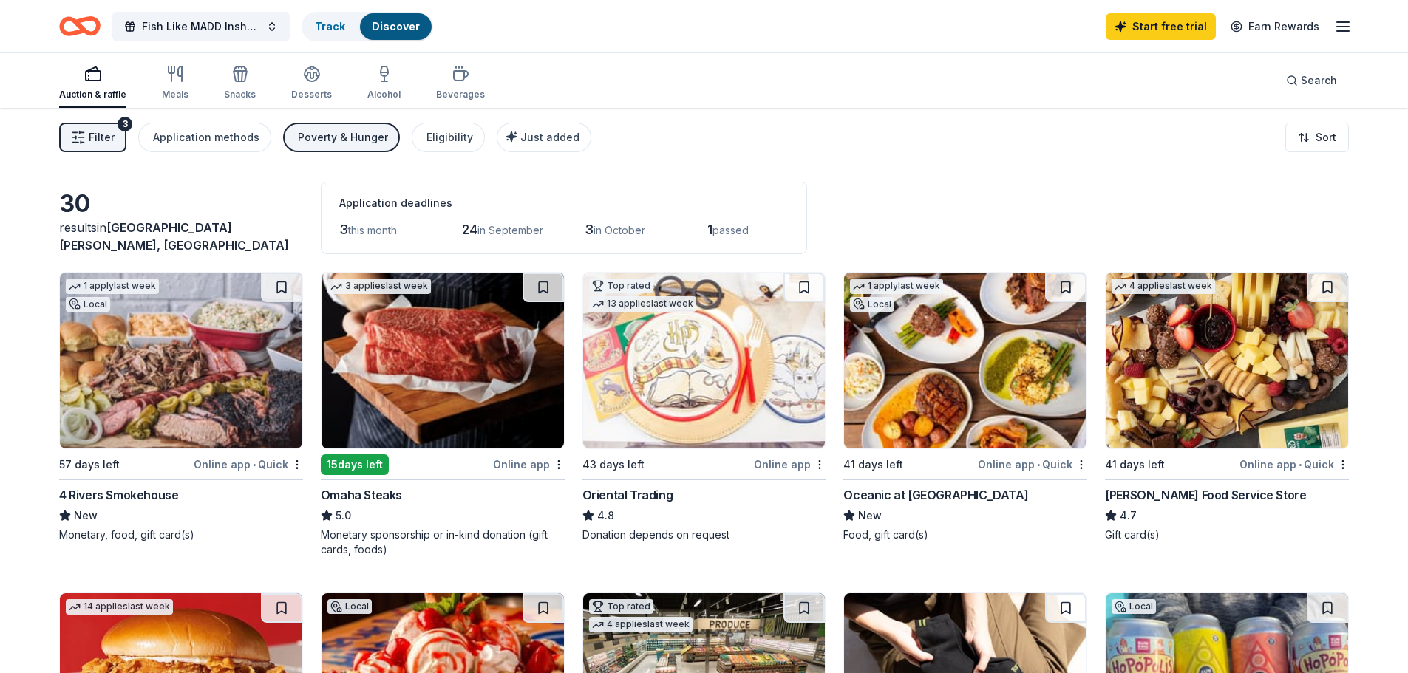
click at [347, 140] on div "Poverty & Hunger" at bounding box center [343, 138] width 90 height 18
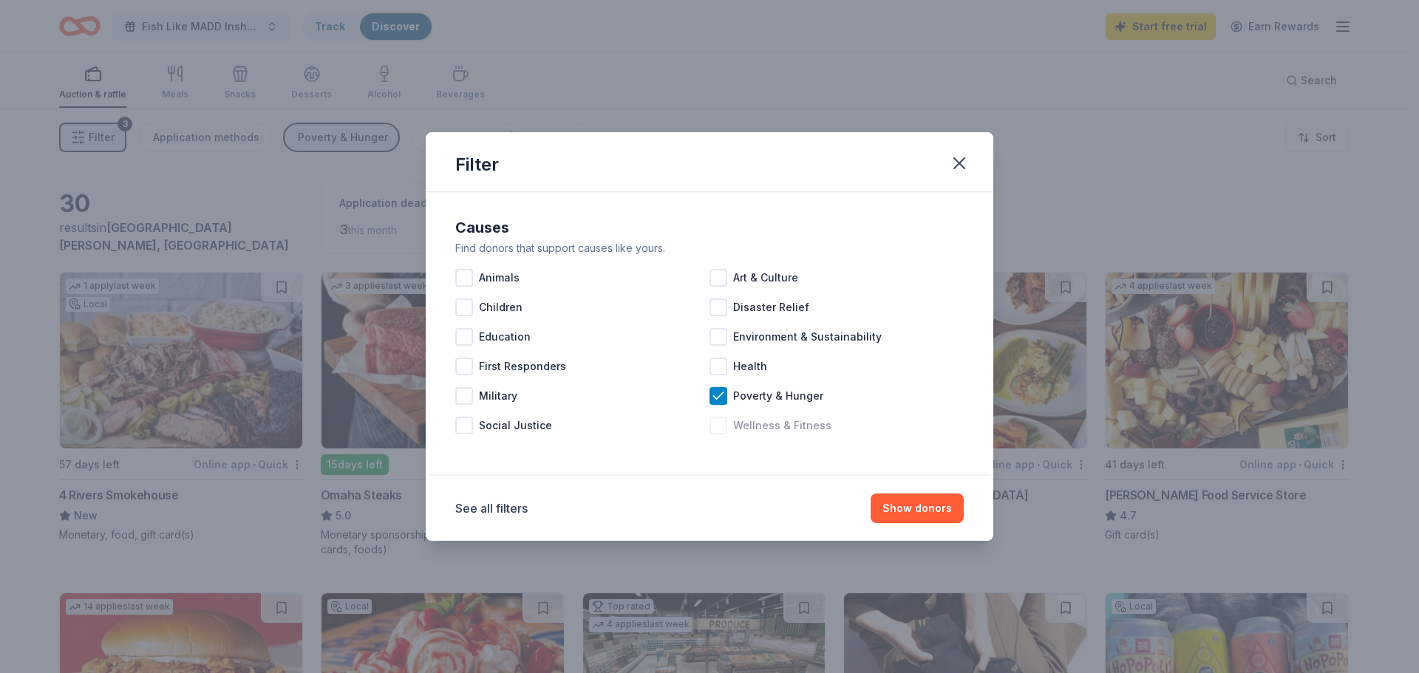
click at [756, 427] on span "Wellness & Fitness" at bounding box center [782, 426] width 98 height 18
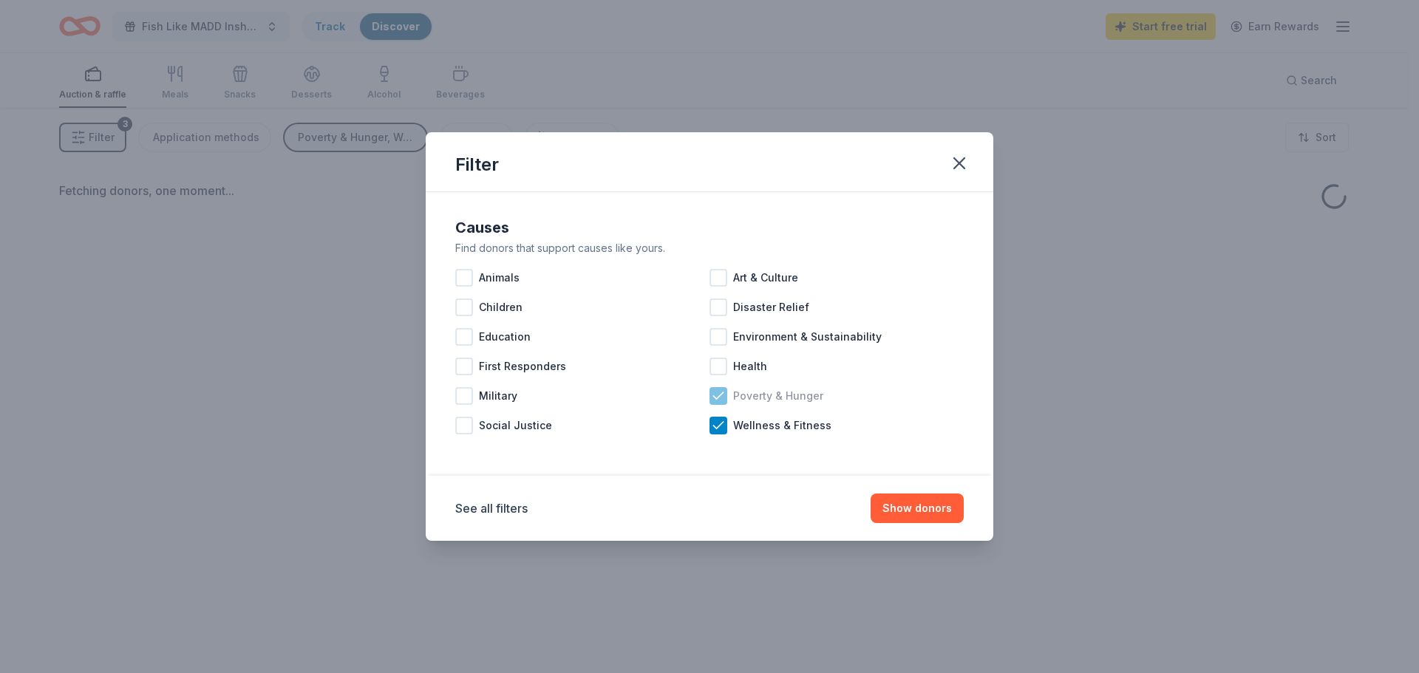
click at [752, 409] on div "Poverty & Hunger" at bounding box center [837, 396] width 254 height 30
click at [920, 497] on button "Show donors" at bounding box center [917, 509] width 93 height 30
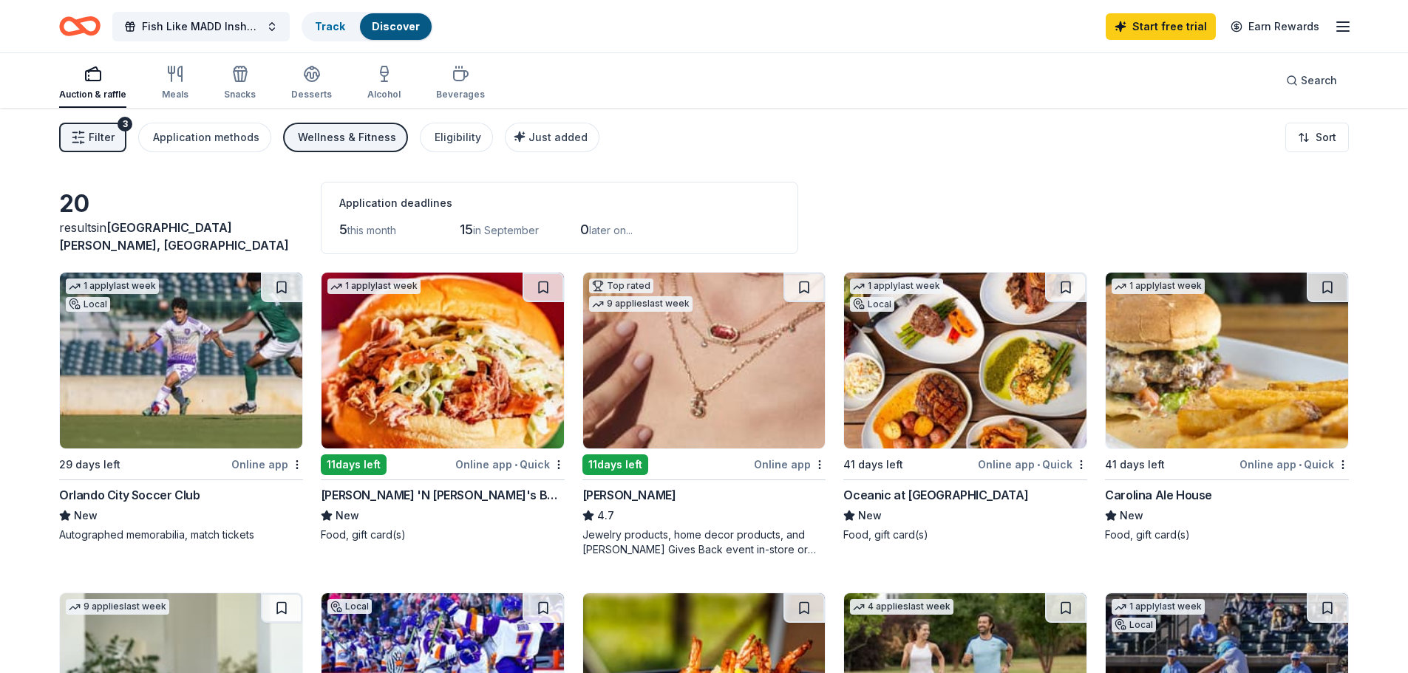
click at [1347, 22] on line "button" at bounding box center [1343, 22] width 12 height 0
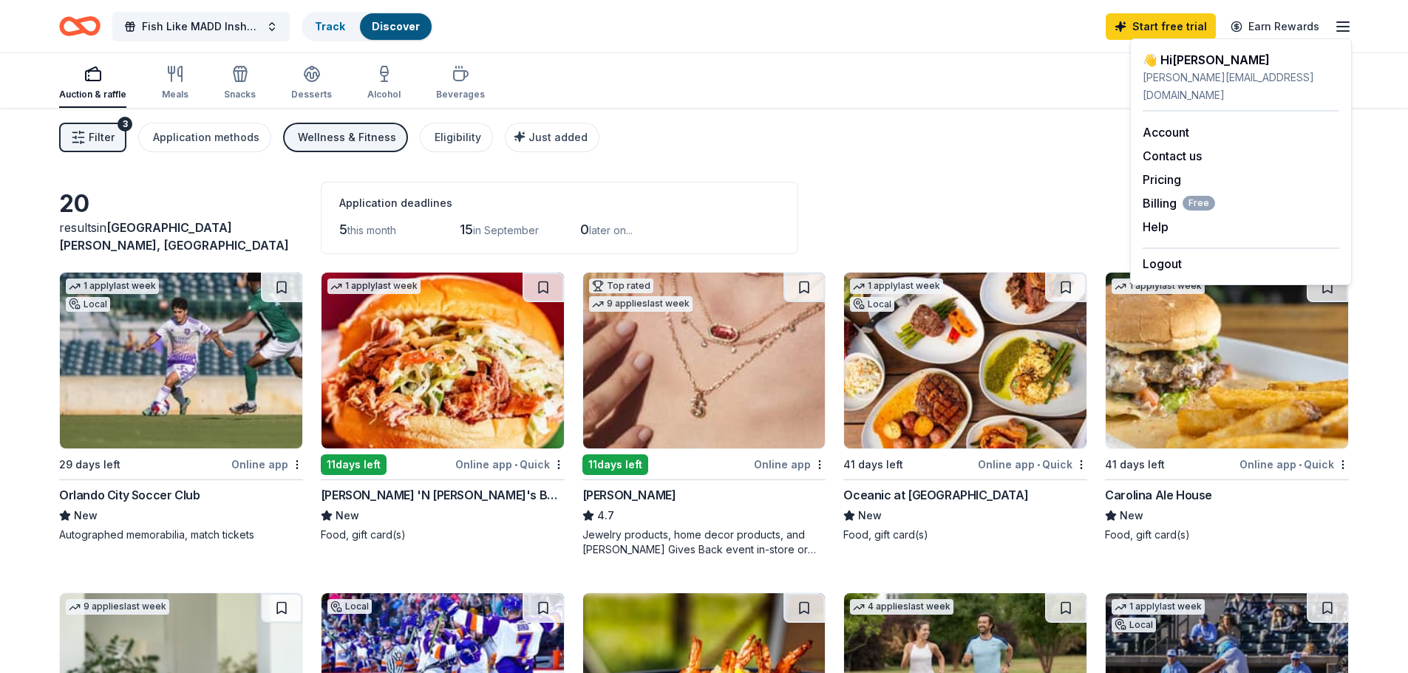
click at [330, 139] on div "Wellness & Fitness" at bounding box center [347, 138] width 98 height 18
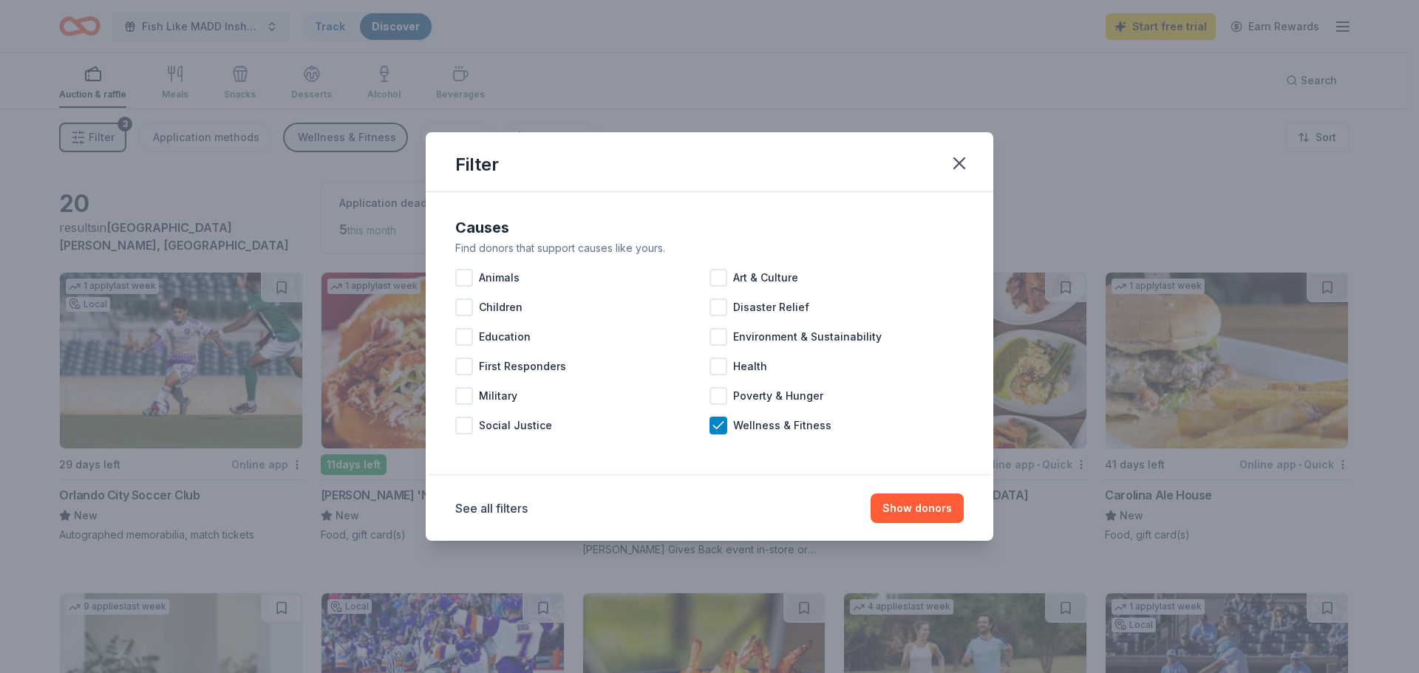
click at [979, 163] on div "Filter" at bounding box center [710, 162] width 568 height 60
click at [962, 164] on icon "button" at bounding box center [959, 163] width 21 height 21
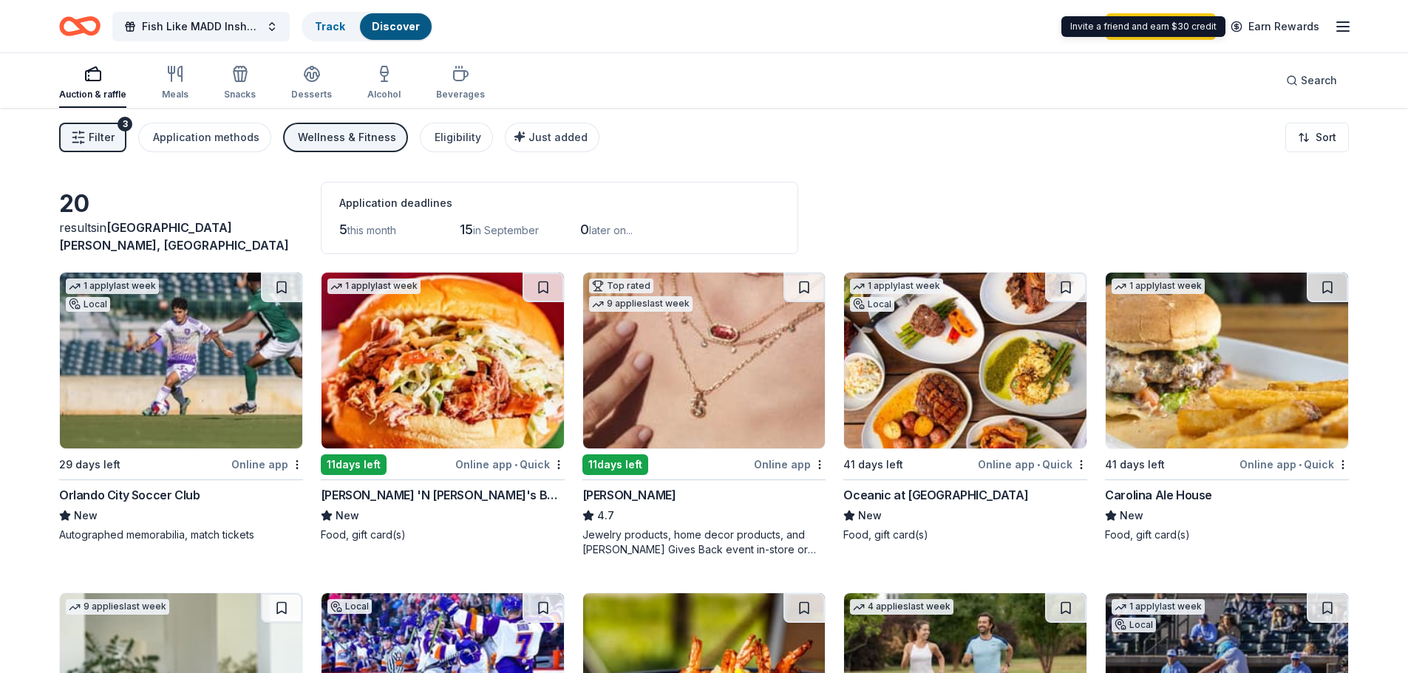
click at [1336, 19] on icon "button" at bounding box center [1343, 27] width 18 height 18
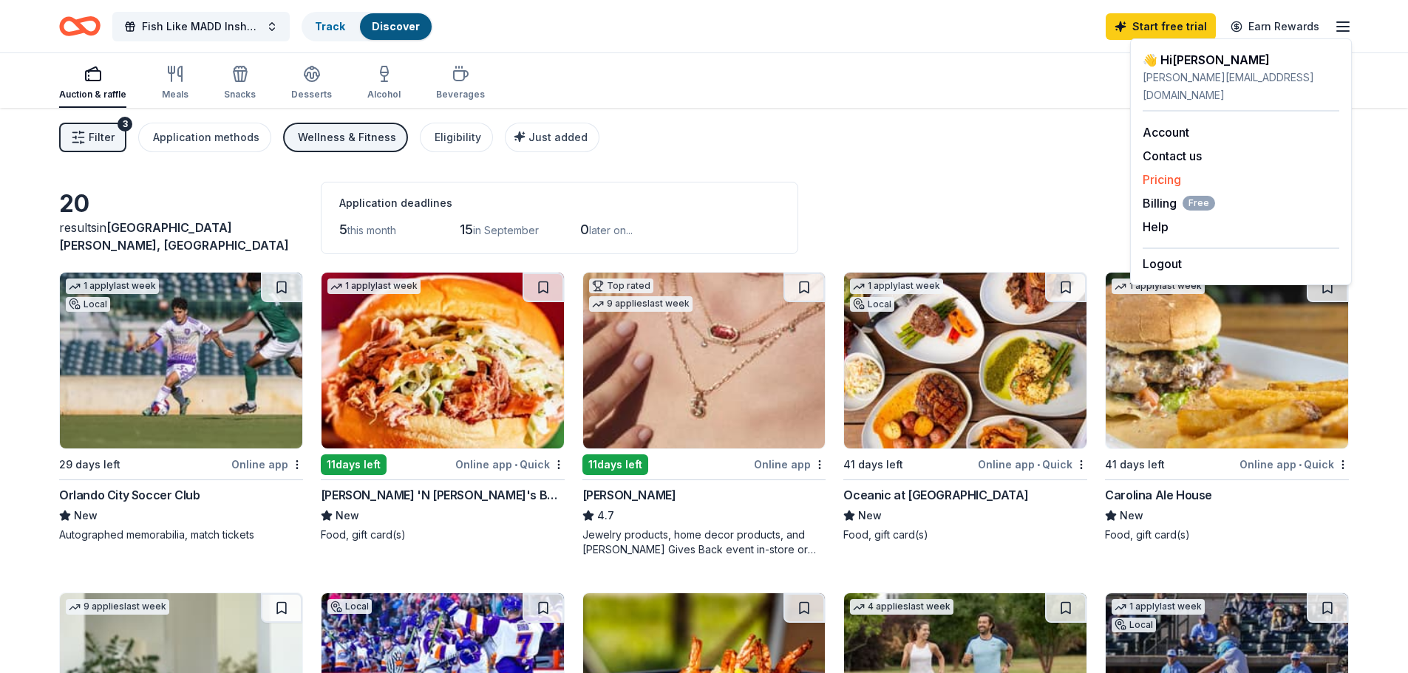
click at [1161, 172] on link "Pricing" at bounding box center [1162, 179] width 38 height 15
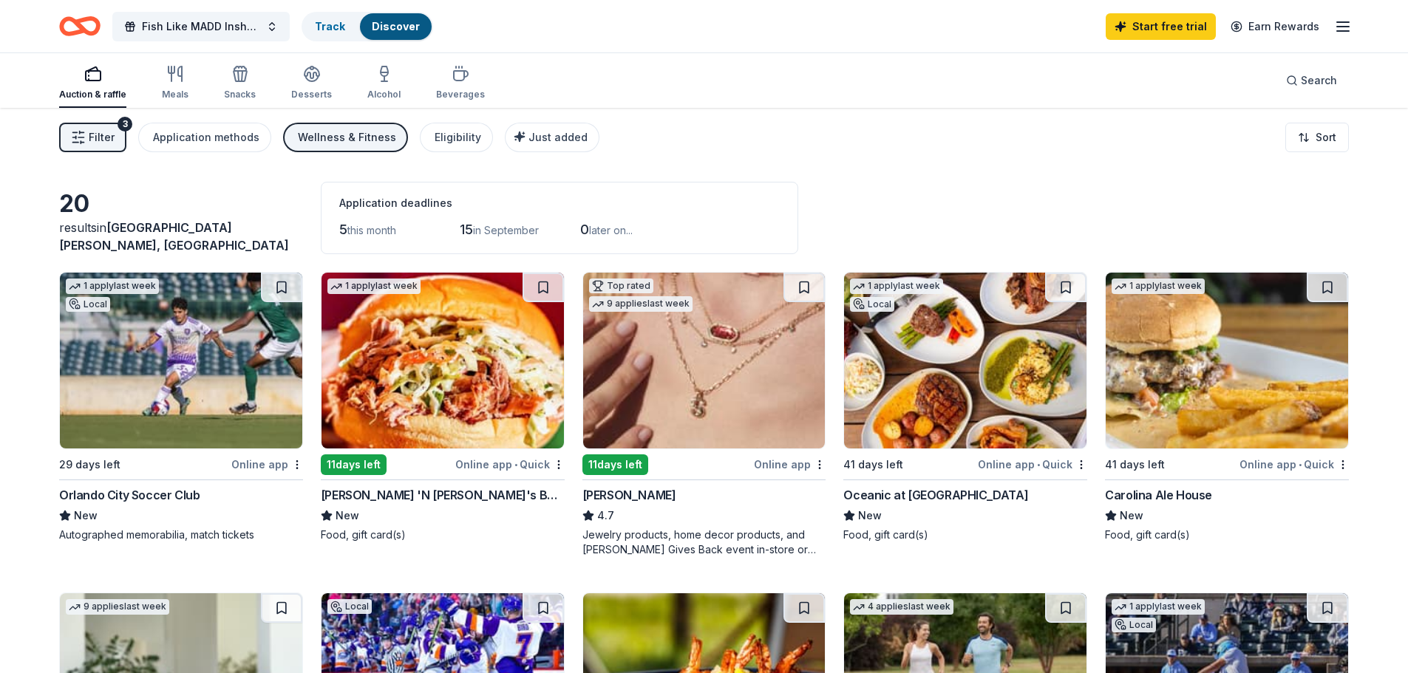
click at [350, 135] on div "Wellness & Fitness" at bounding box center [347, 138] width 98 height 18
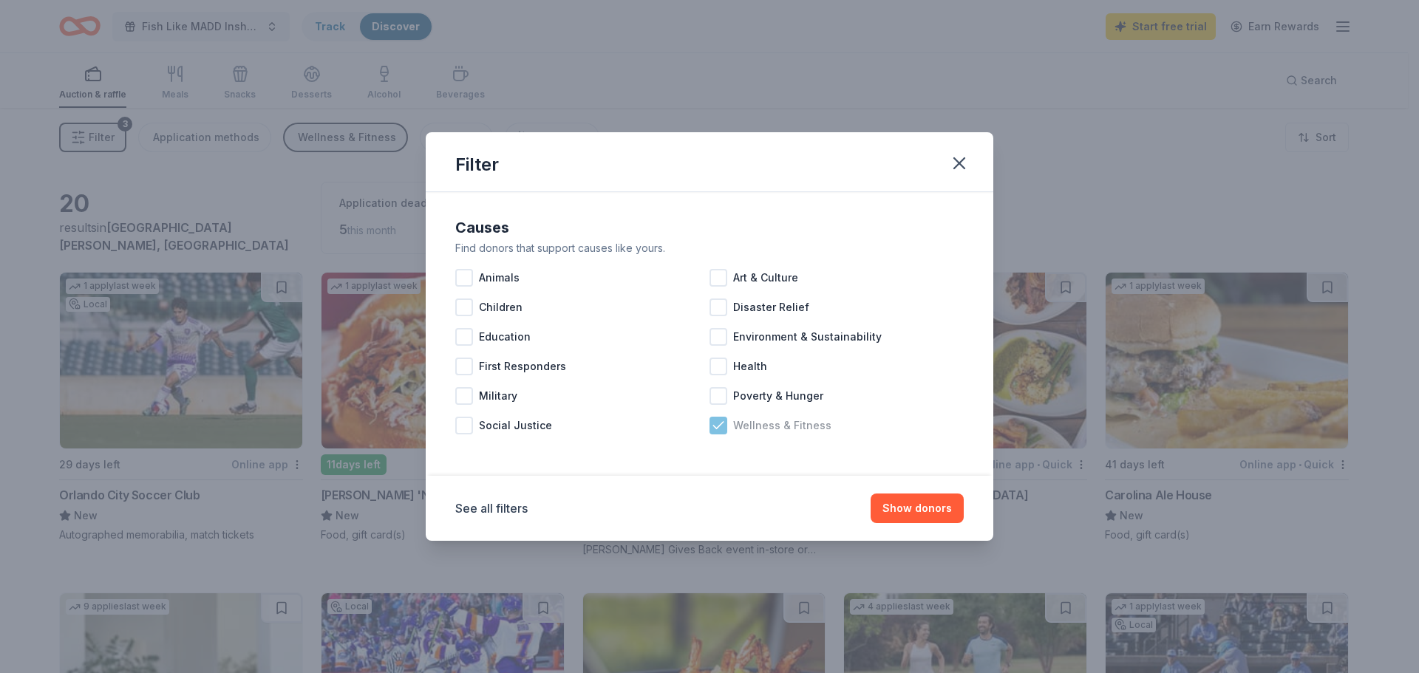
click at [752, 432] on span "Wellness & Fitness" at bounding box center [782, 426] width 98 height 18
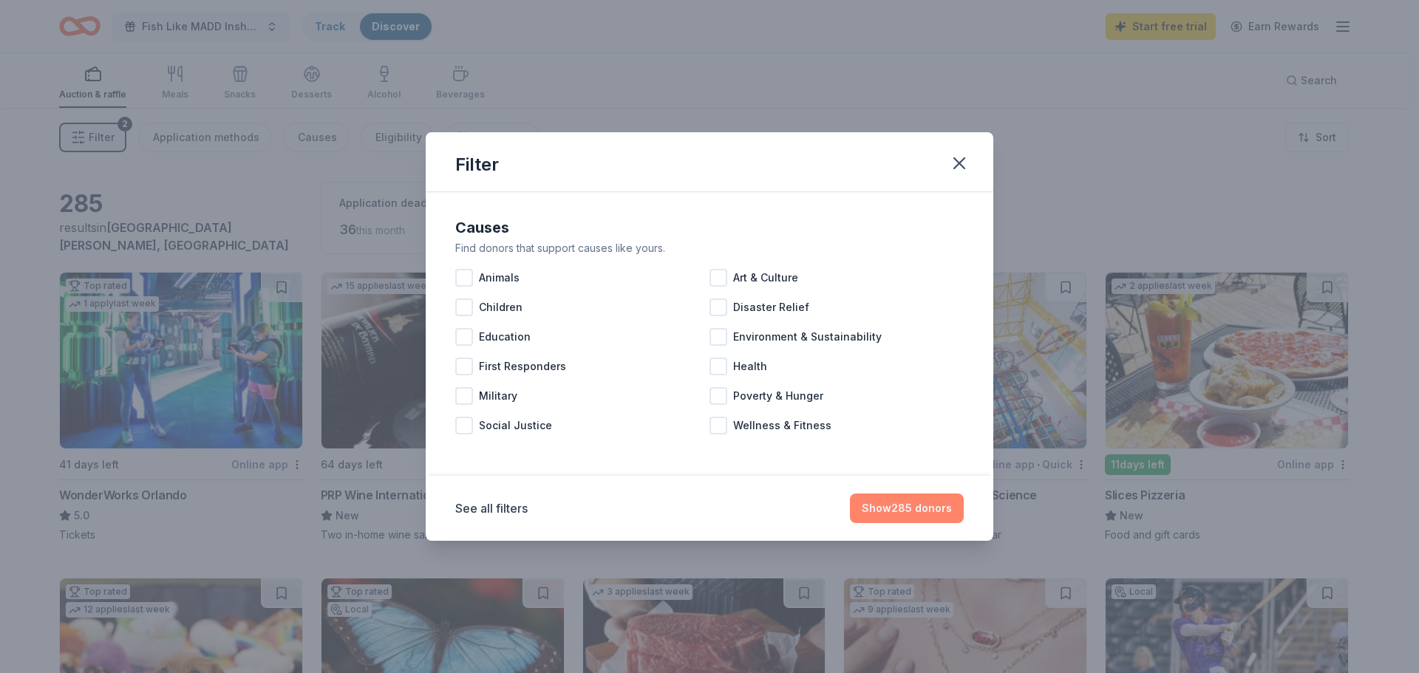
click at [902, 507] on button "Show 285 donors" at bounding box center [907, 509] width 114 height 30
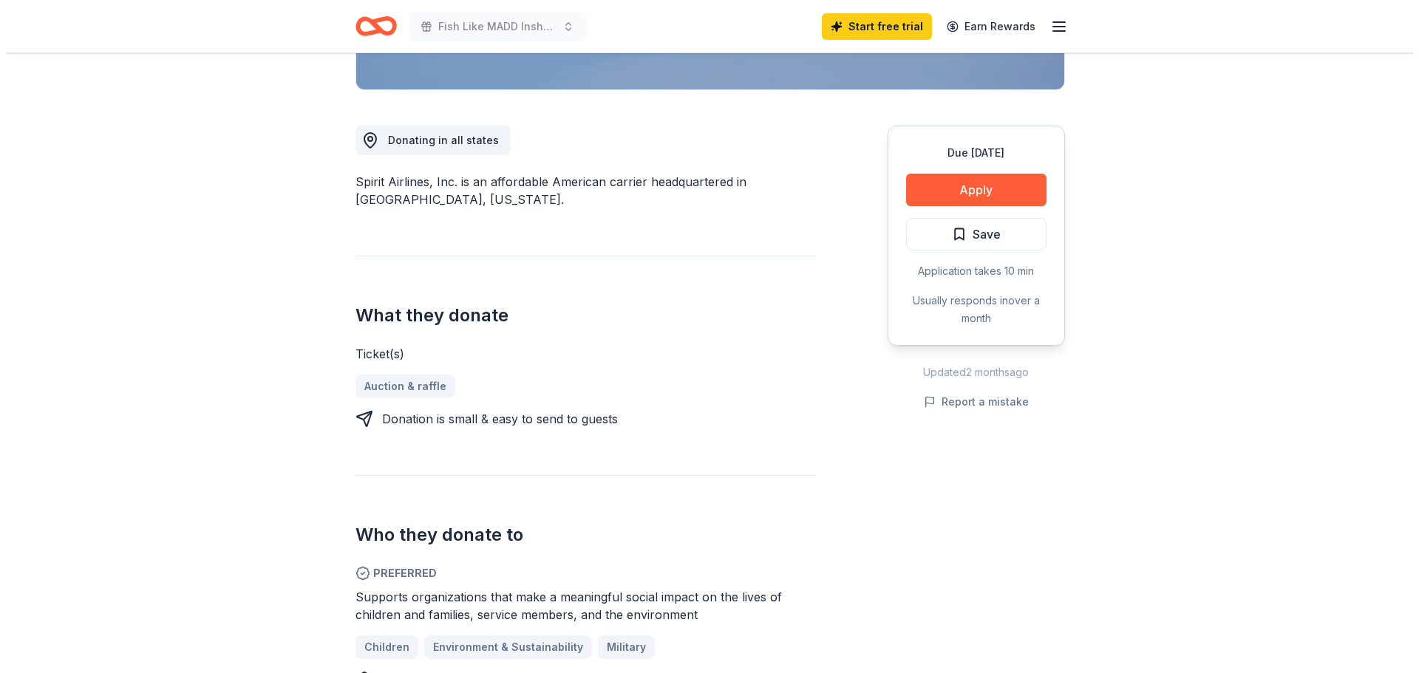
scroll to position [148, 0]
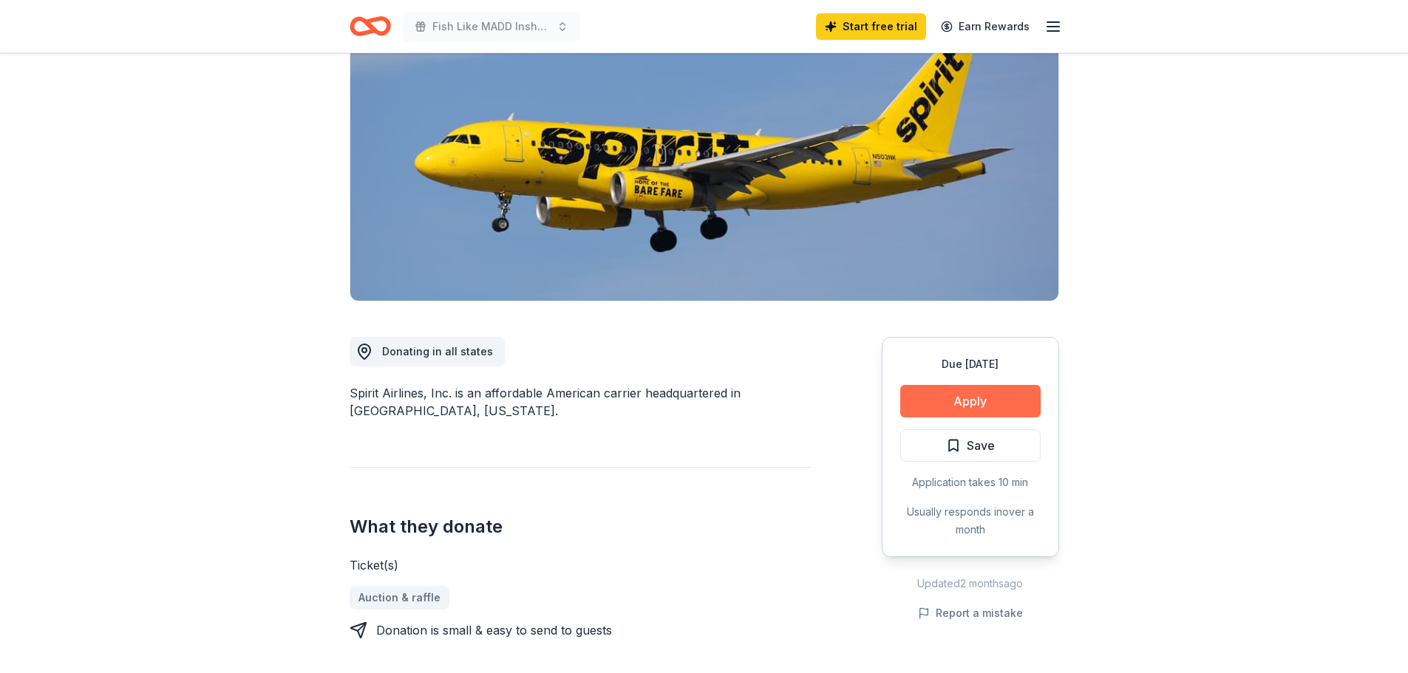
click at [974, 402] on button "Apply" at bounding box center [970, 401] width 140 height 33
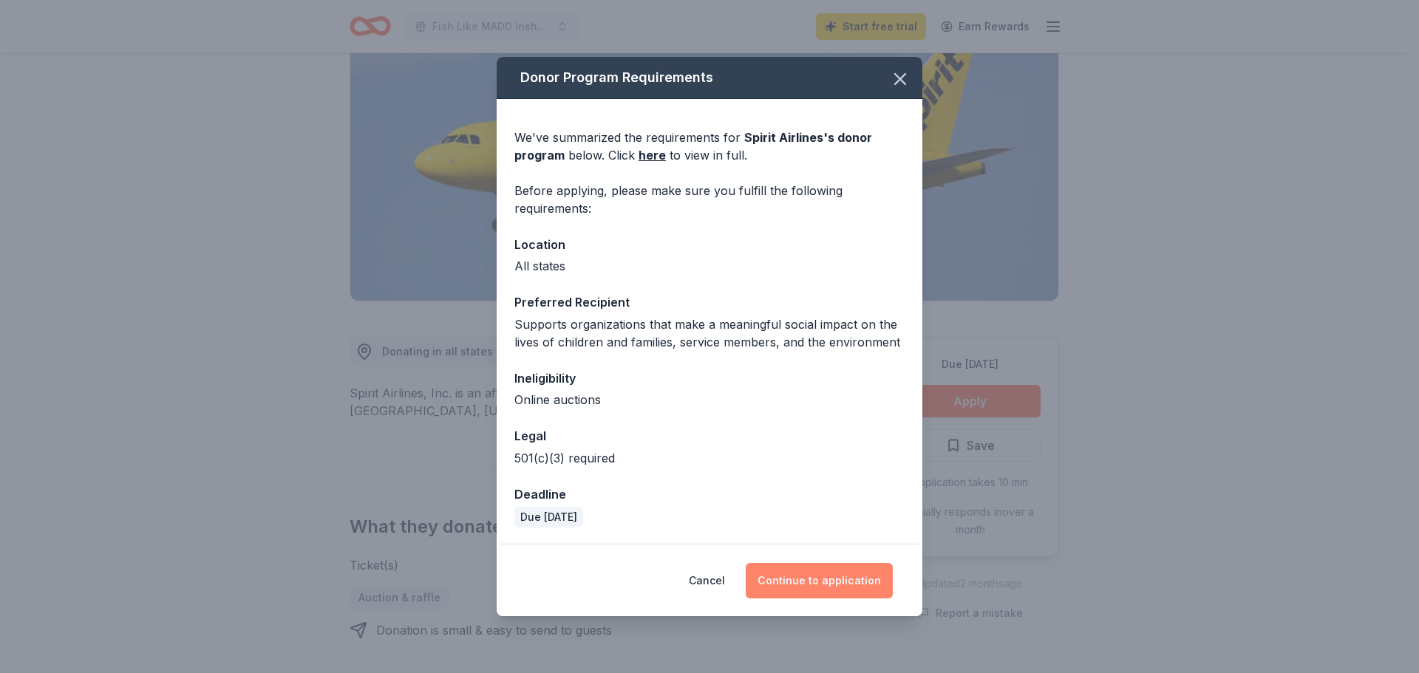
click at [820, 573] on button "Continue to application" at bounding box center [819, 580] width 147 height 35
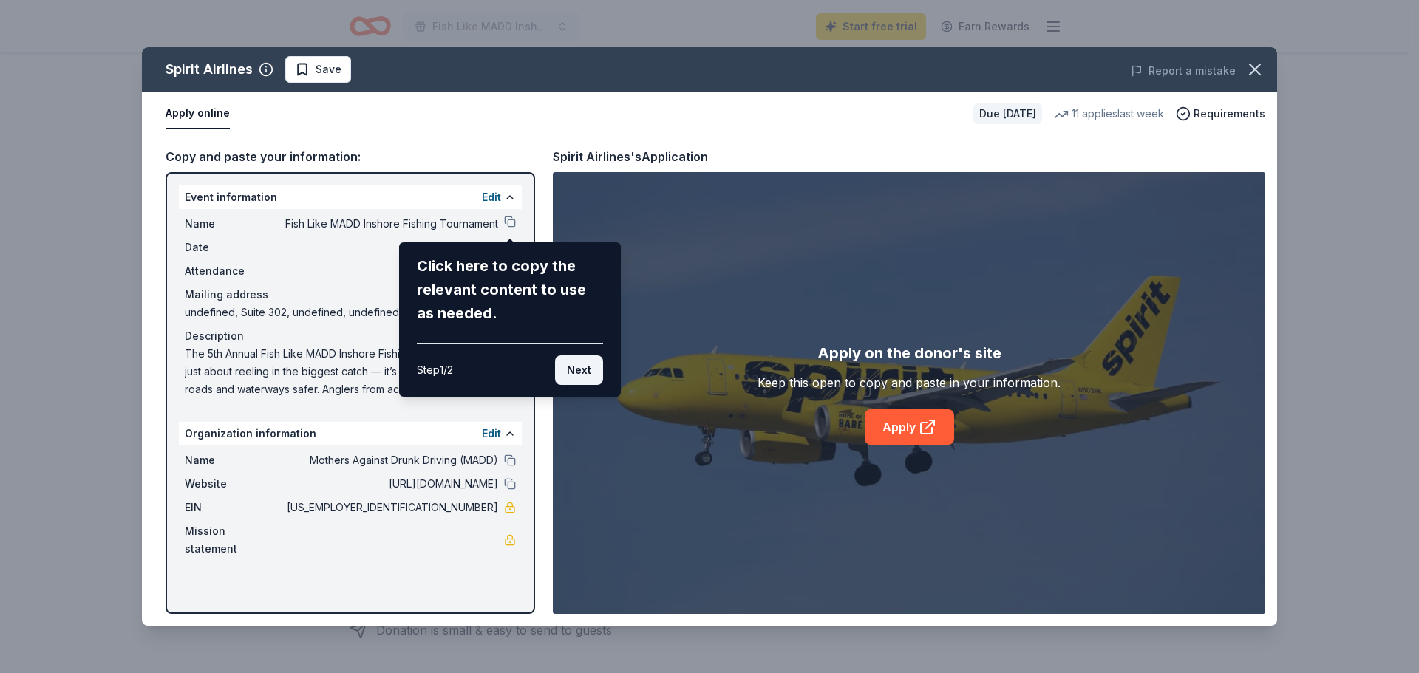
click at [578, 373] on button "Next" at bounding box center [579, 371] width 48 height 30
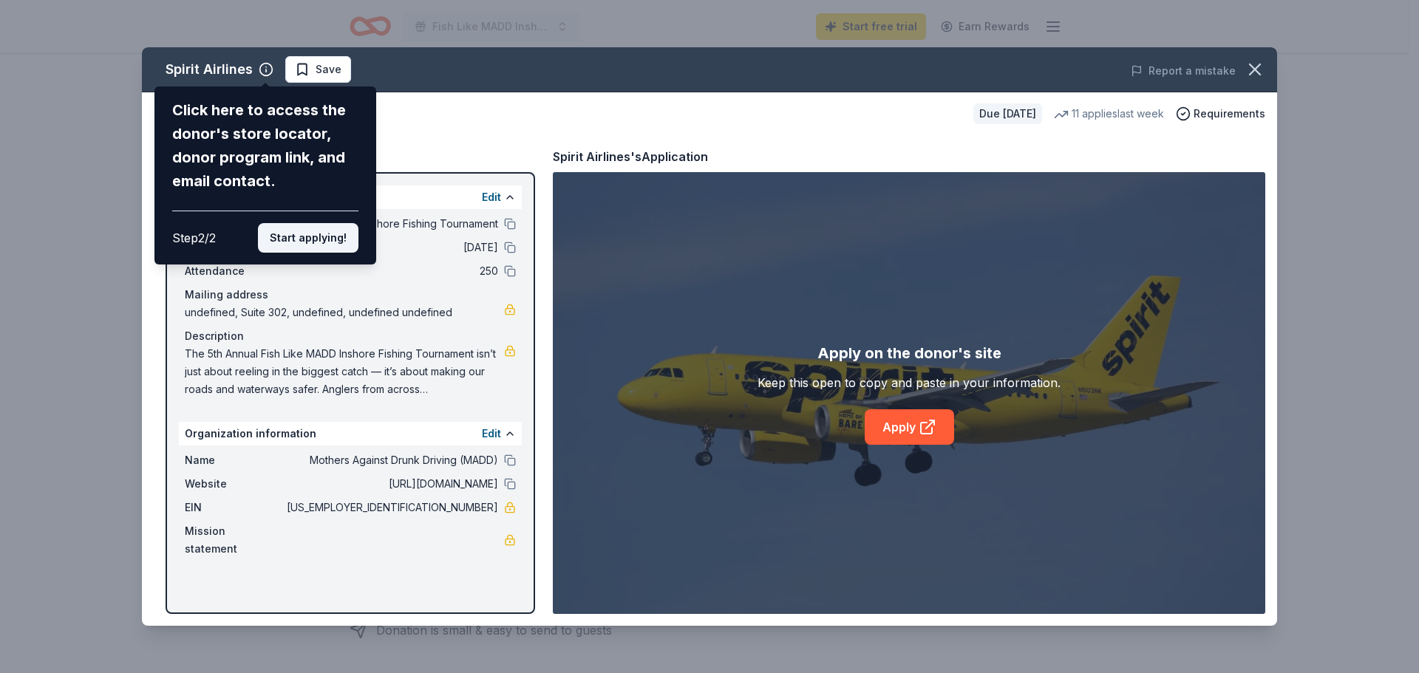
click at [299, 241] on button "Start applying!" at bounding box center [308, 238] width 101 height 30
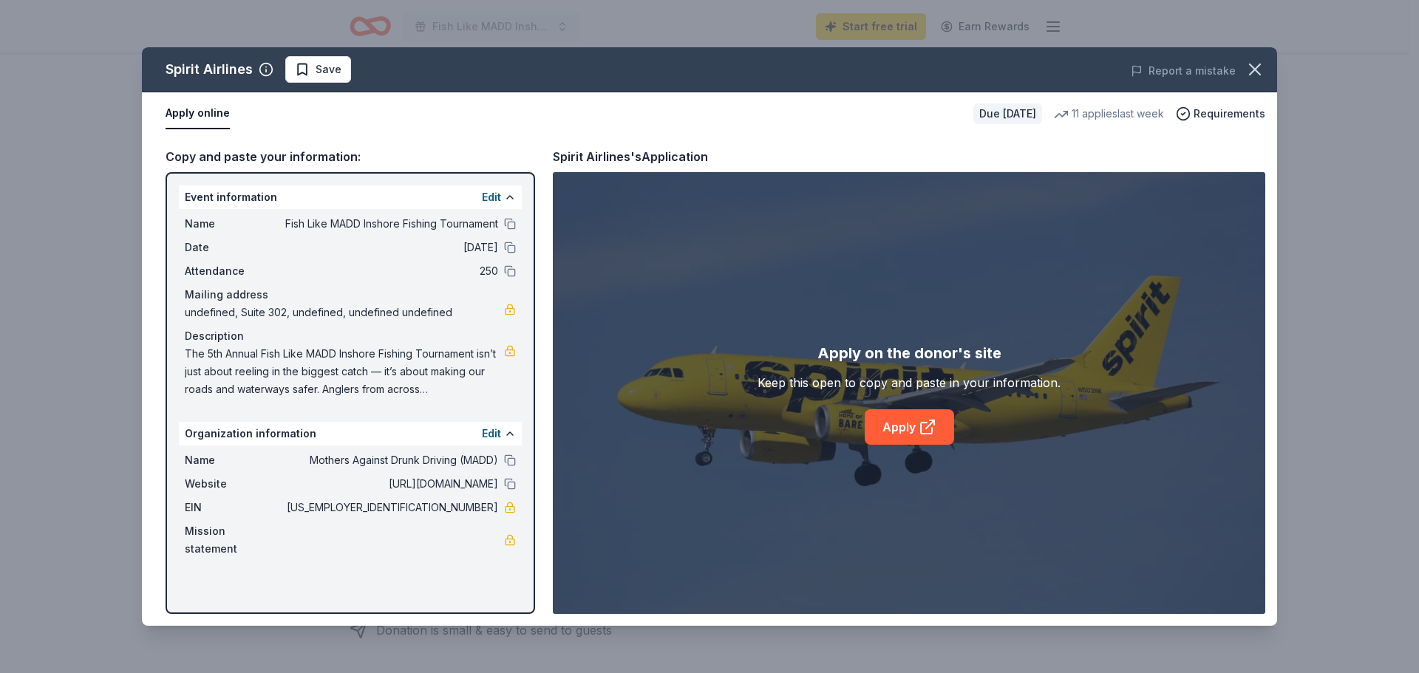
click at [266, 307] on span "undefined, Suite 302, undefined, undefined undefined" at bounding box center [344, 313] width 319 height 18
click at [222, 311] on span "undefined, Suite 302, undefined, undefined undefined" at bounding box center [344, 313] width 319 height 18
click at [204, 118] on button "Apply online" at bounding box center [198, 113] width 64 height 31
click at [492, 195] on button "Edit" at bounding box center [491, 197] width 19 height 18
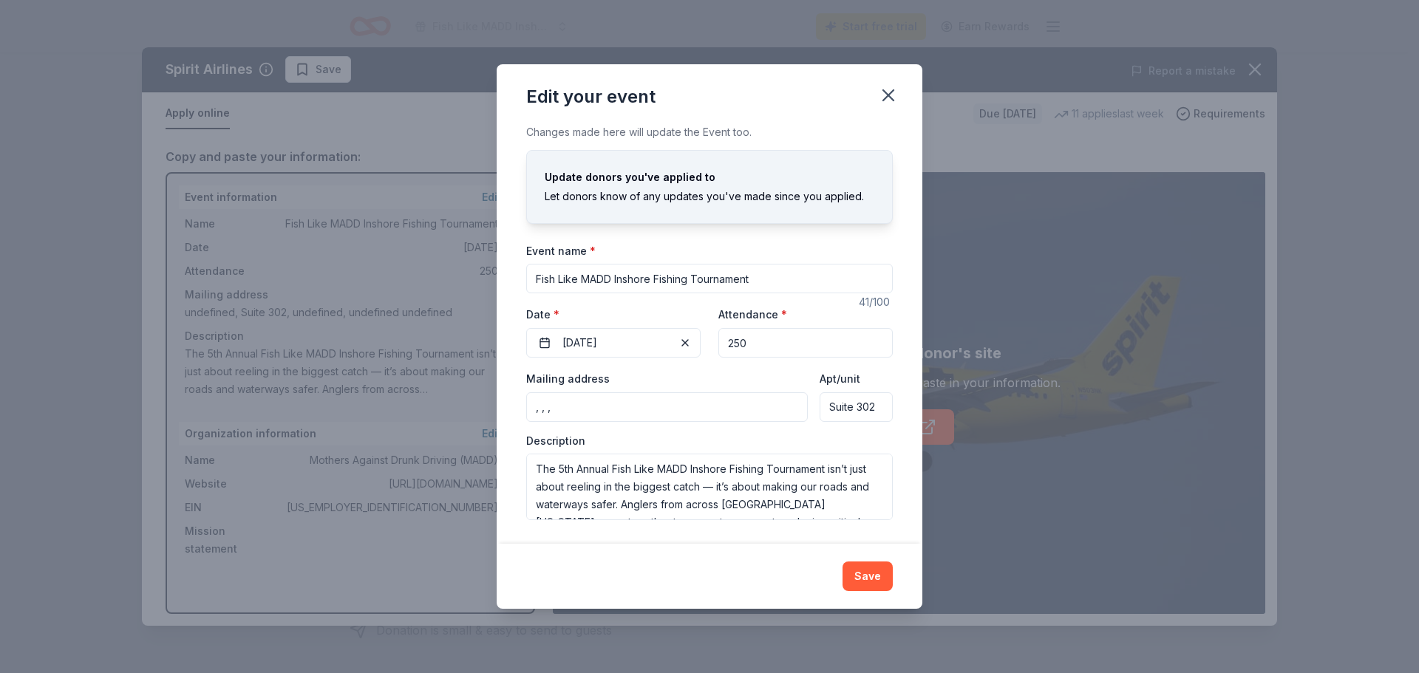
click at [637, 410] on input ", , ," at bounding box center [667, 407] width 282 height 30
drag, startPoint x: 633, startPoint y: 411, endPoint x: 463, endPoint y: 414, distance: 169.3
click at [463, 414] on div "Edit your event Changes made here will update the Event too. Update donors you'…" at bounding box center [709, 336] width 1419 height 673
type input "1566 North Commerce Parkway, Weston, FL, 33326"
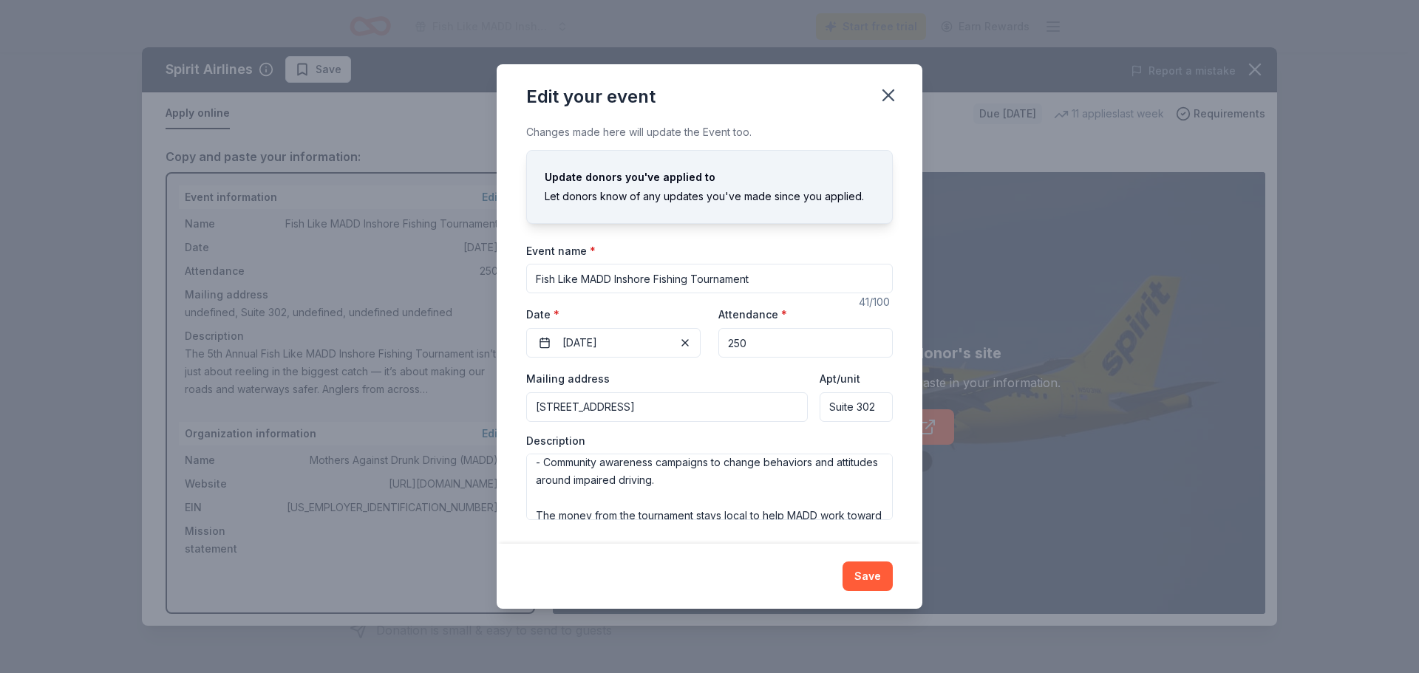
scroll to position [296, 0]
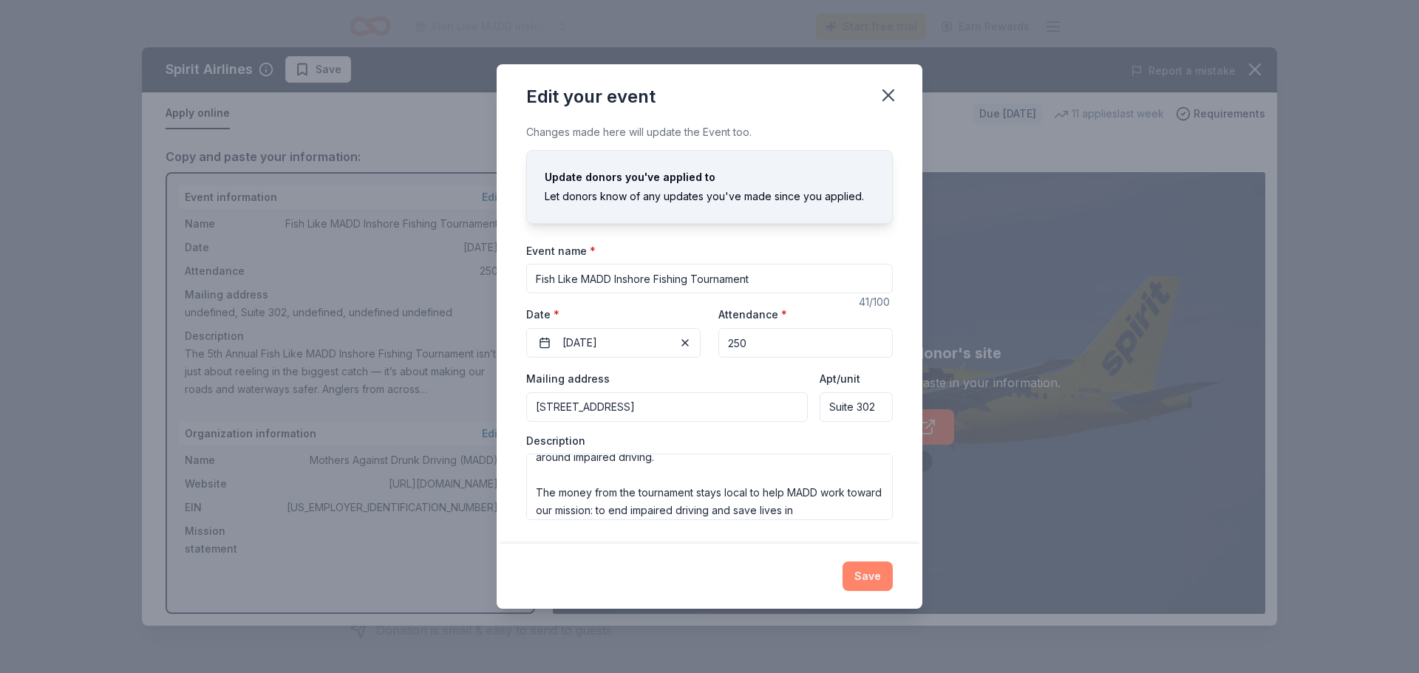
click at [866, 579] on button "Save" at bounding box center [868, 577] width 50 height 30
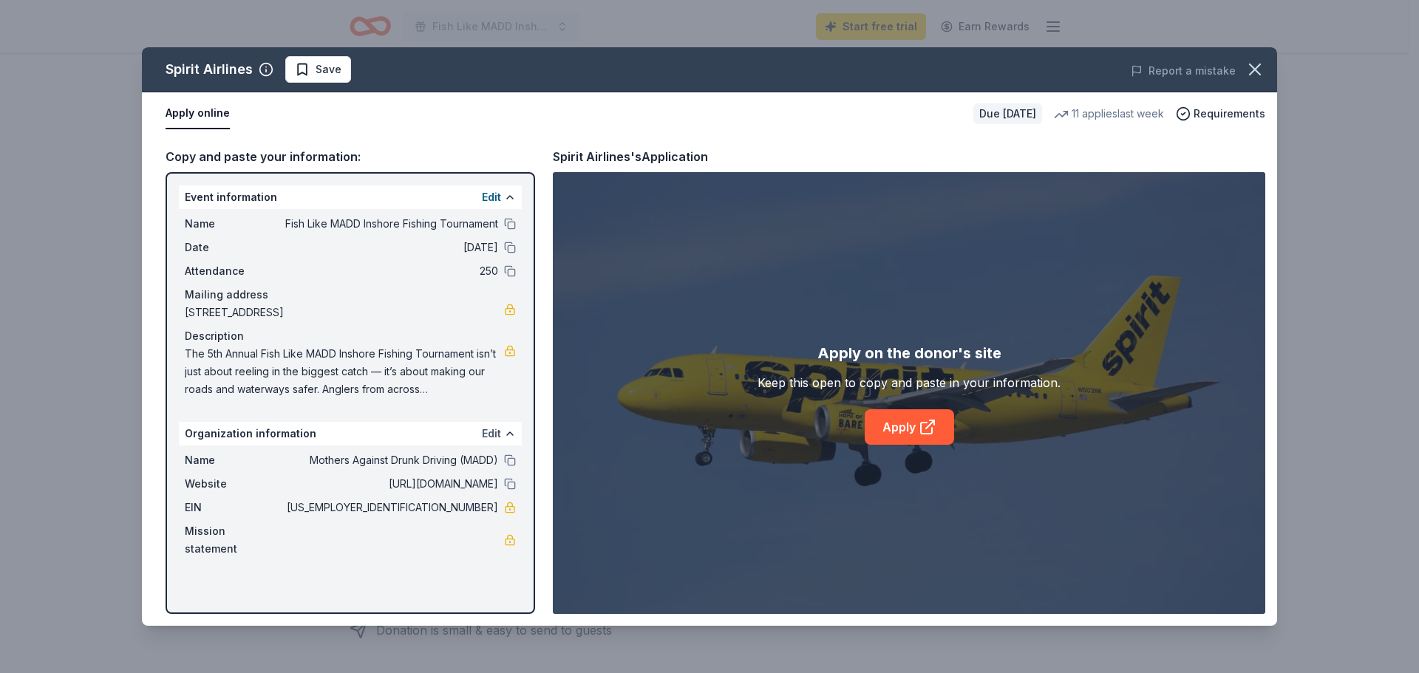
click at [489, 429] on button "Edit" at bounding box center [491, 434] width 19 height 18
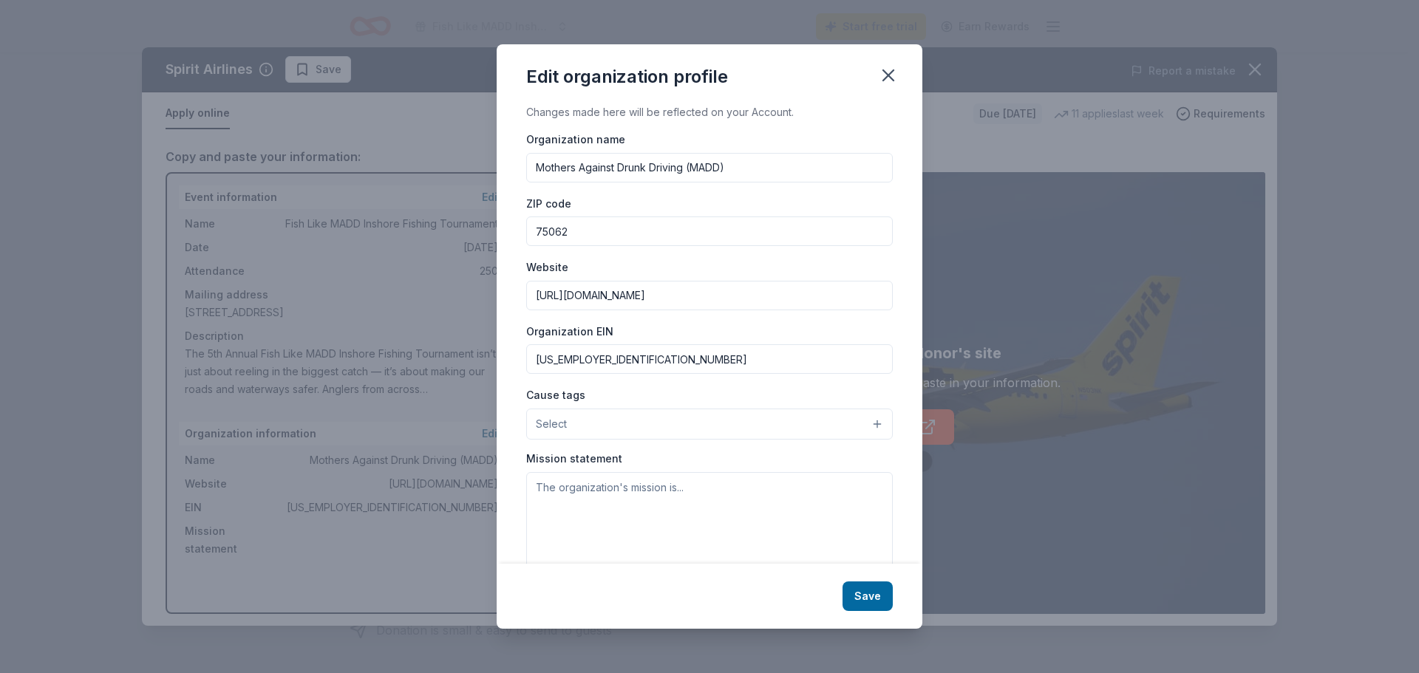
scroll to position [34, 0]
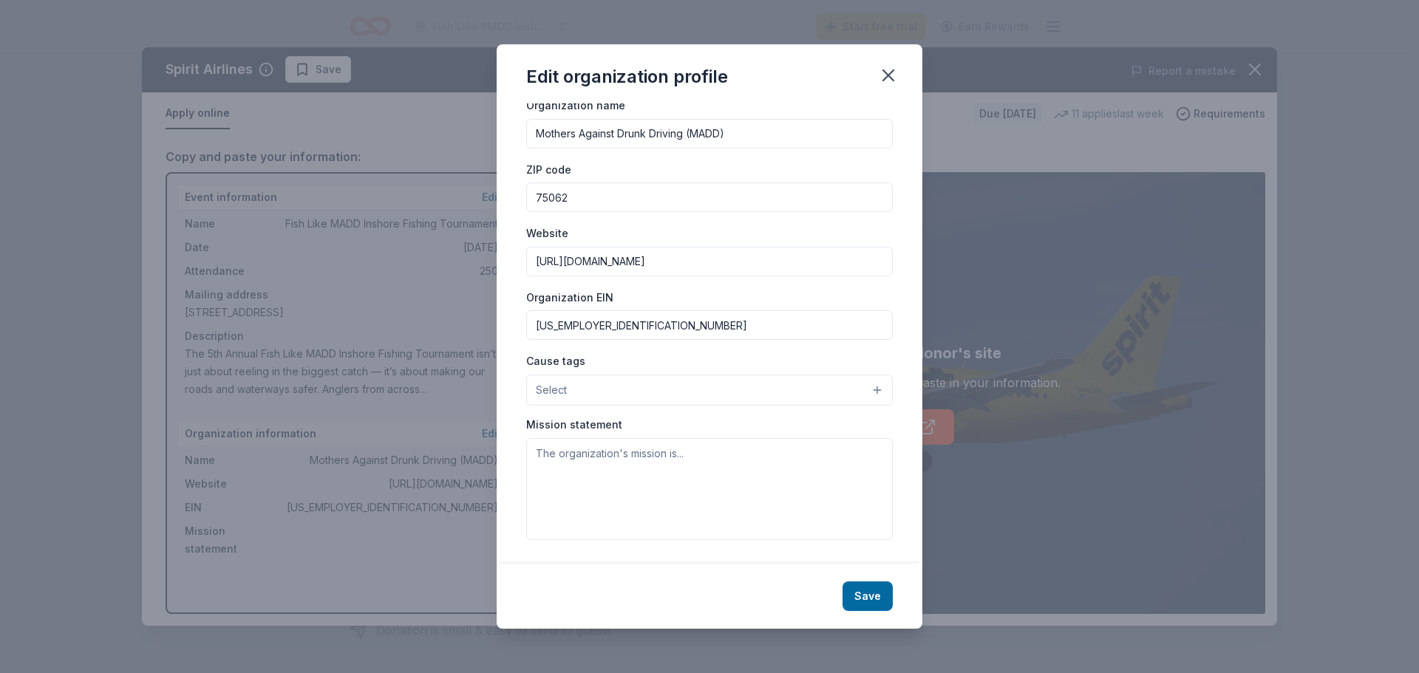
click at [782, 383] on button "Select" at bounding box center [709, 390] width 367 height 31
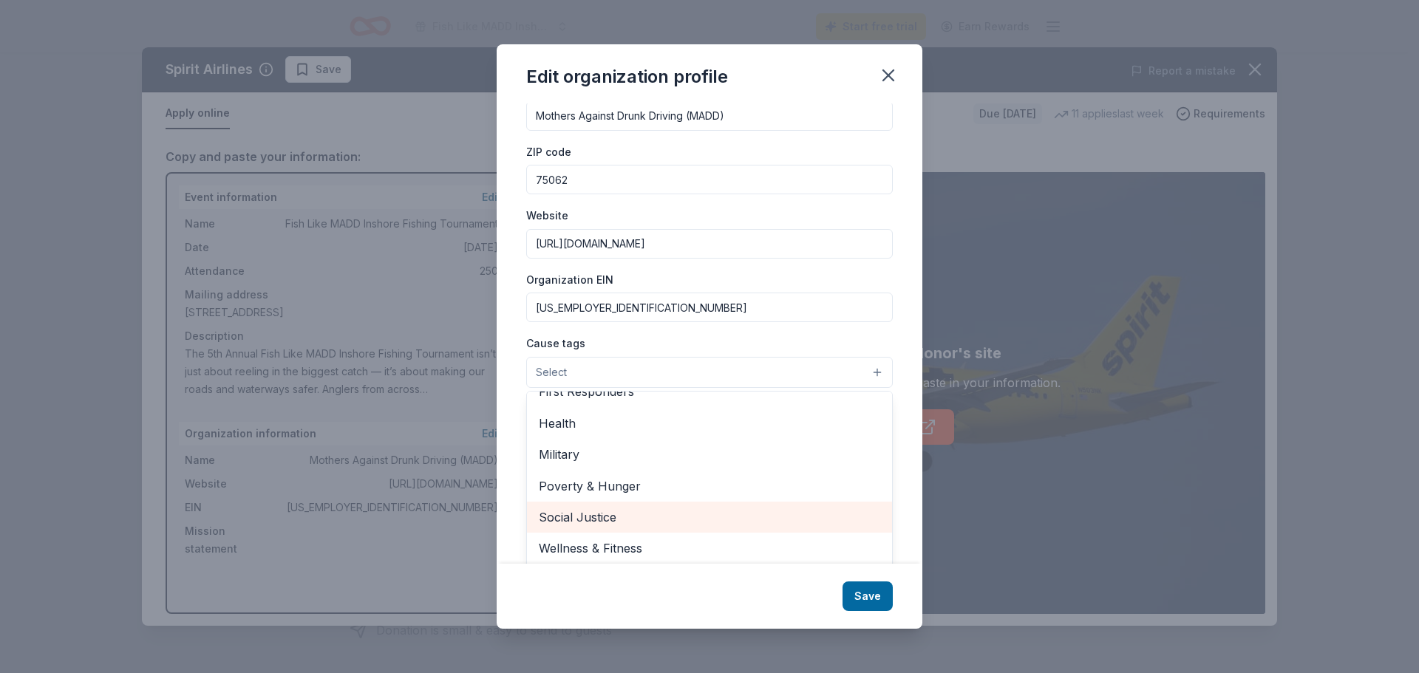
scroll to position [56, 0]
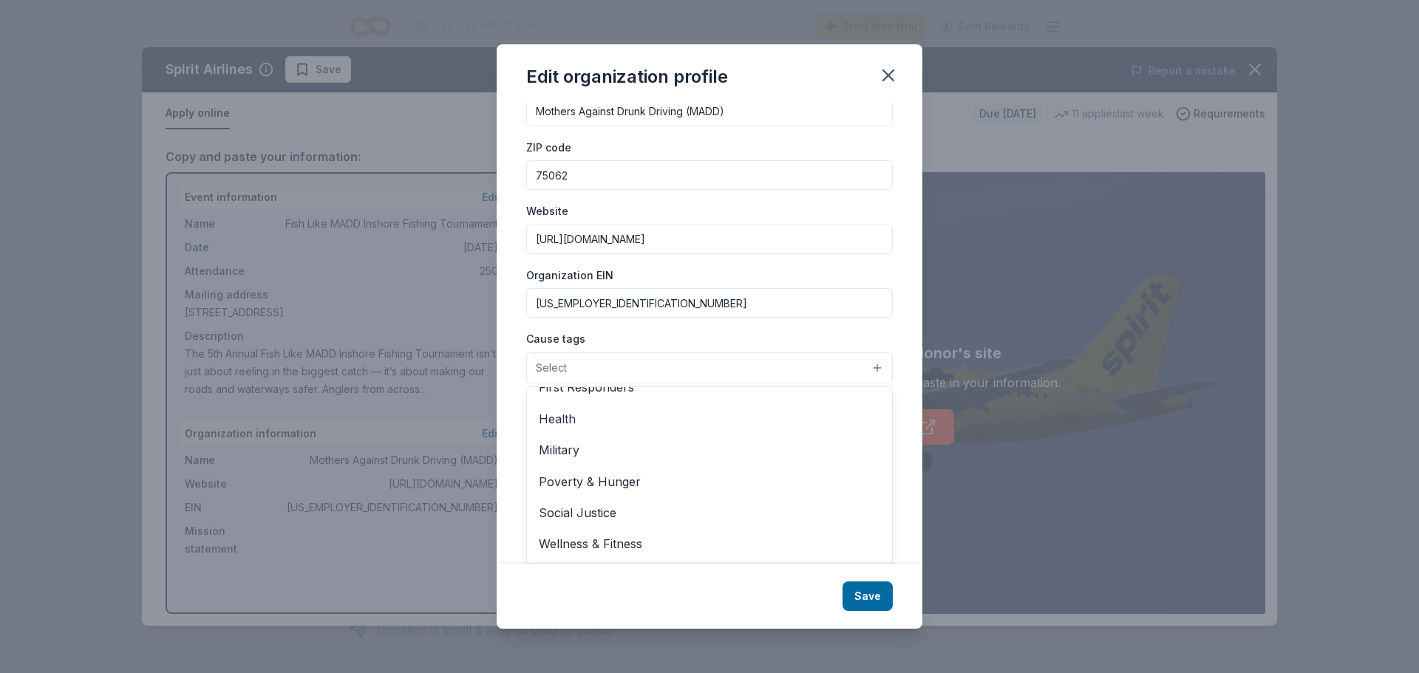
click at [513, 383] on div "Changes made here will be reflected on your Account. Organization name Mothers …" at bounding box center [710, 333] width 426 height 460
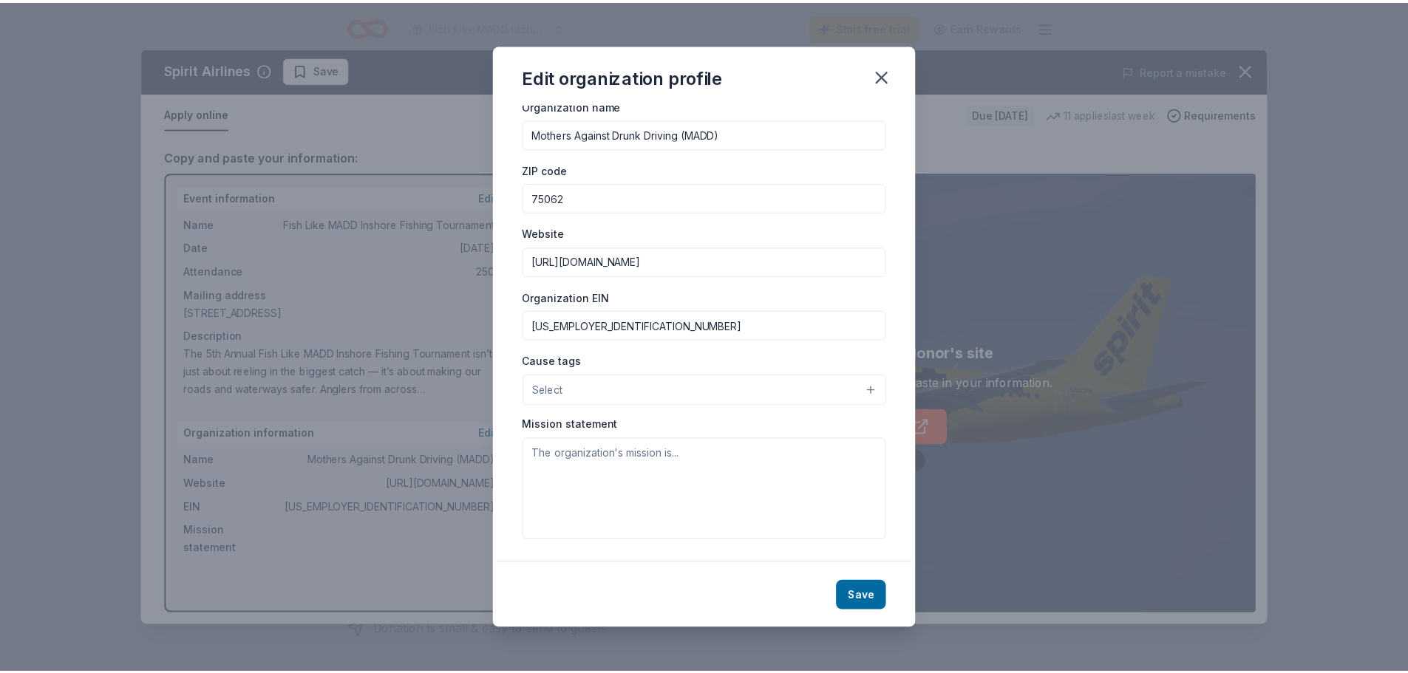
scroll to position [34, 0]
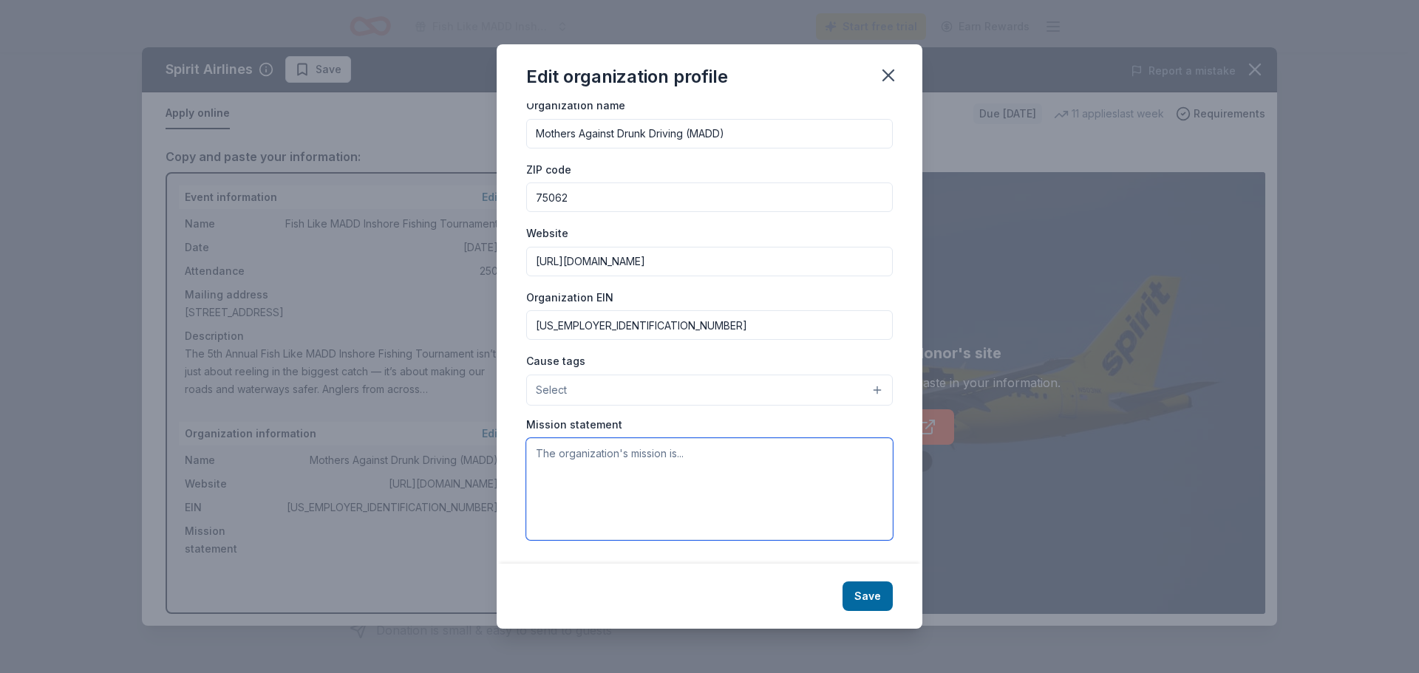
click at [584, 511] on textarea at bounding box center [709, 489] width 367 height 102
paste textarea "AI Overview MOTHER'S AGAINST DRUNK DRIVING (MADD) | Officer MADD's mission is t…"
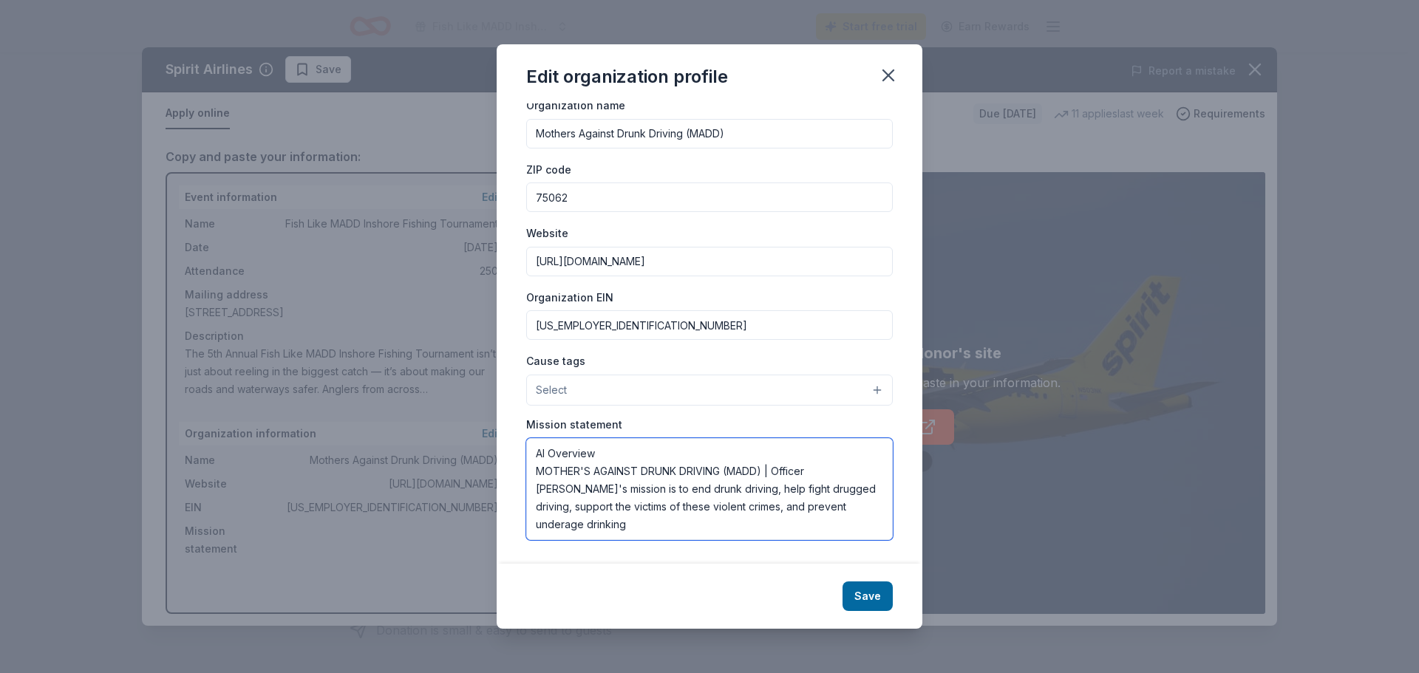
drag, startPoint x: 633, startPoint y: 451, endPoint x: 520, endPoint y: 451, distance: 113.1
click at [520, 451] on div "Changes made here will be reflected on your Account. Organization name Mothers …" at bounding box center [710, 333] width 426 height 460
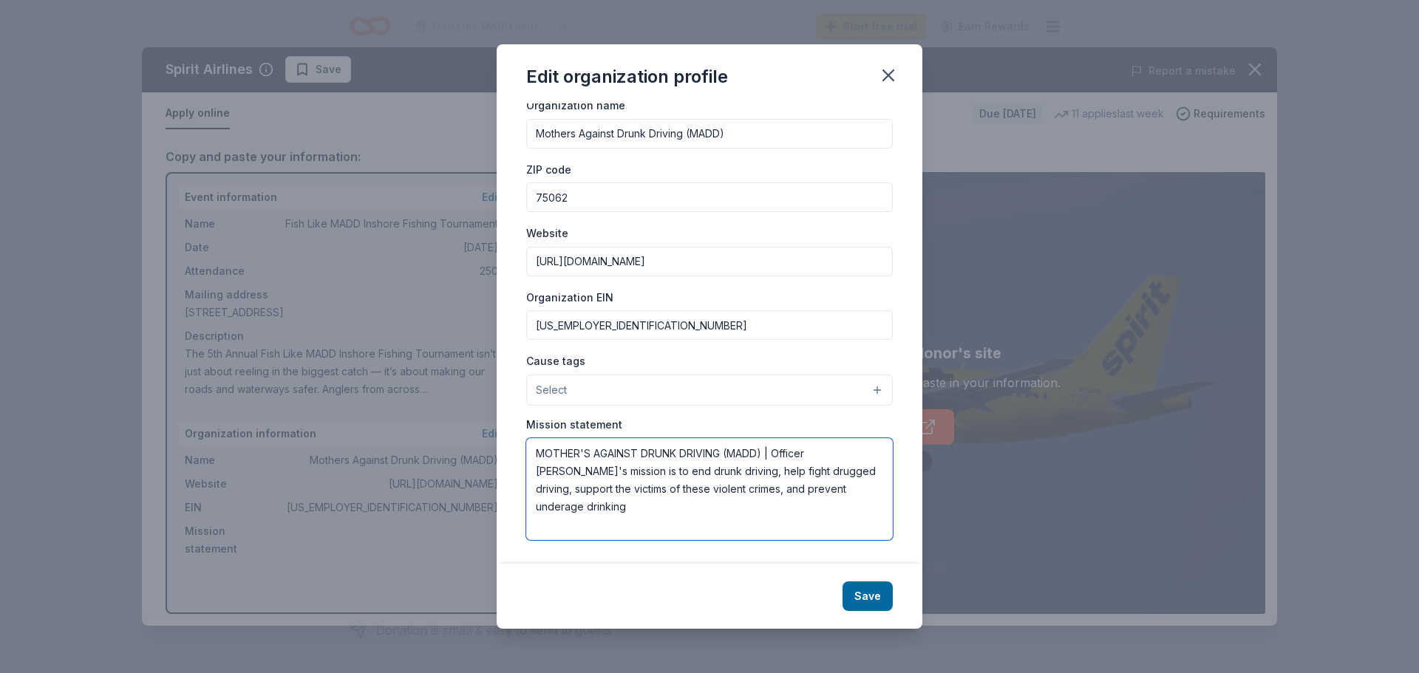
drag, startPoint x: 826, startPoint y: 452, endPoint x: 725, endPoint y: 449, distance: 100.5
click at [725, 449] on textarea "MOTHER'S AGAINST DRUNK DRIVING (MADD) | Officer MADD's mission is to end drunk …" at bounding box center [709, 489] width 367 height 102
click at [628, 451] on textarea "MOTHER'S A(MADD) | OfficerGAINST DRUNK DRIVING MADD's mission is to end drunk d…" at bounding box center [709, 489] width 367 height 102
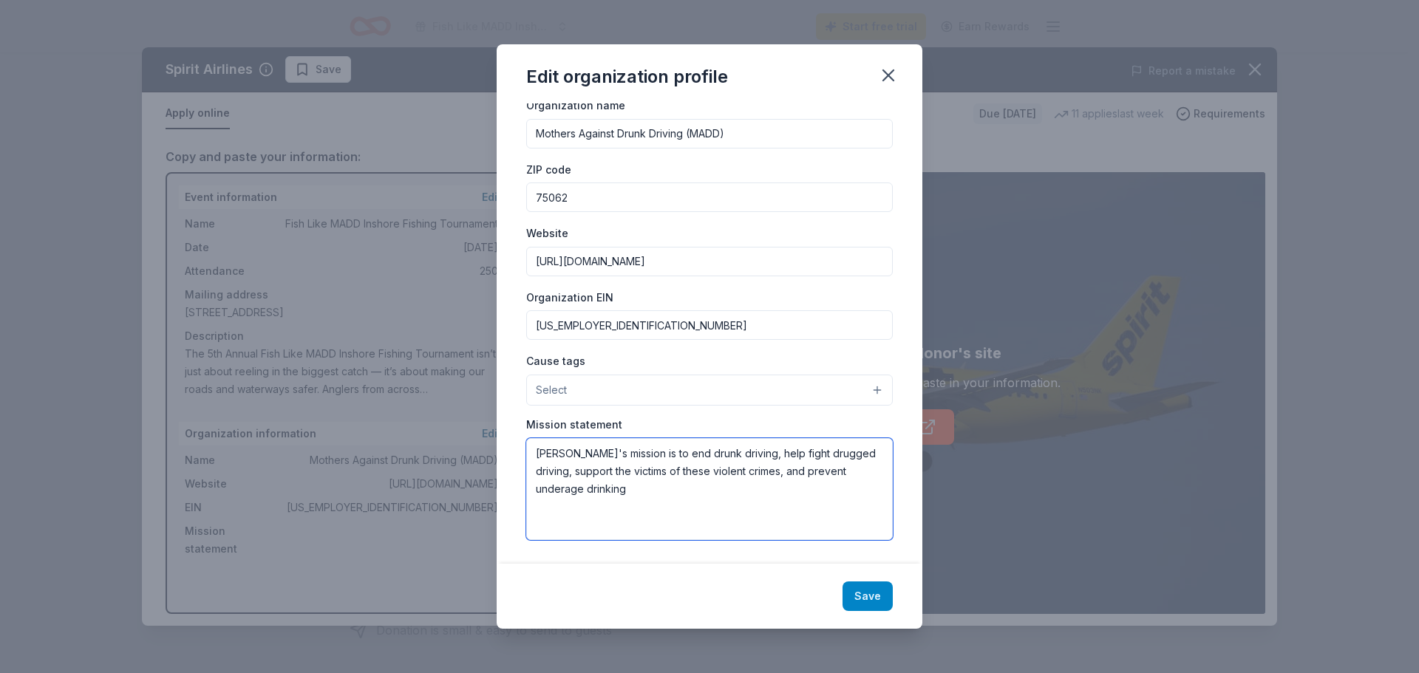
type textarea "MADD's mission is to end drunk driving, help fight drugged driving, support the…"
click at [867, 595] on button "Save" at bounding box center [868, 597] width 50 height 30
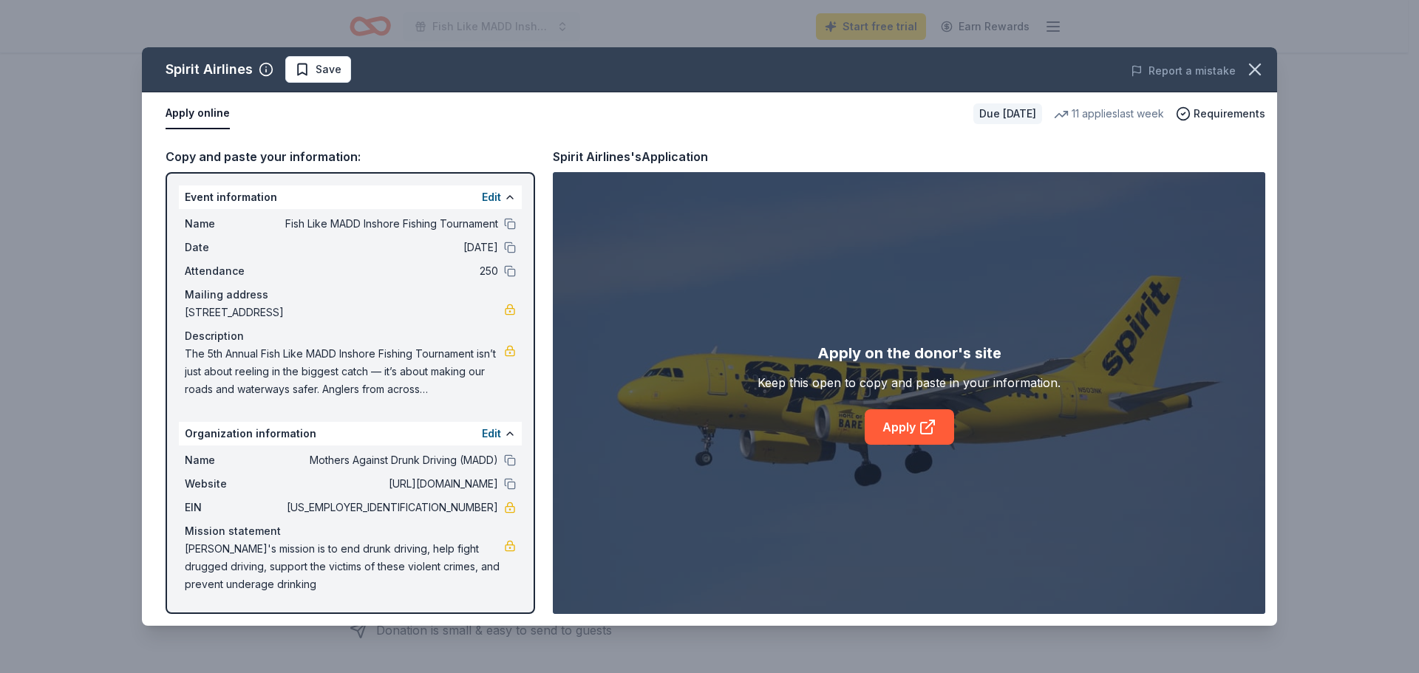
click at [197, 121] on button "Apply online" at bounding box center [198, 113] width 64 height 31
click at [259, 155] on div "Copy and paste your information:" at bounding box center [351, 156] width 370 height 19
click at [1259, 63] on icon "button" at bounding box center [1255, 69] width 21 height 21
